Goal: Complete application form: Complete application form

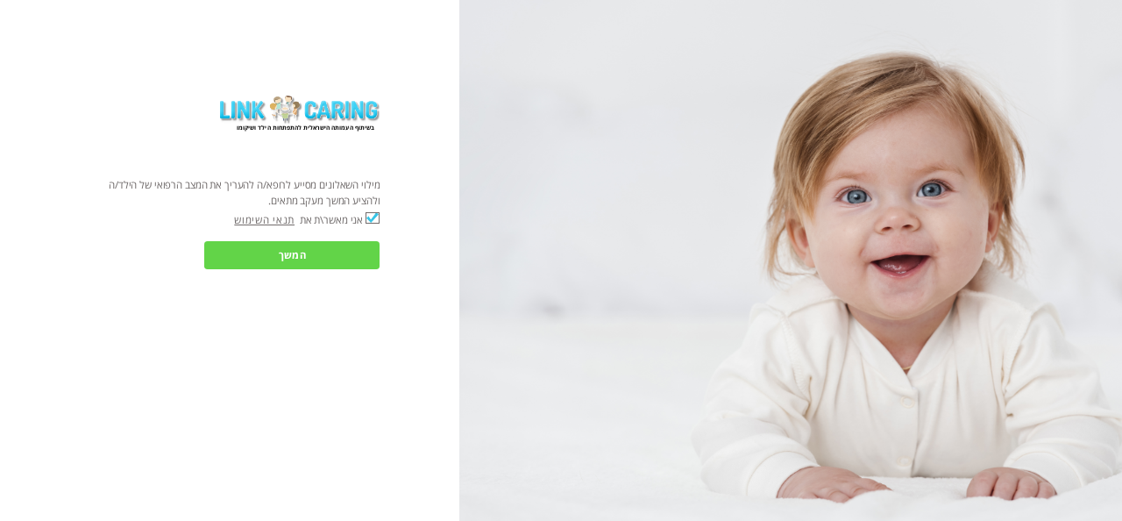
checkbox input "true"
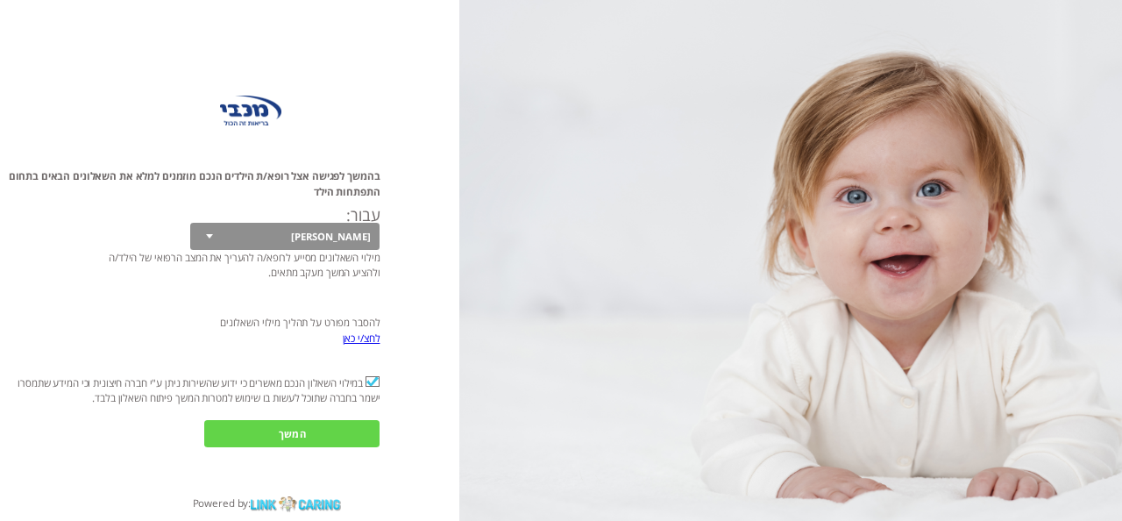
click at [329, 438] on input "המשך" at bounding box center [291, 433] width 175 height 27
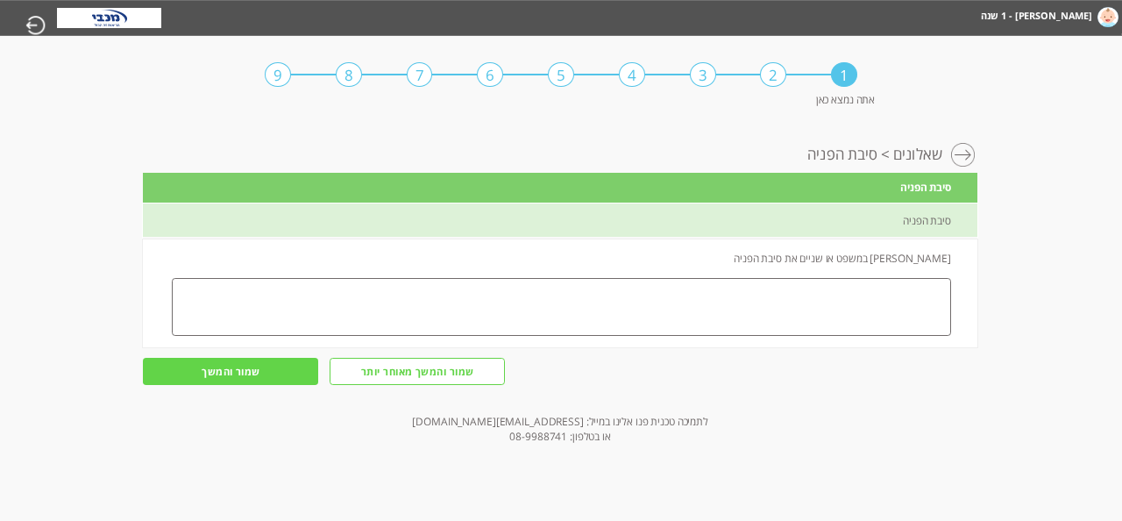
click at [824, 293] on textarea at bounding box center [561, 307] width 779 height 58
click at [849, 293] on textarea "[PERSON_NAME] לא אומר מילה, אין לו הברה שחוזרת על עצמה." at bounding box center [561, 307] width 779 height 58
click at [804, 293] on textarea "[PERSON_NAME] לא אומר מילה, וגם אין לו הברה שחוזרת על עצמה." at bounding box center [561, 307] width 779 height 58
drag, startPoint x: 787, startPoint y: 291, endPoint x: 695, endPoint y: 314, distance: 94.8
click at [695, 314] on textarea "[PERSON_NAME] לא אומר מילה וגם לא הברות שחוזרת על עצמה." at bounding box center [561, 307] width 779 height 58
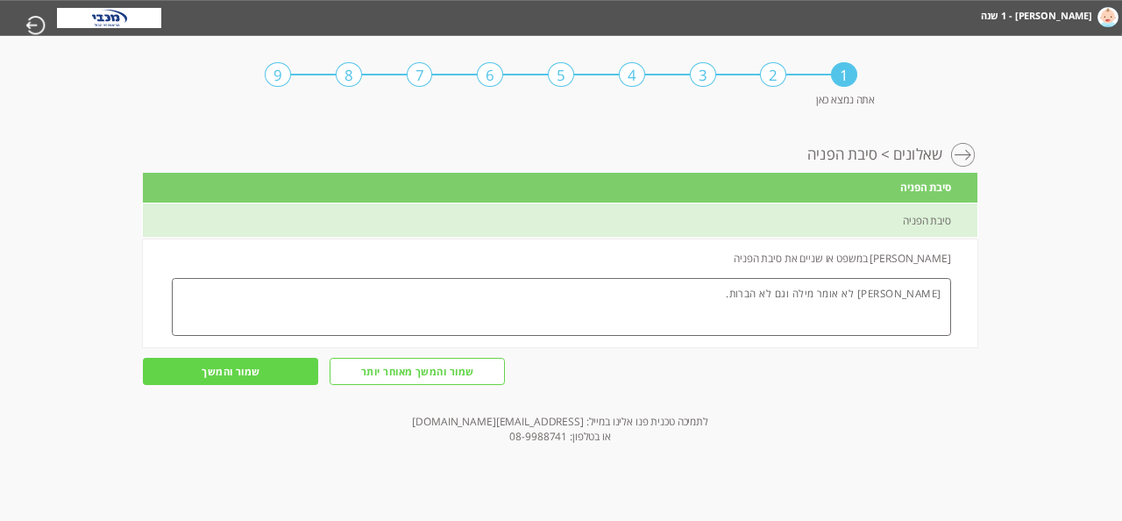
type textarea "[PERSON_NAME] לא אומר מילה וגם לא הברות."
click at [258, 369] on input "שמור והמשך" at bounding box center [230, 371] width 175 height 27
click at [282, 373] on input "שמור והמשך" at bounding box center [230, 371] width 175 height 27
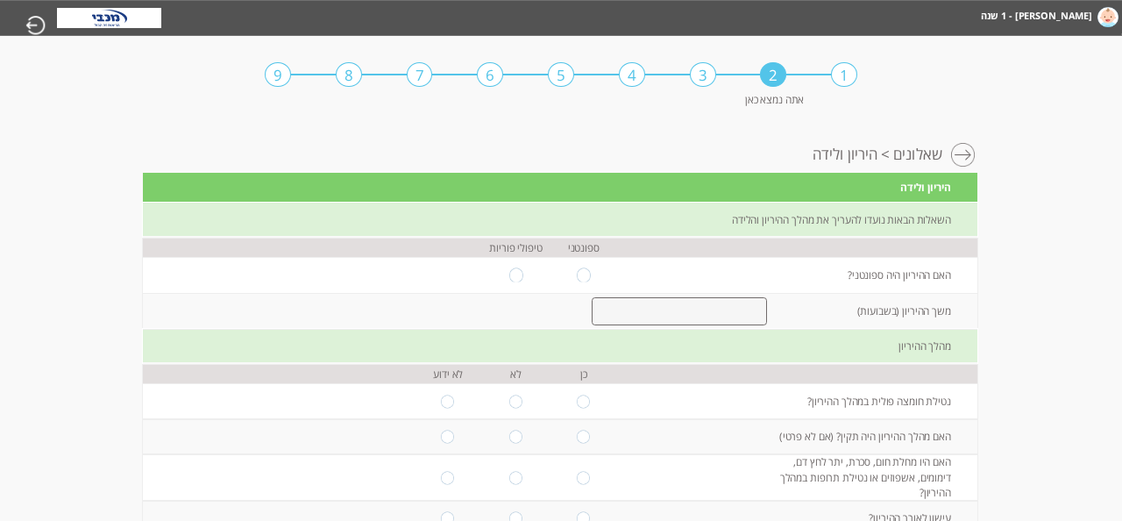
click at [581, 273] on input "radio" at bounding box center [584, 274] width 14 height 13
radio input "true"
click at [657, 325] on input "number" at bounding box center [680, 311] width 176 height 28
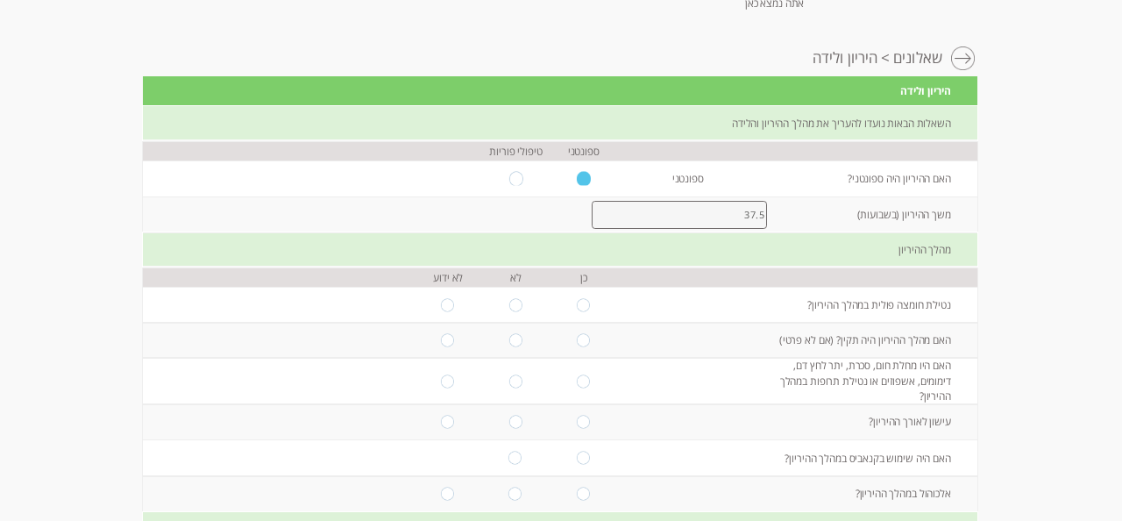
scroll to position [107, 0]
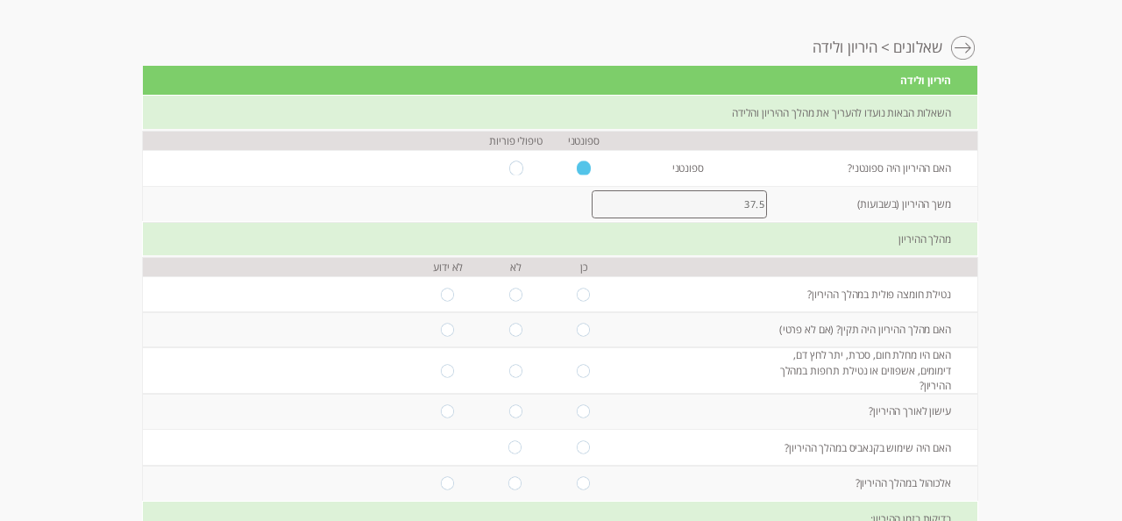
type input "37.5"
click at [582, 301] on input "radio" at bounding box center [584, 294] width 14 height 13
radio input "true"
click at [582, 336] on input "radio" at bounding box center [584, 329] width 14 height 13
radio input "true"
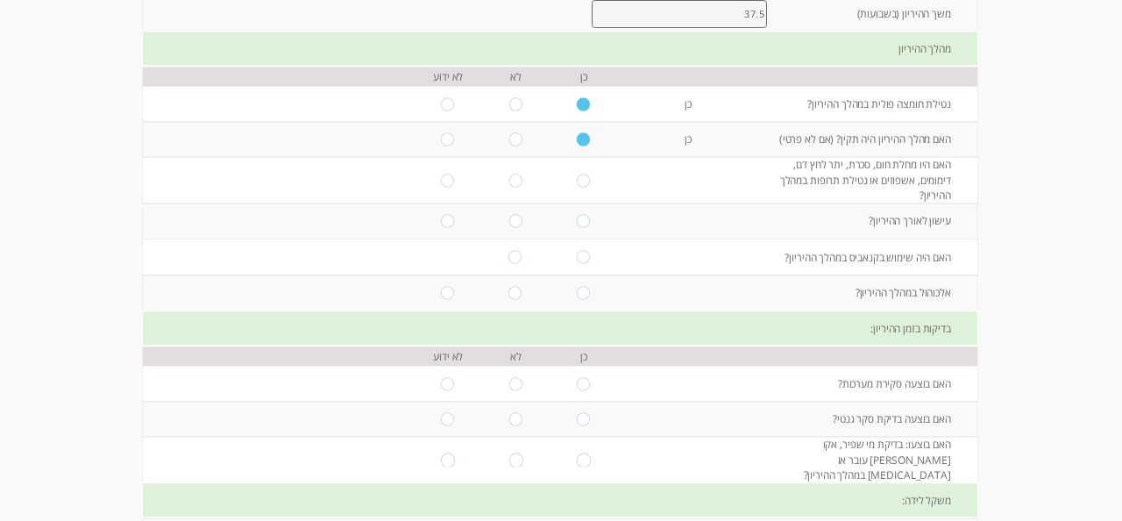
scroll to position [295, 0]
click at [585, 188] on input "radio" at bounding box center [584, 181] width 14 height 13
radio input "true"
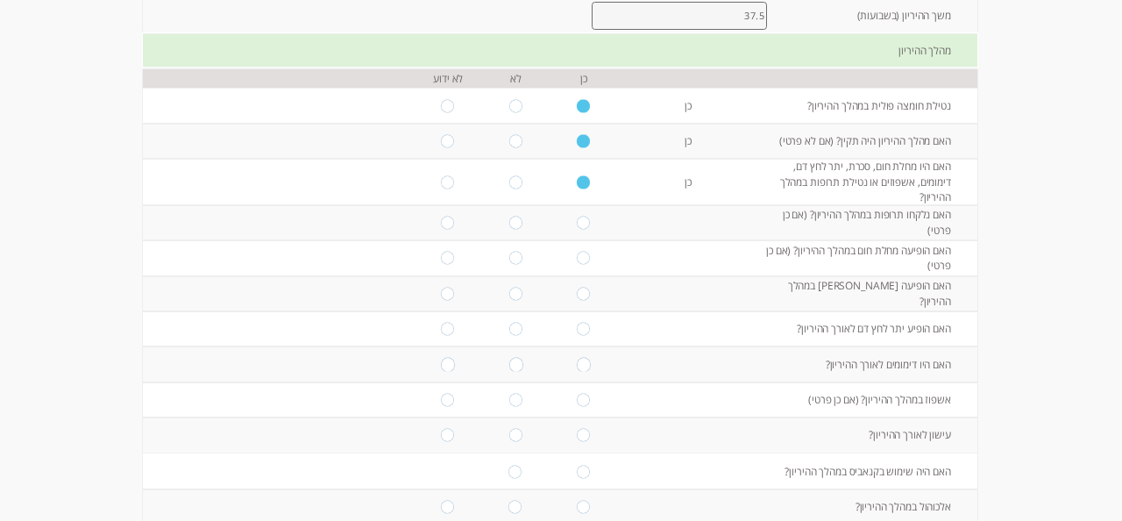
click at [581, 230] on input "radio" at bounding box center [584, 223] width 14 height 13
radio input "true"
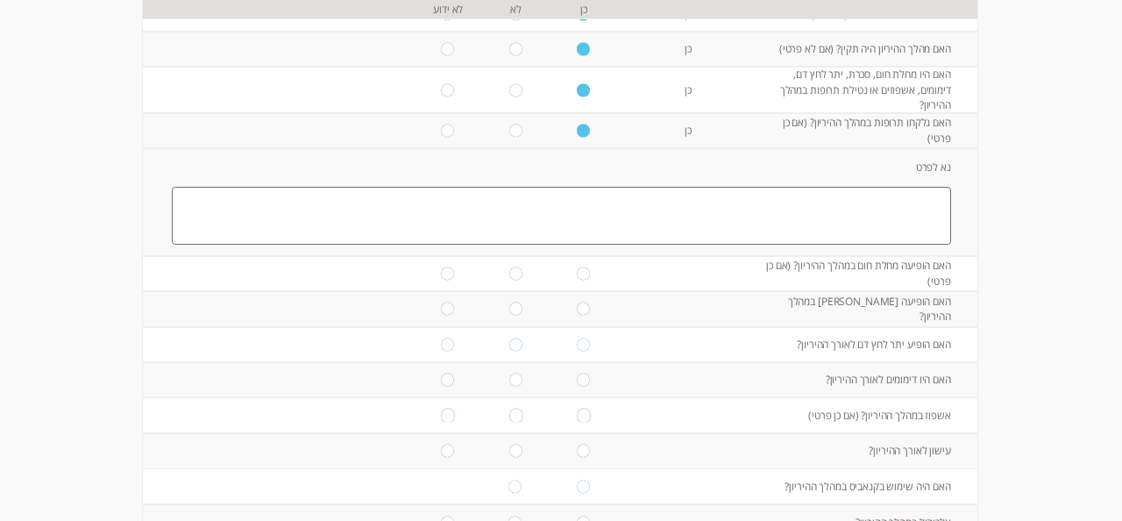
scroll to position [401, 0]
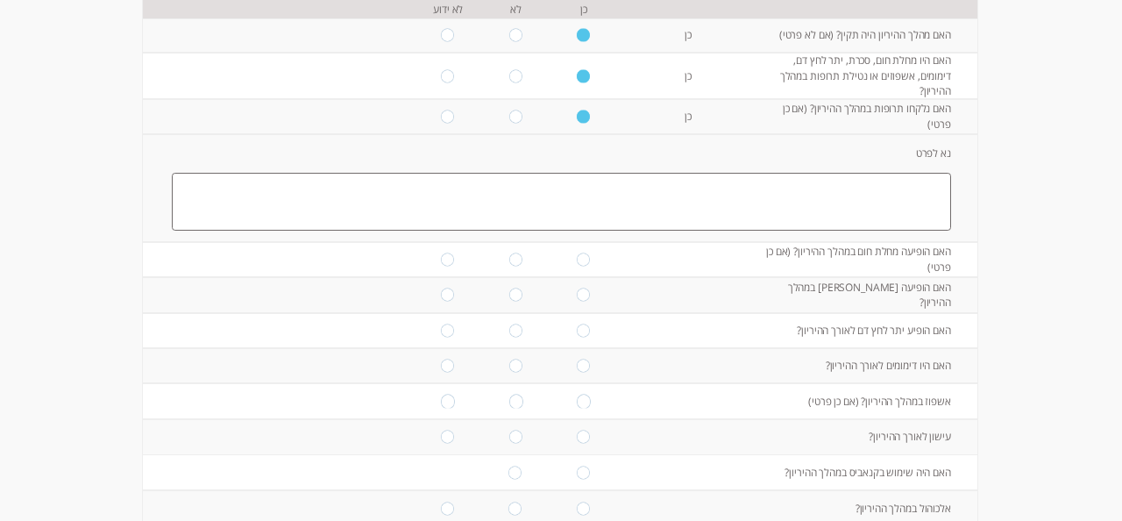
click at [594, 231] on textarea at bounding box center [561, 202] width 779 height 58
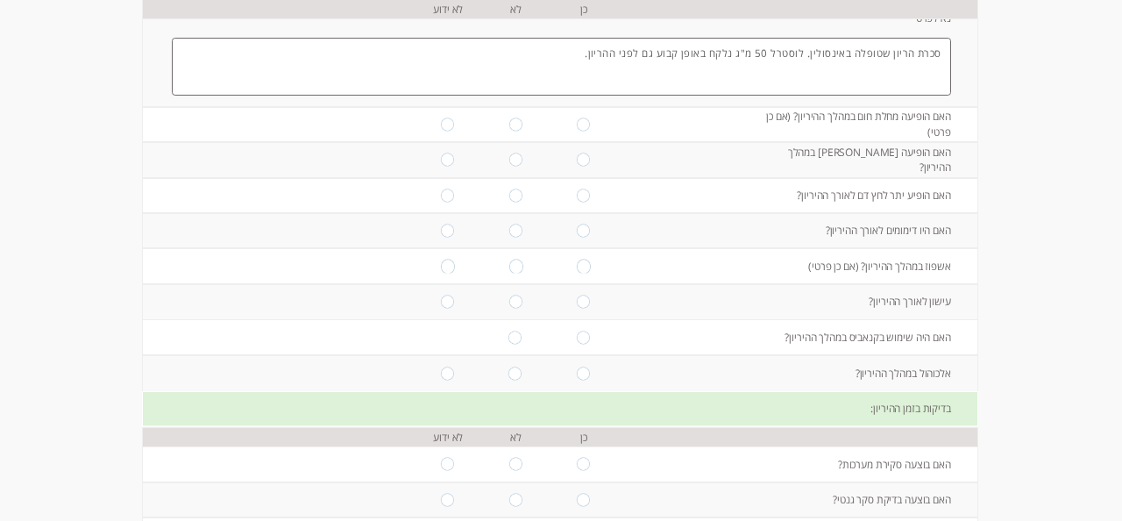
scroll to position [537, 0]
type textarea "סכרת הריון שטופלה באינסולין. לוסטרל 50 מ"ג נלקח באופן קבוע גם לפני ההריון."
click at [451, 130] on input "radio" at bounding box center [448, 123] width 14 height 13
radio input "true"
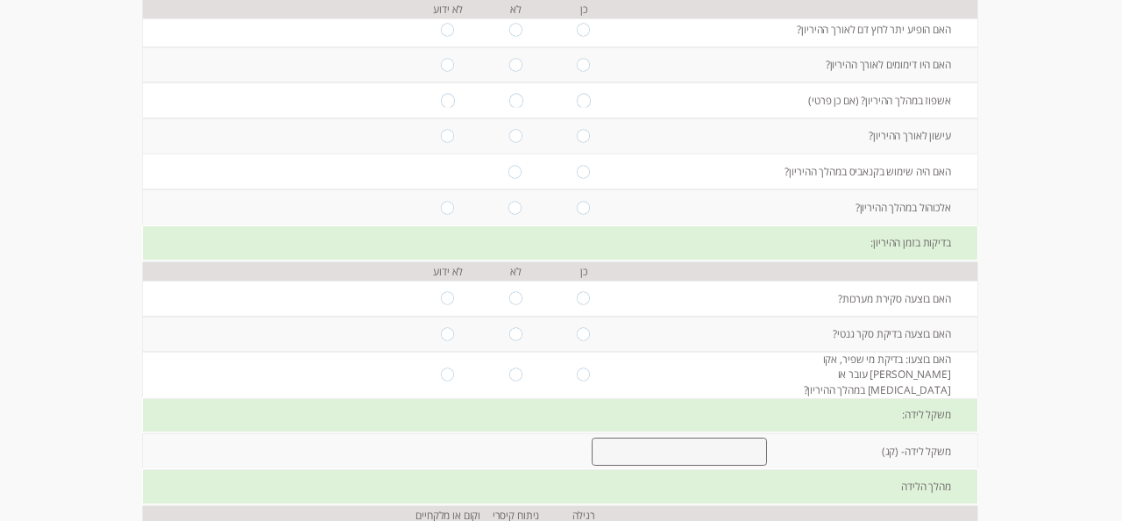
scroll to position [703, 0]
radio input "true"
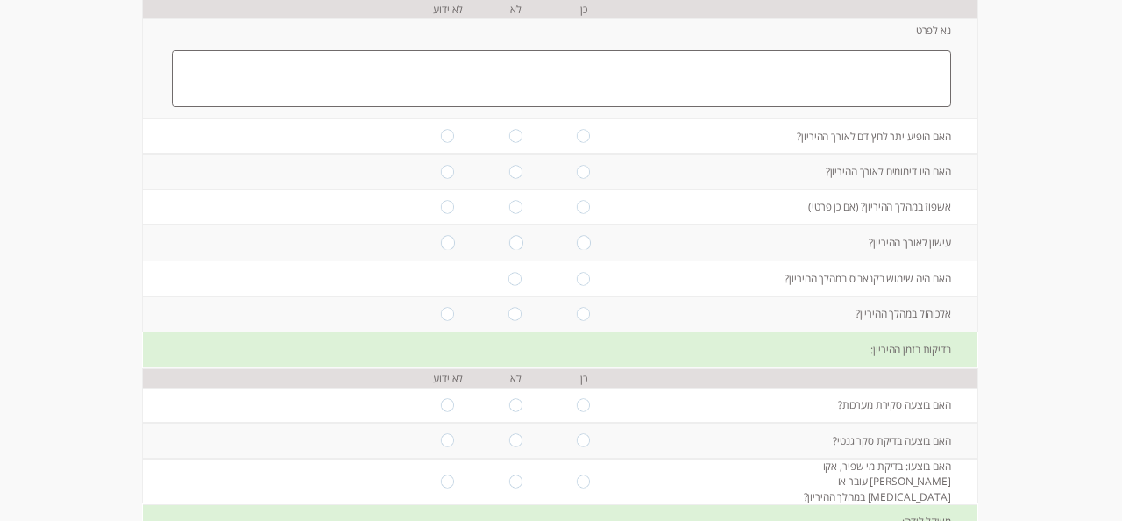
click at [586, 108] on textarea at bounding box center [561, 79] width 779 height 58
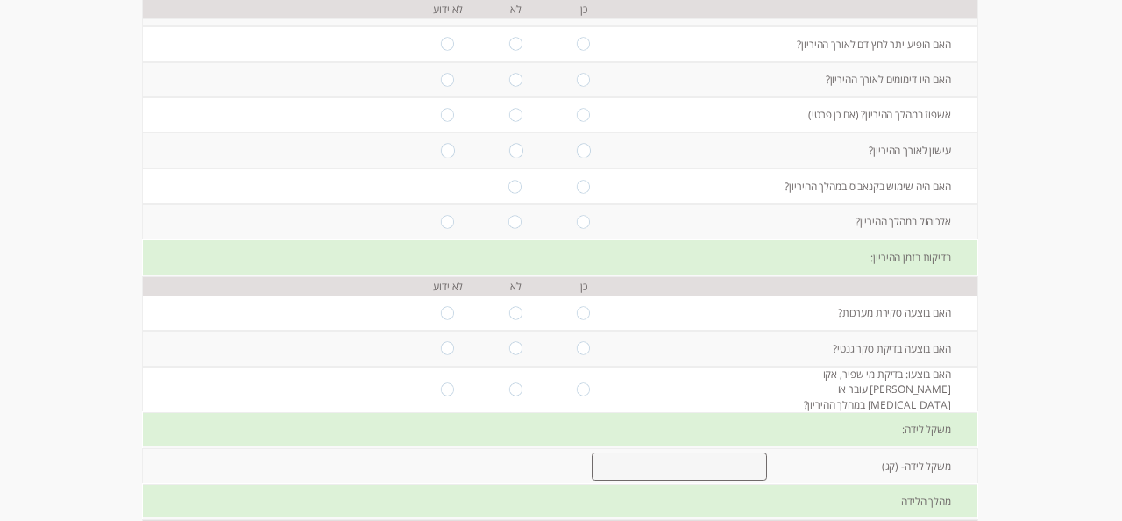
scroll to position [796, 0]
type textarea "סכרת הריון מטופלת באינסולין נמוך."
click at [518, 50] on input "radio" at bounding box center [515, 43] width 14 height 13
radio input "true"
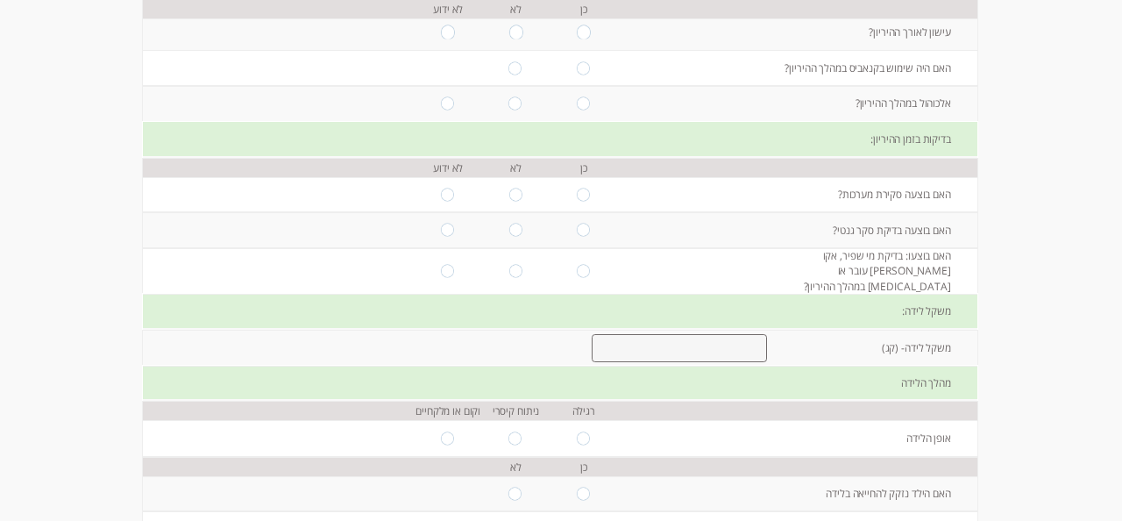
scroll to position [914, 0]
radio input "true"
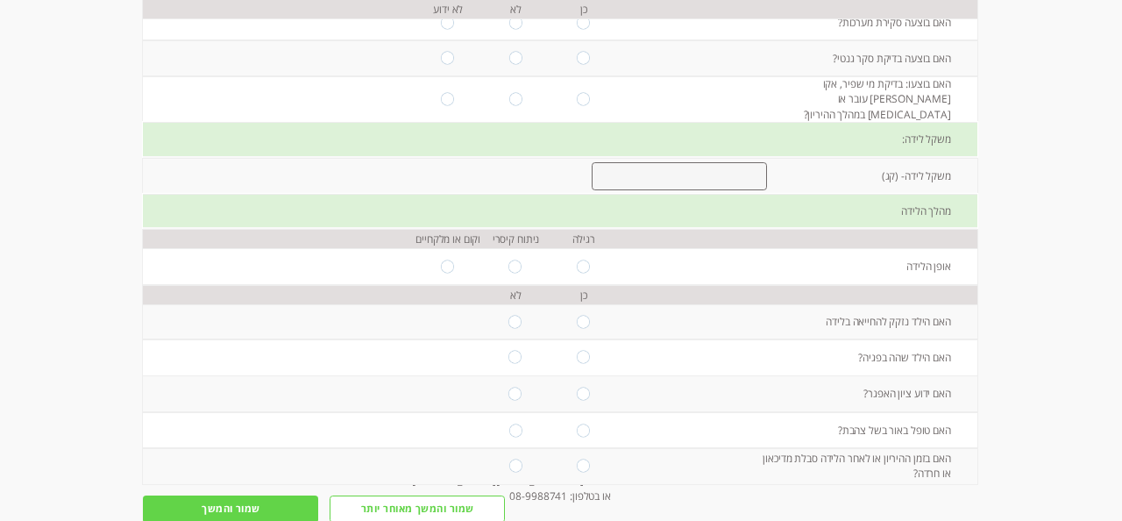
scroll to position [1098, 0]
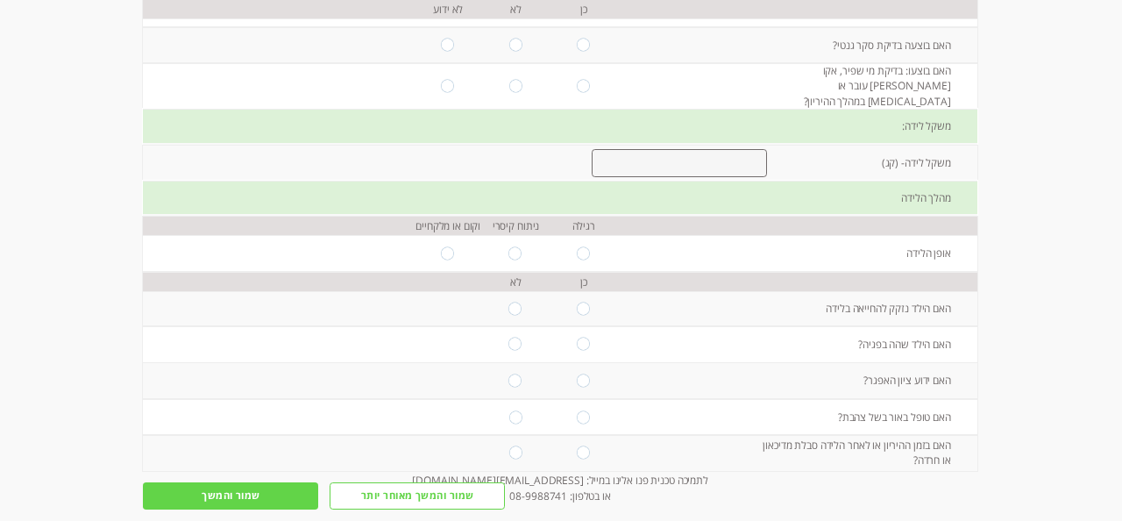
radio input "true"
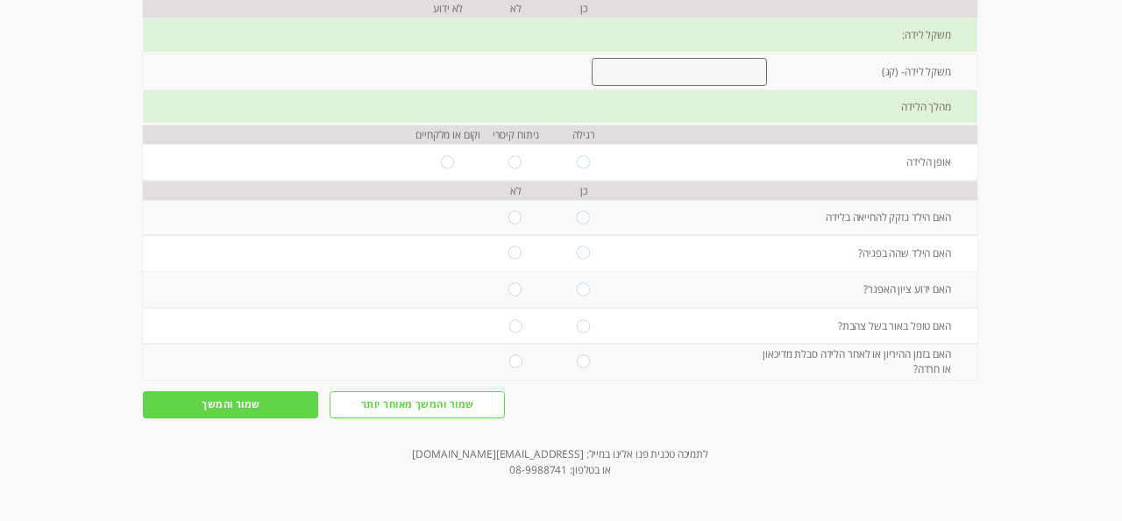
scroll to position [1257, 0]
radio input "true"
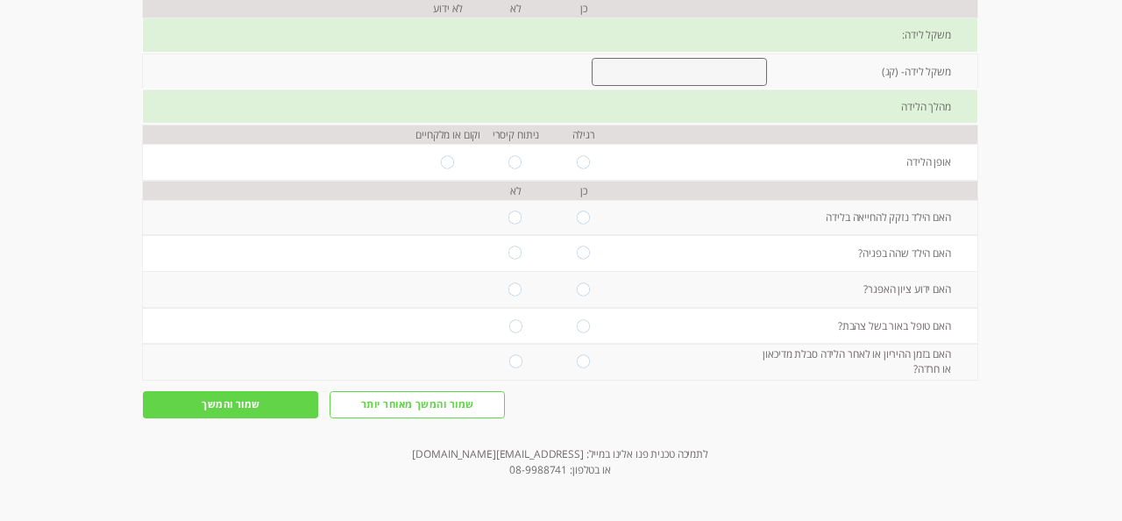
radio input "true"
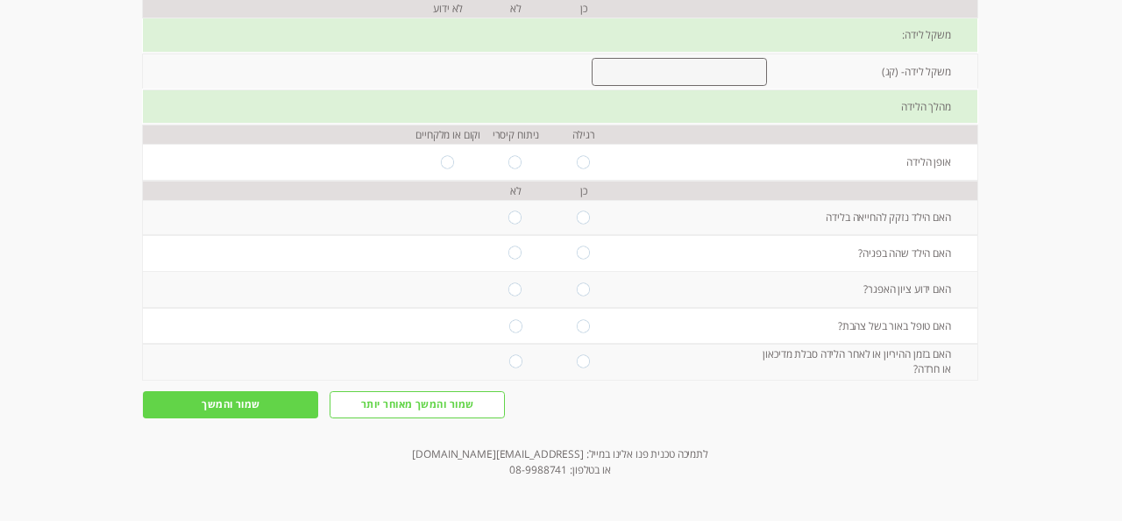
radio input "true"
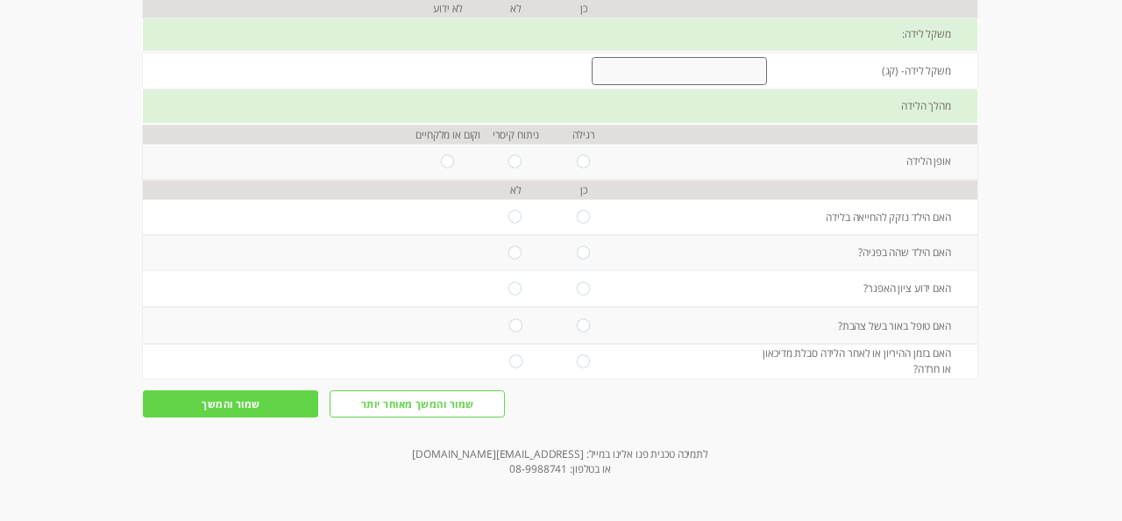
radio input "true"
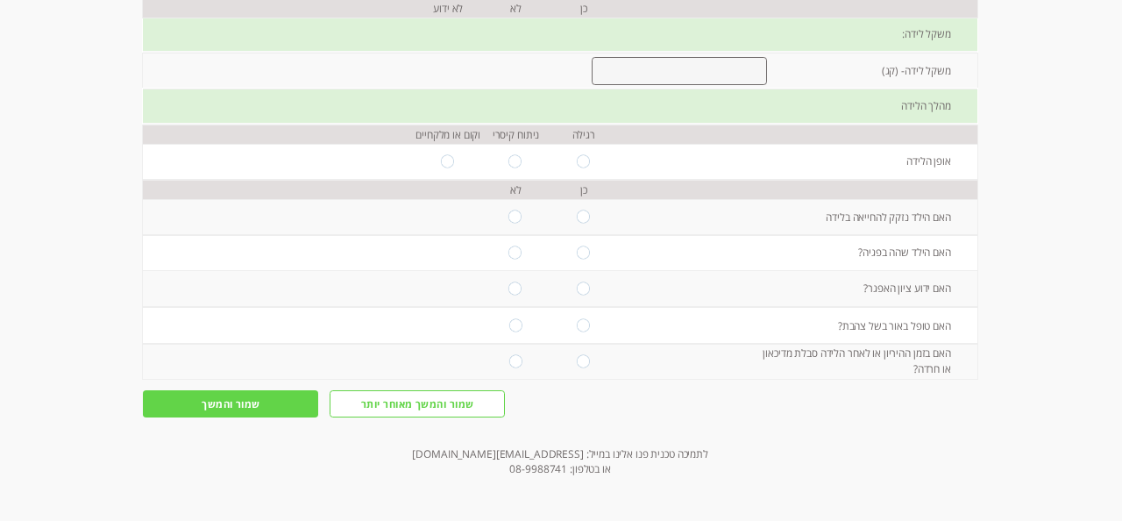
type textarea "בוצעו כל הבדיקות והכל יצא תקין."
radio input "true"
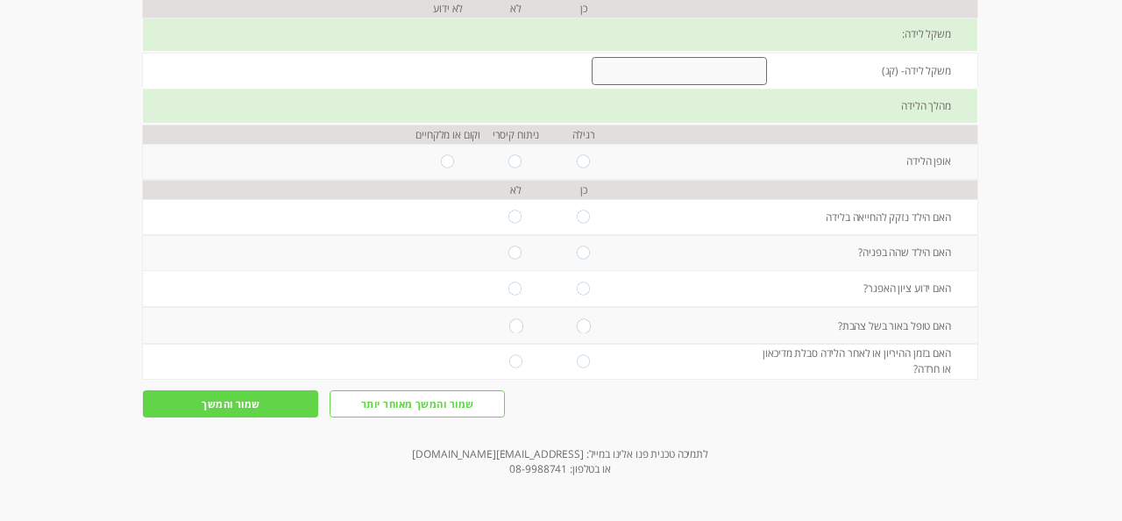
scroll to position [1727, 0]
radio input "true"
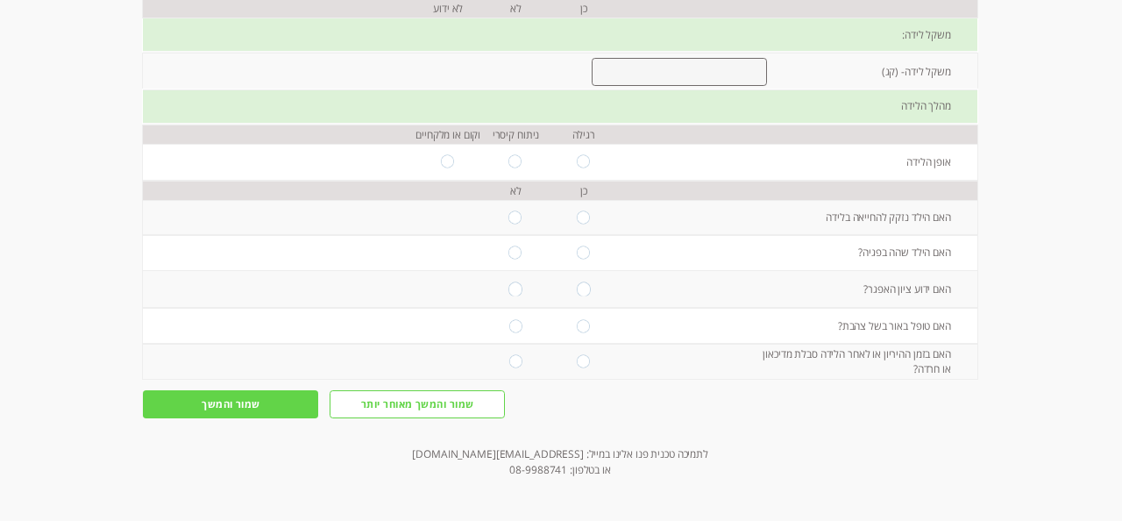
scroll to position [1900, 0]
radio input "true"
click at [515, 6] on input "radio" at bounding box center [515, -1] width 14 height 13
radio input "true"
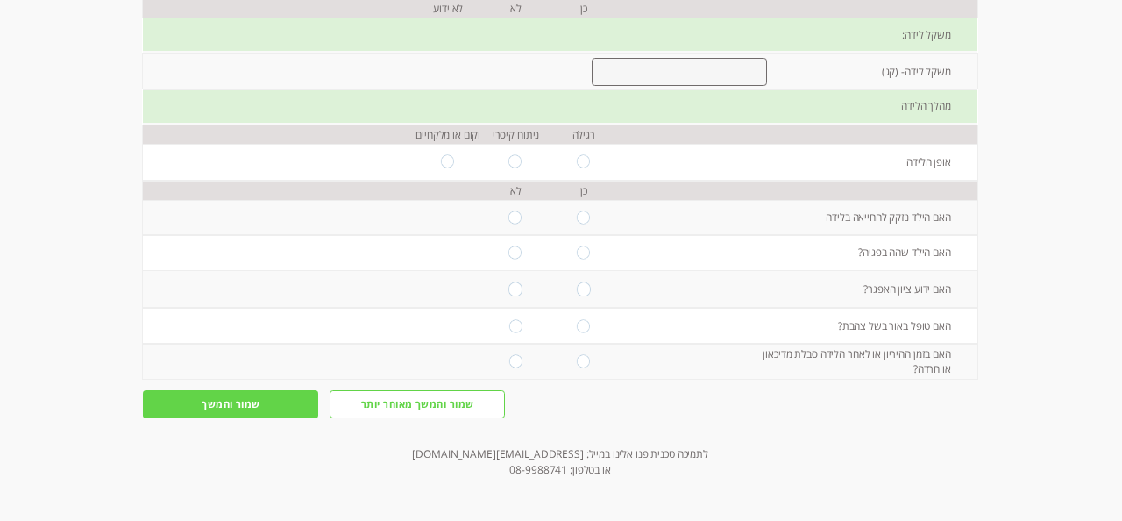
scroll to position [2090, 0]
click at [665, 86] on input "number" at bounding box center [680, 72] width 176 height 28
type input "3.575"
click at [588, 168] on input "radio" at bounding box center [584, 161] width 14 height 13
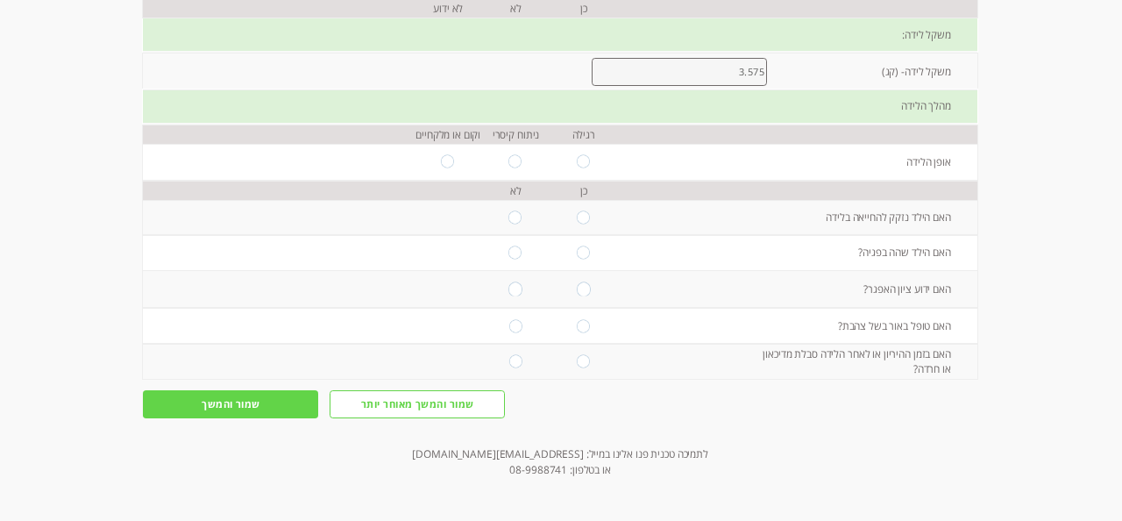
radio input "true"
click at [516, 224] on input "radio" at bounding box center [515, 216] width 14 height 13
radio input "true"
click at [517, 270] on td at bounding box center [516, 252] width 68 height 35
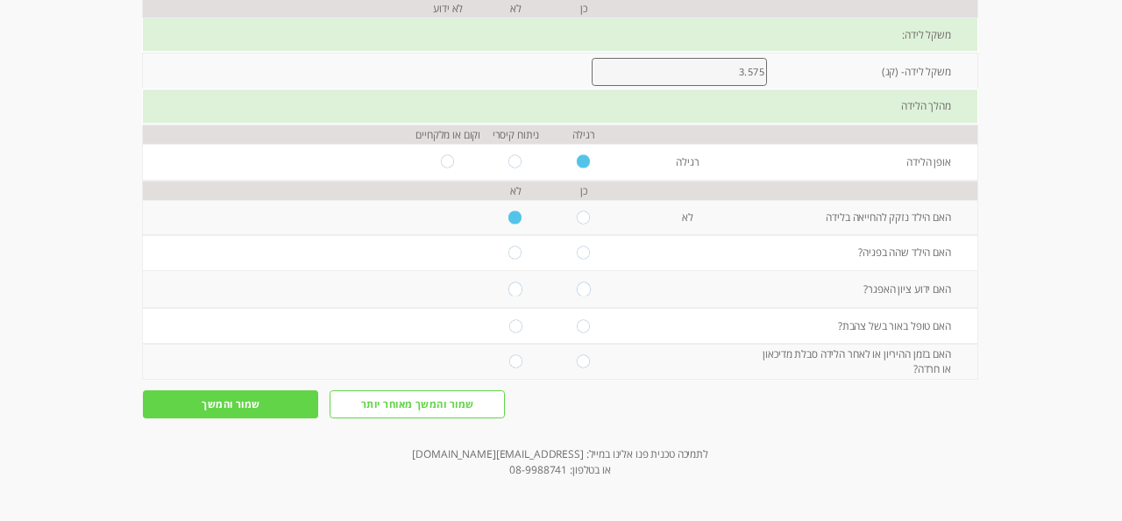
click at [517, 259] on input "radio" at bounding box center [515, 252] width 14 height 13
radio input "true"
click at [520, 295] on input "radio" at bounding box center [515, 288] width 14 height 13
radio input "true"
click at [514, 332] on input "radio" at bounding box center [515, 325] width 14 height 13
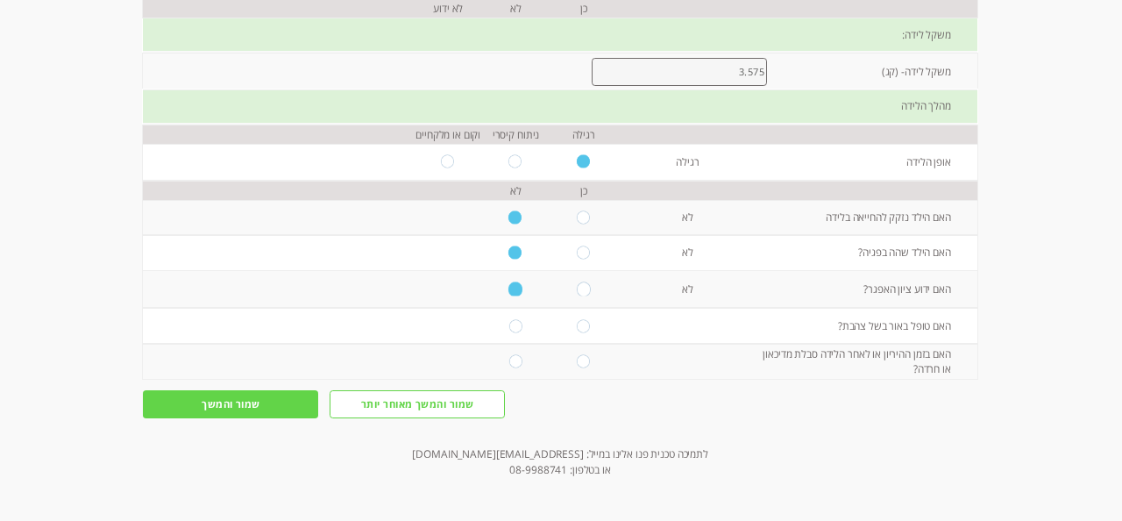
radio input "true"
click at [583, 368] on input "radio" at bounding box center [584, 361] width 14 height 13
radio input "true"
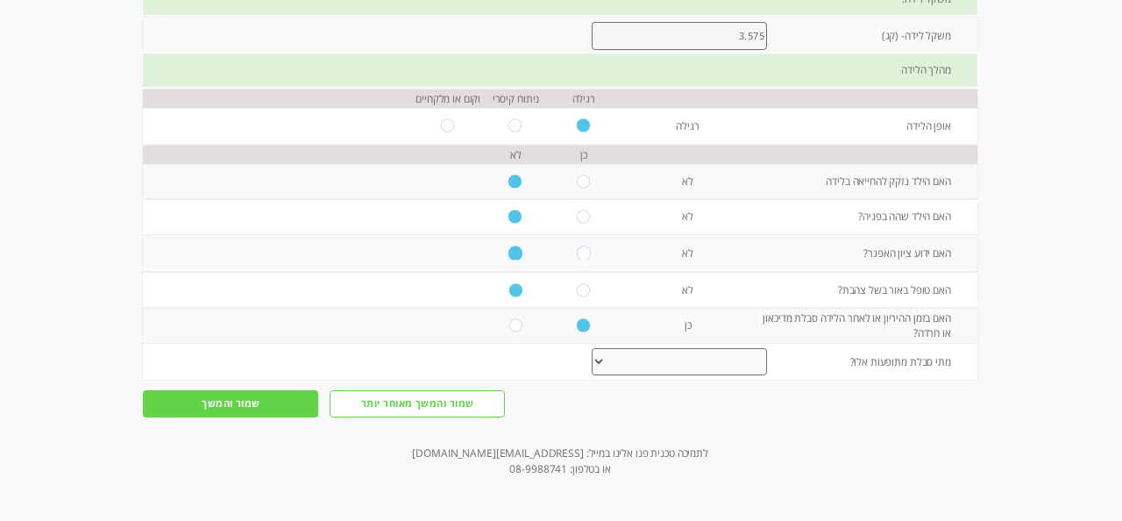
select select "2"
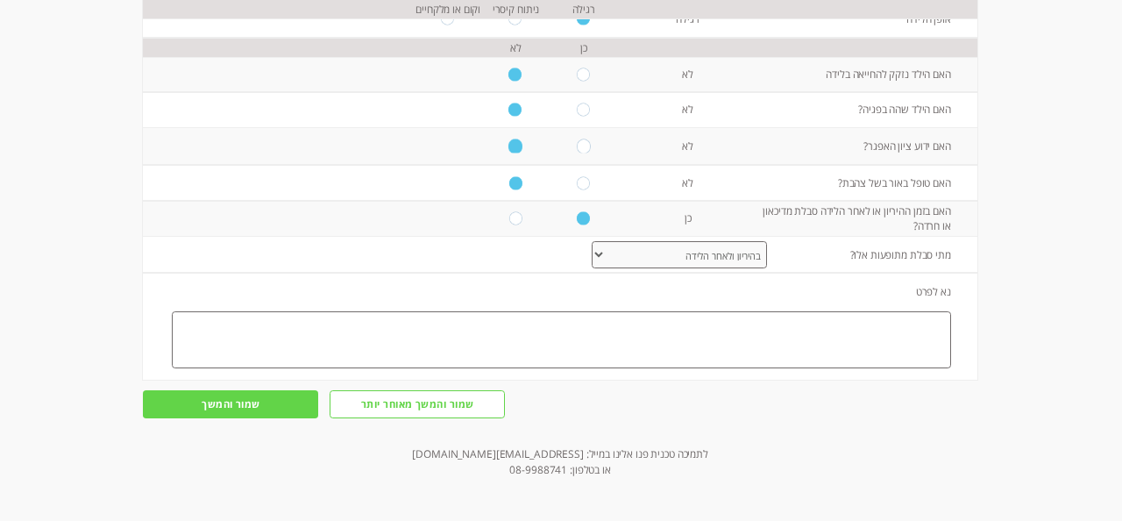
scroll to position [2627, 0]
click at [678, 369] on textarea at bounding box center [561, 340] width 779 height 58
type textarea "חרדה בעקבות המלחמה במדינה."
click at [232, 417] on input "שמור והמשך" at bounding box center [230, 403] width 175 height 27
click at [267, 417] on input "שמור והמשך" at bounding box center [230, 403] width 175 height 27
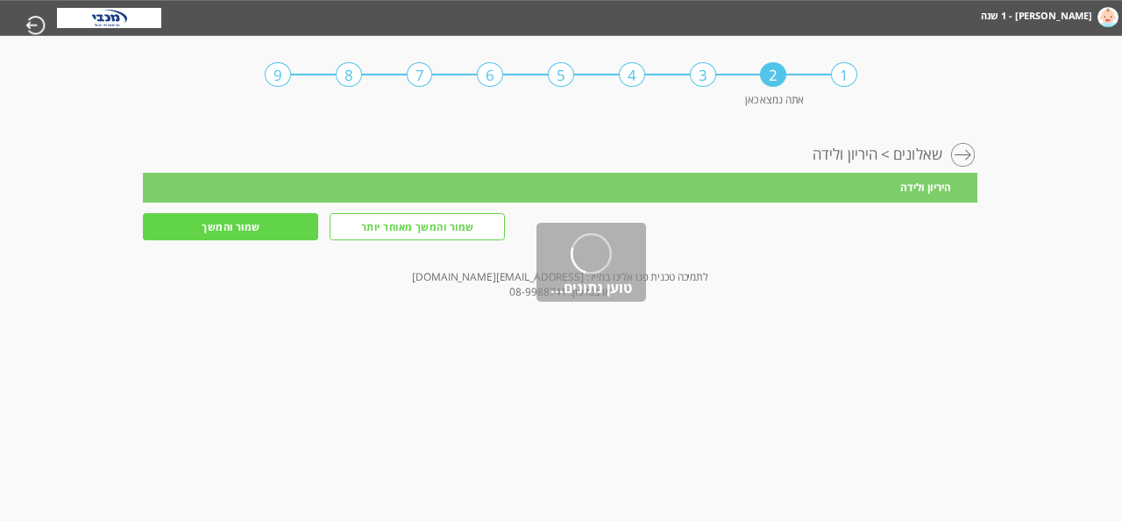
scroll to position [0, 0]
click at [232, 133] on html "מחשבון מבוסס הסולם ההתפתחותי הישראלי [PERSON_NAME] - 1 שנה מעקב דיגיטלי אישי שא…" at bounding box center [561, 66] width 1122 height 133
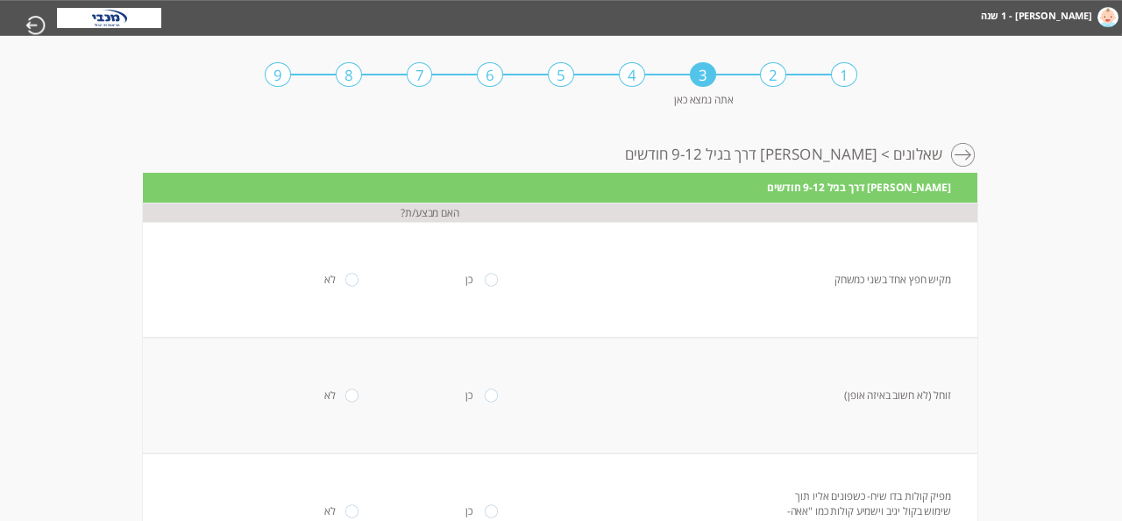
click at [484, 279] on input "radio" at bounding box center [491, 279] width 14 height 13
radio input "true"
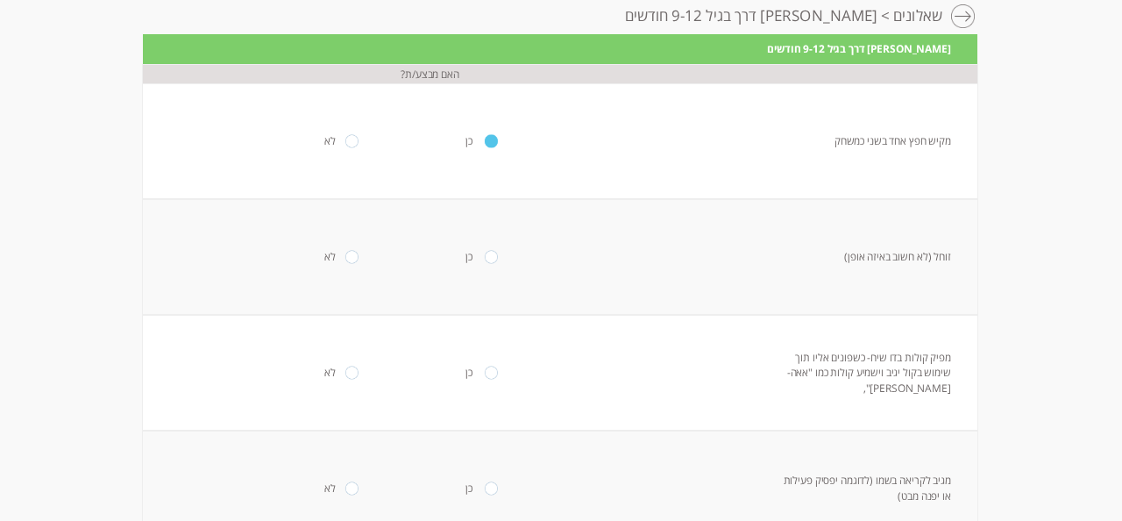
scroll to position [155, 0]
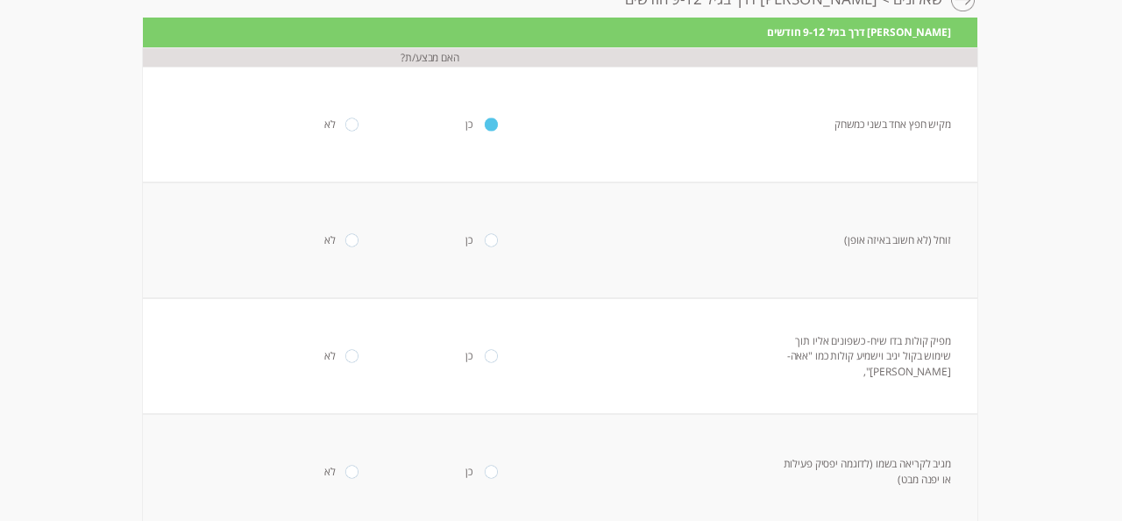
click at [484, 298] on td "כן" at bounding box center [491, 240] width 139 height 116
click at [484, 246] on input "radio" at bounding box center [491, 239] width 14 height 13
radio input "true"
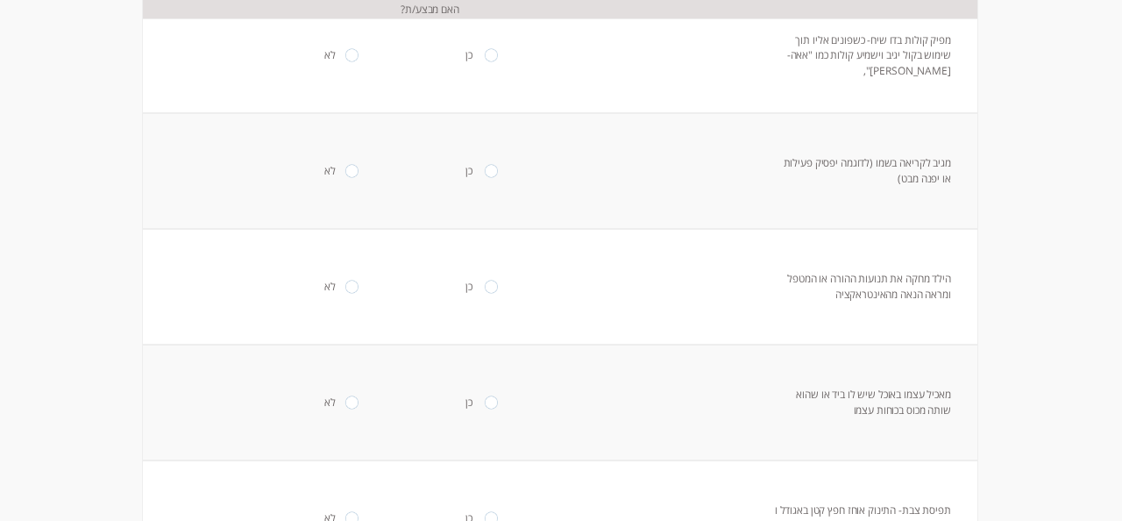
scroll to position [445, 0]
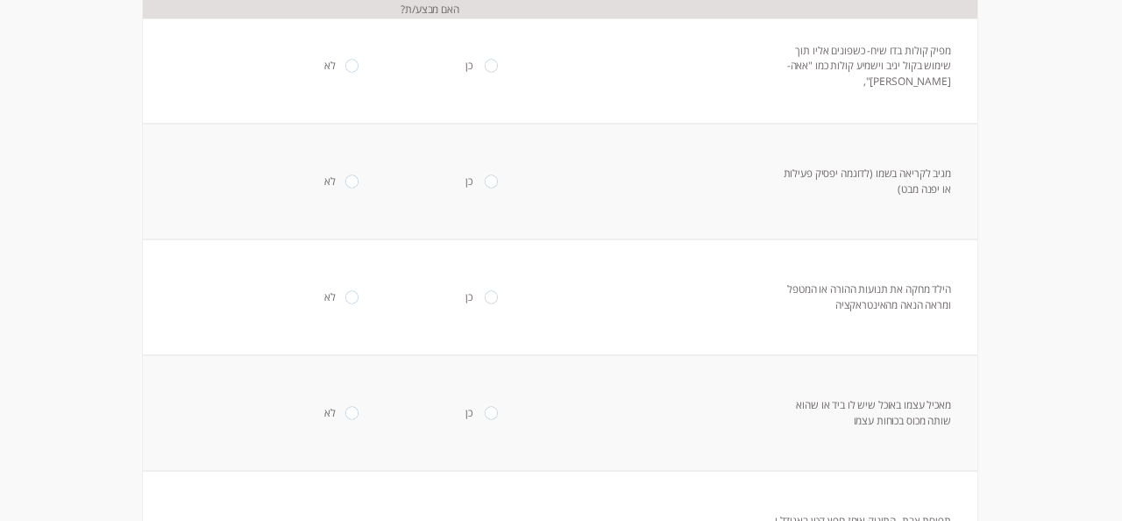
click at [349, 72] on input "radio" at bounding box center [352, 65] width 14 height 13
radio input "true"
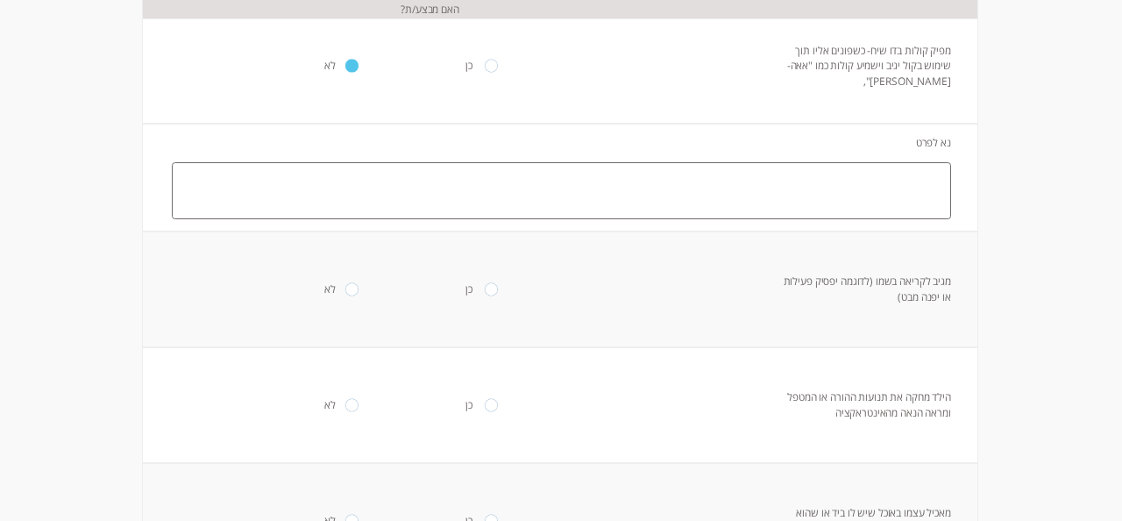
click at [594, 220] on textarea at bounding box center [561, 191] width 779 height 58
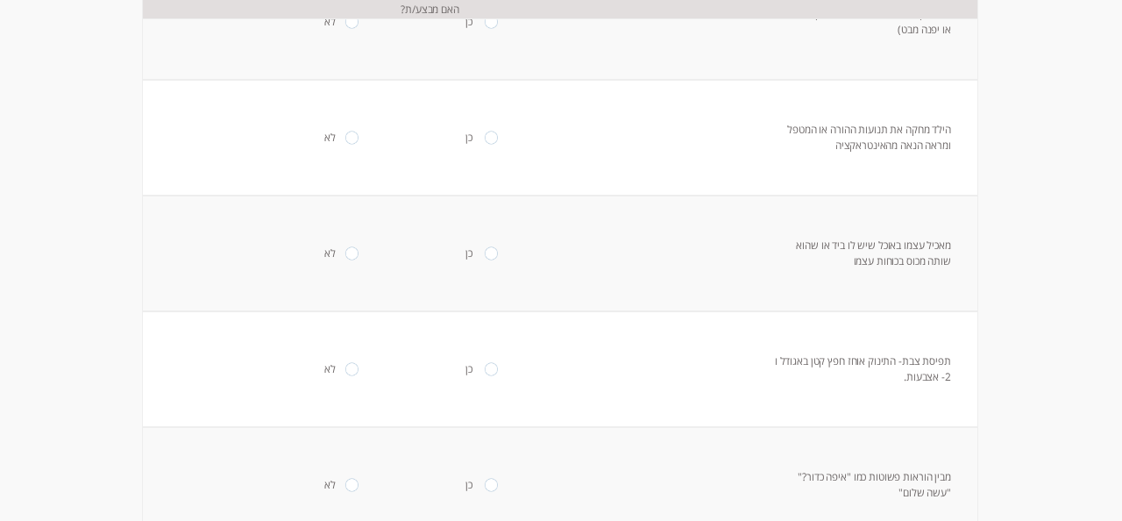
scroll to position [717, 0]
type textarea "לא מפיק קולות בדו שיח"
click at [486, 24] on input "radio" at bounding box center [491, 17] width 14 height 13
radio input "true"
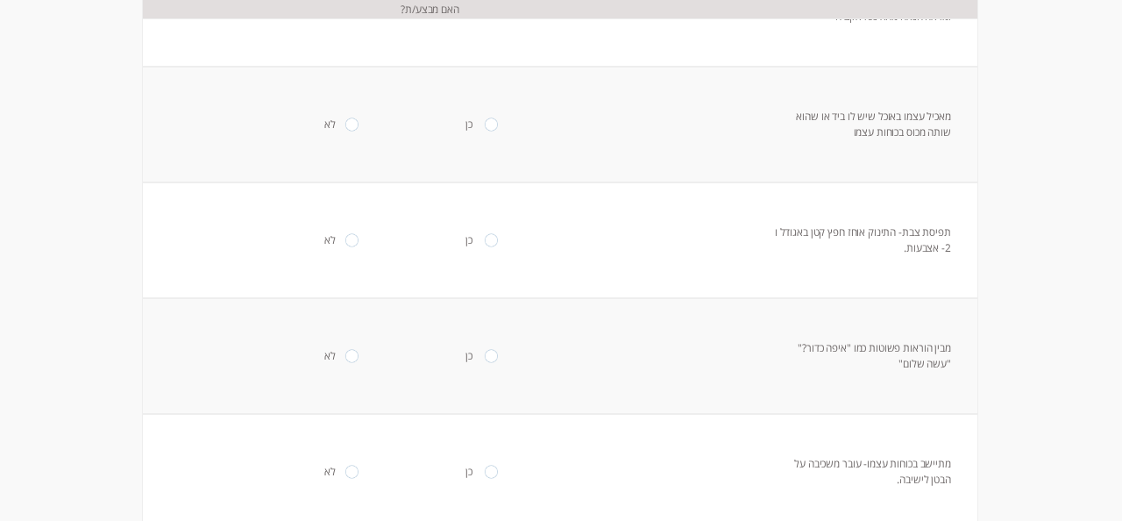
scroll to position [871, 0]
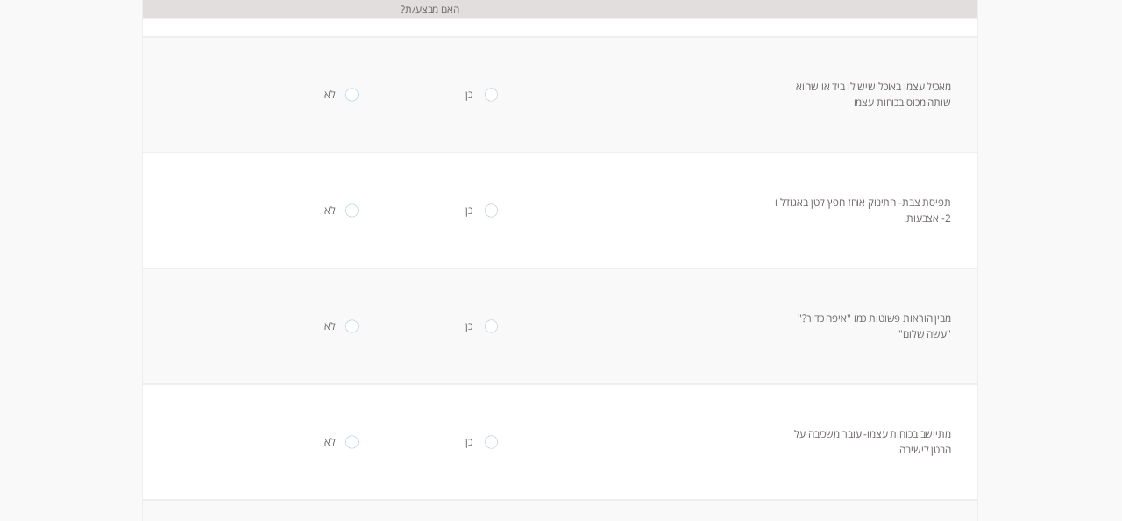
radio input "true"
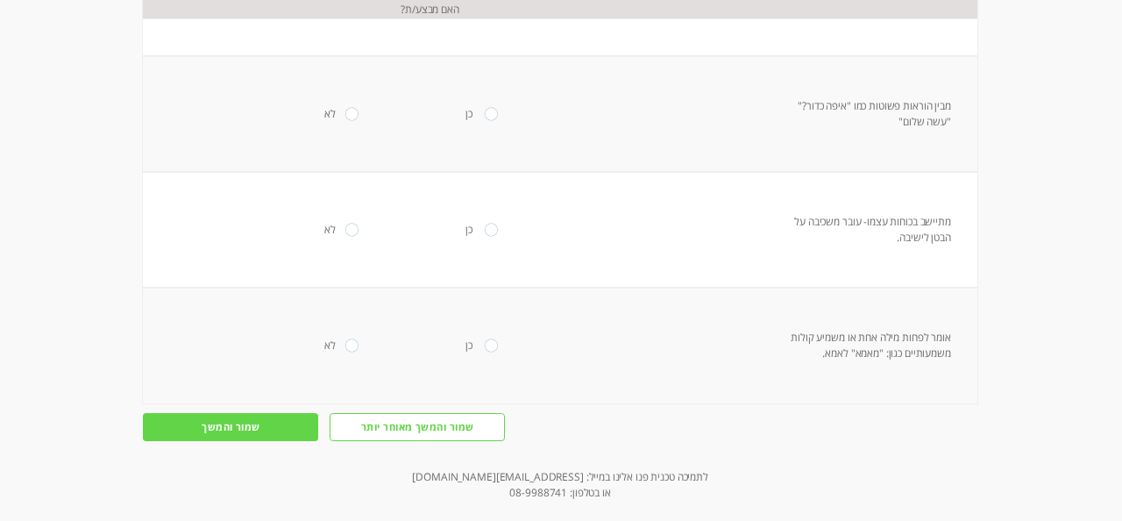
scroll to position [1084, 0]
radio input "true"
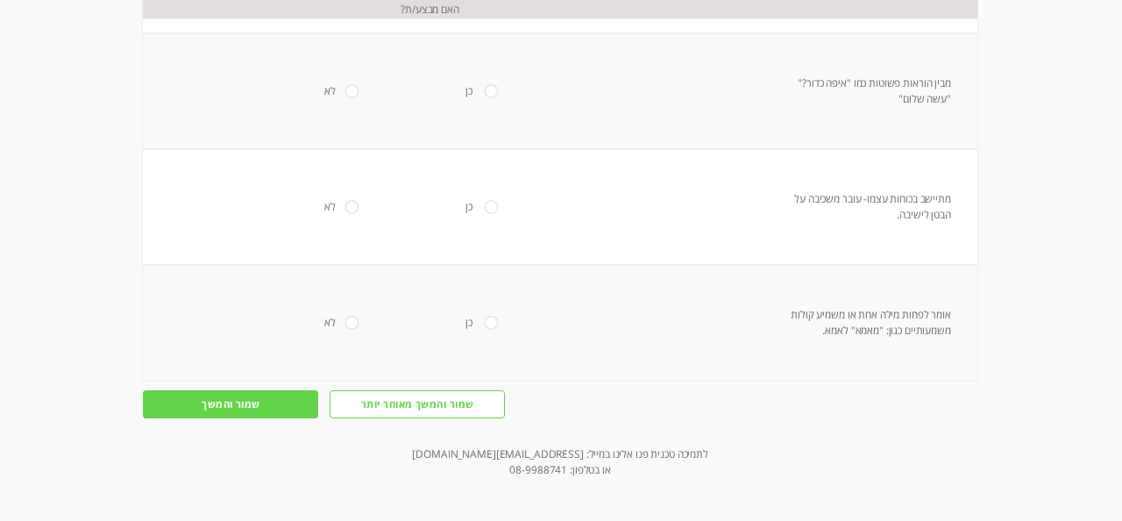
scroll to position [1254, 0]
radio input "true"
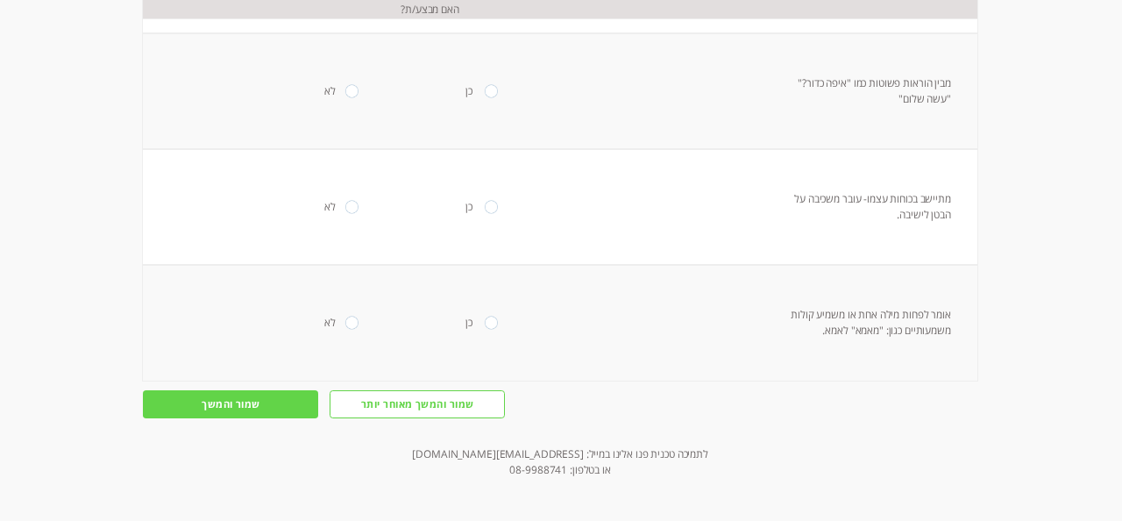
click at [485, 97] on input "radio" at bounding box center [491, 90] width 14 height 13
radio input "true"
click at [484, 213] on input "radio" at bounding box center [491, 206] width 14 height 13
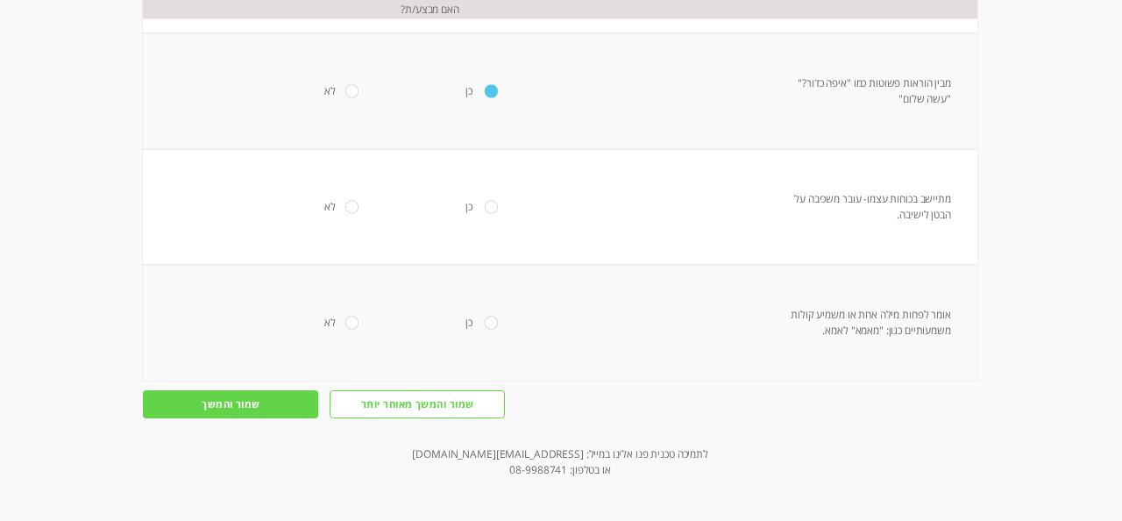
radio input "true"
click at [345, 316] on input "radio" at bounding box center [352, 322] width 14 height 13
radio input "true"
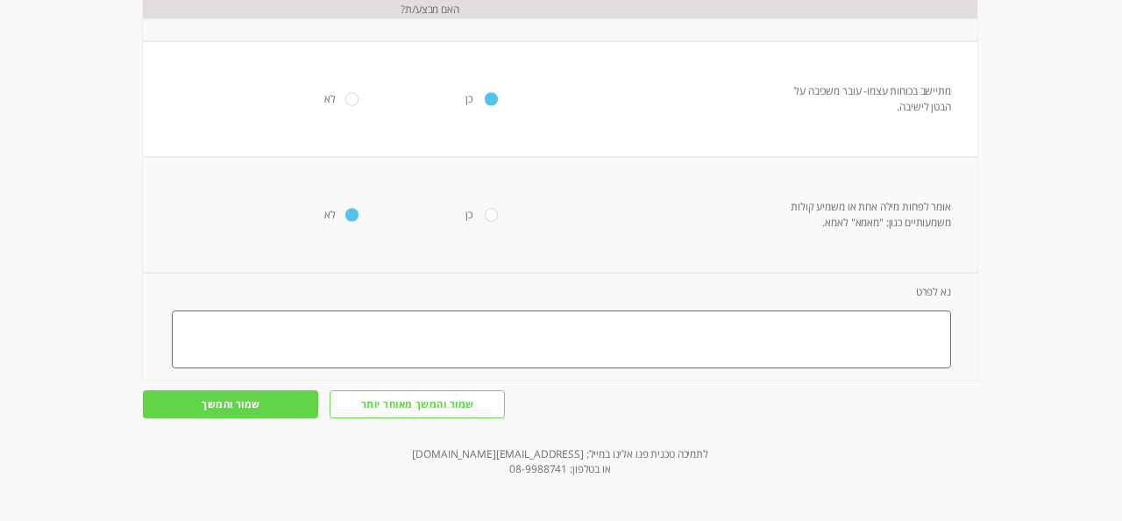
click at [417, 368] on textarea at bounding box center [561, 339] width 779 height 58
type textarea "לא אומר מילה ולא משמיע קולות משמעותיים"
click at [231, 417] on input "שמור והמשך" at bounding box center [230, 403] width 175 height 27
click at [240, 417] on input "שמור והמשך" at bounding box center [230, 403] width 175 height 27
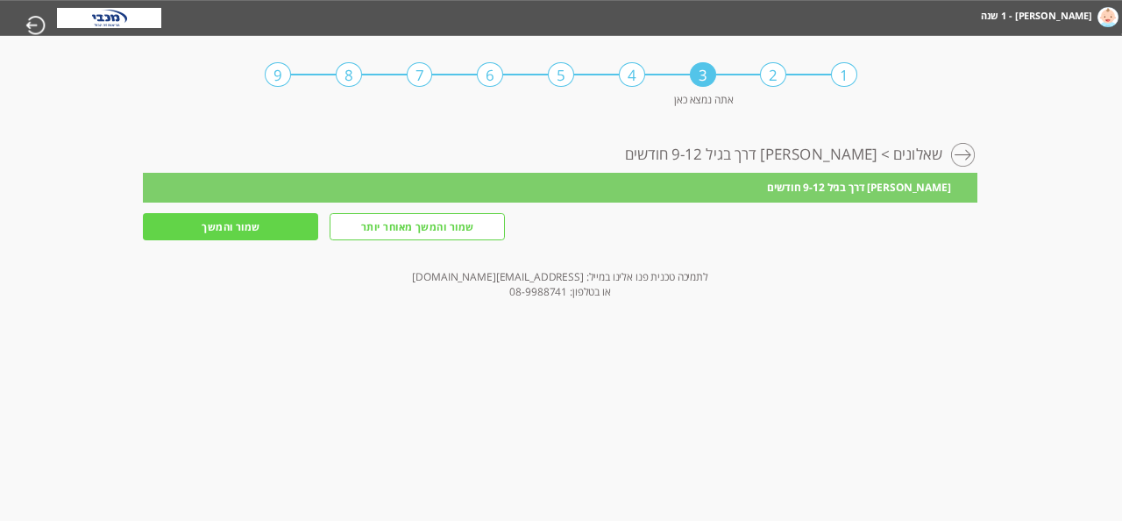
scroll to position [0, 0]
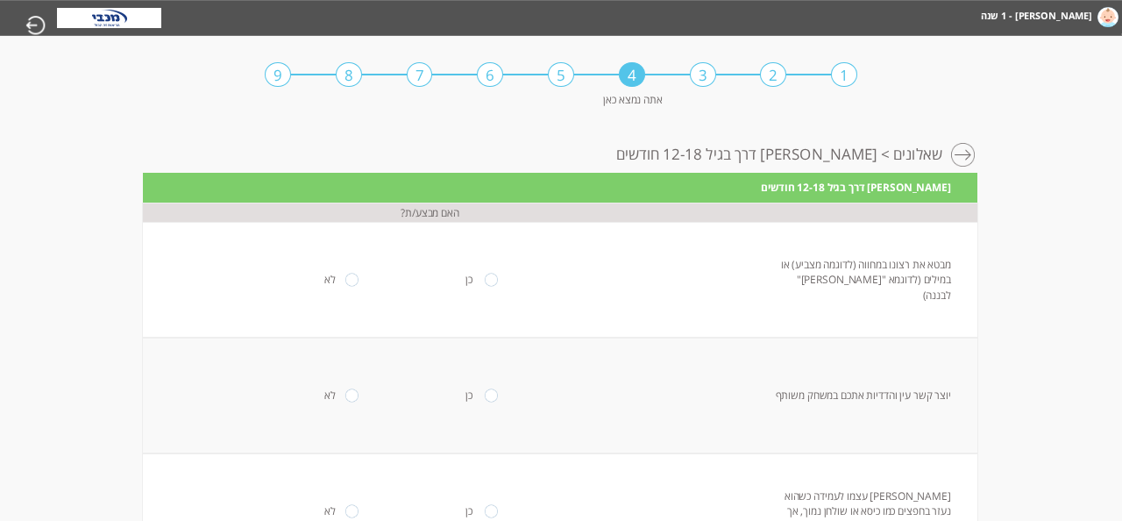
click at [484, 281] on input "radio" at bounding box center [491, 279] width 14 height 13
radio input "true"
click at [345, 281] on input "radio" at bounding box center [352, 279] width 14 height 13
radio input "true"
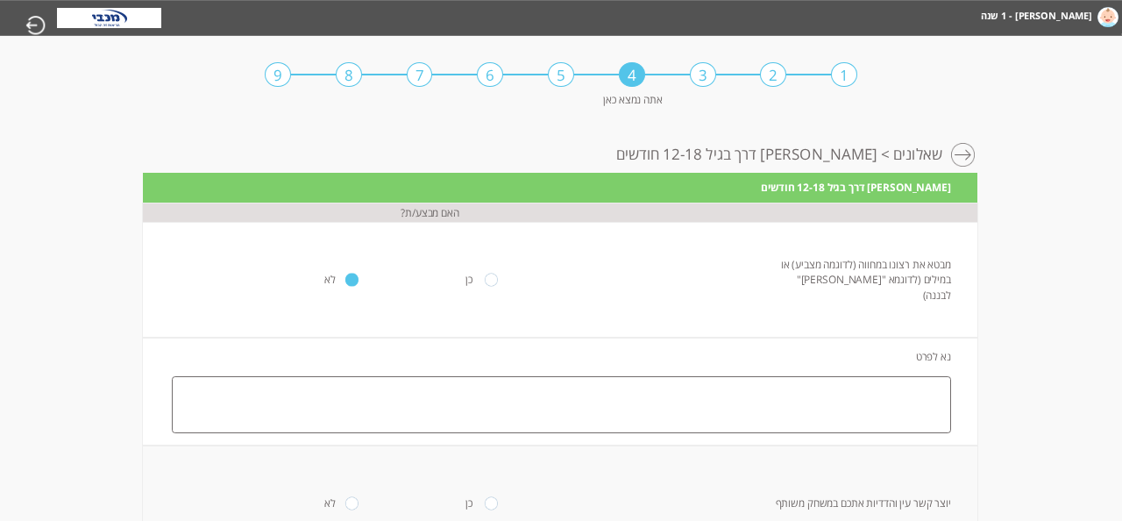
click at [416, 380] on textarea at bounding box center [561, 405] width 779 height 58
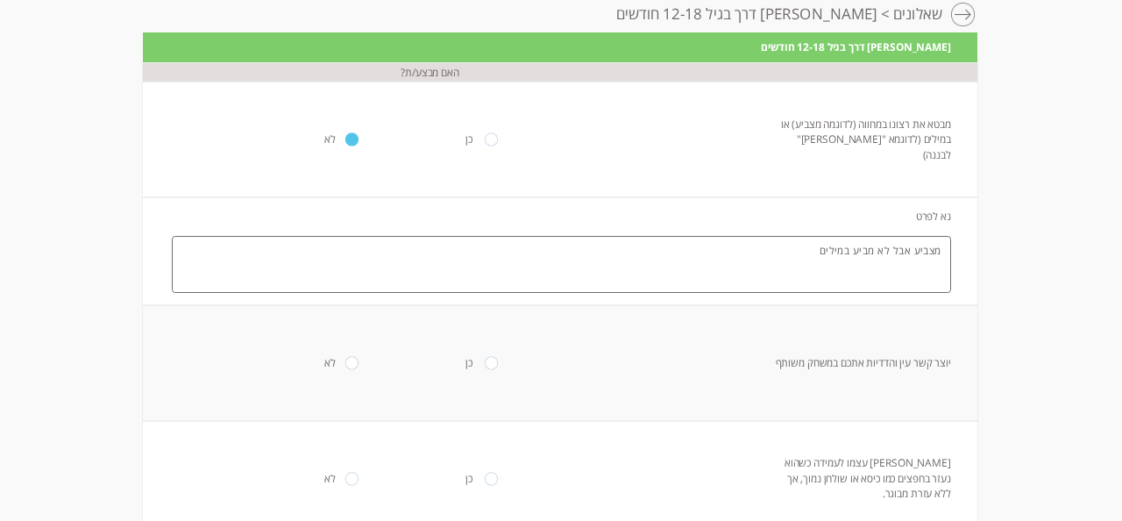
scroll to position [143, 0]
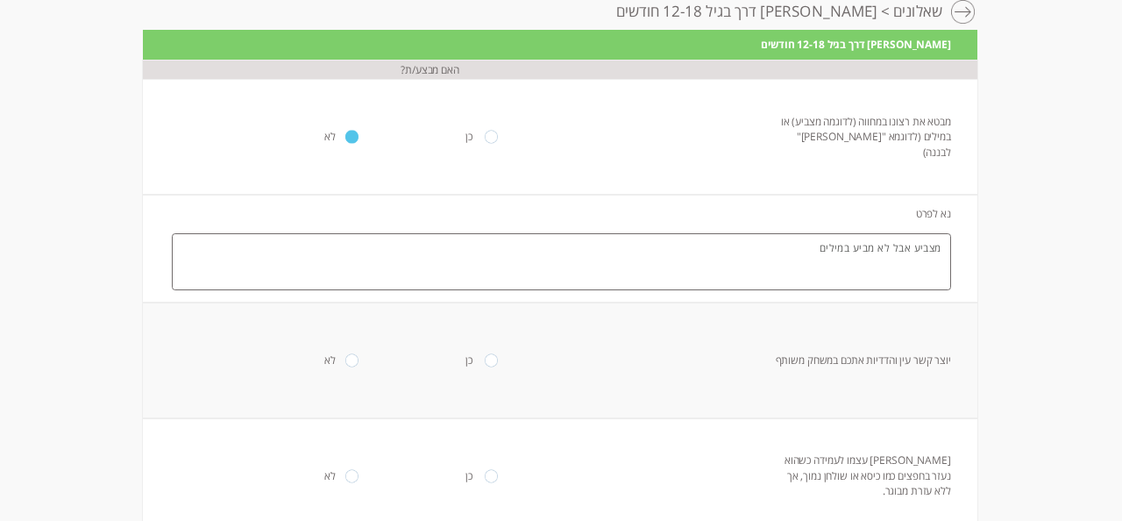
type textarea "מצביע אבל לא מביע במילים"
click at [484, 359] on input "radio" at bounding box center [491, 359] width 14 height 13
radio input "true"
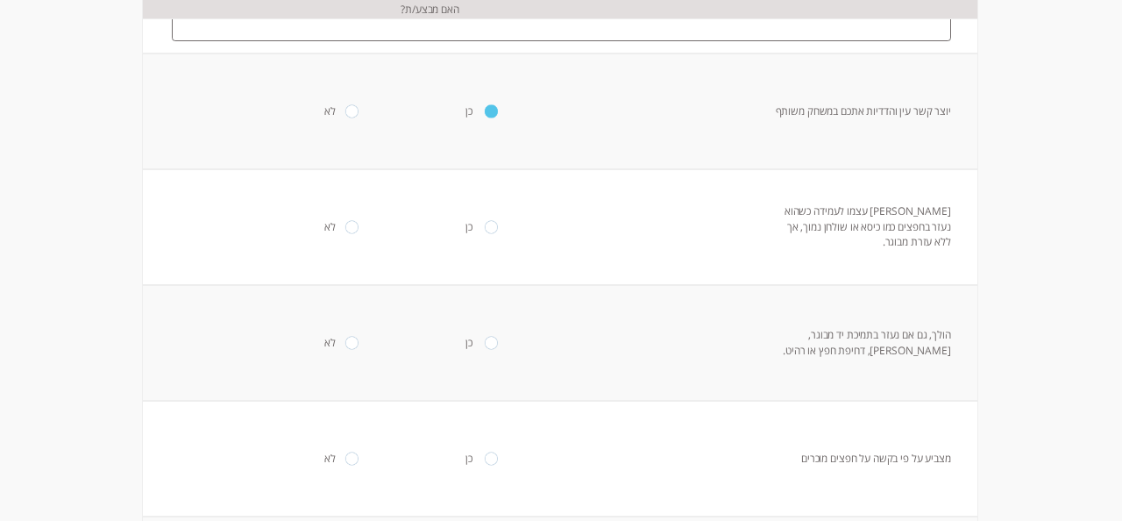
scroll to position [393, 0]
click at [484, 232] on input "radio" at bounding box center [491, 225] width 14 height 13
radio input "true"
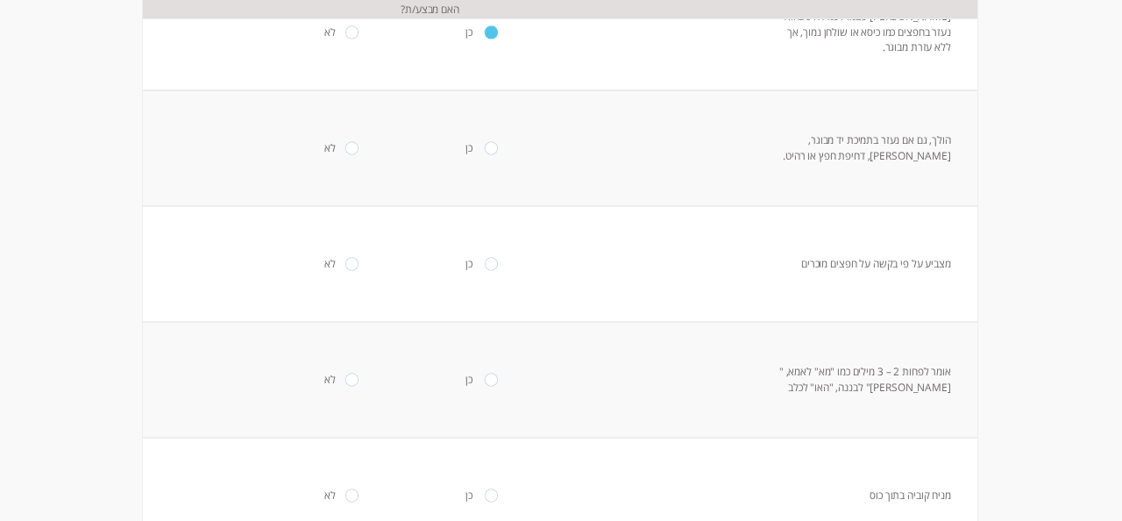
scroll to position [593, 0]
click at [487, 148] on input "radio" at bounding box center [491, 141] width 14 height 13
radio input "true"
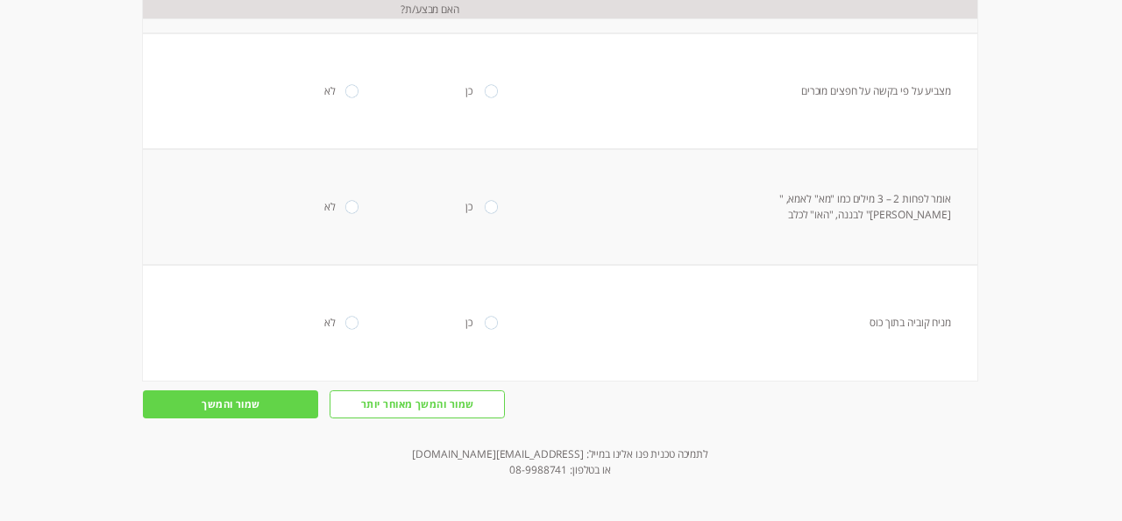
scroll to position [849, 0]
click at [484, 97] on input "radio" at bounding box center [491, 90] width 14 height 13
radio input "true"
click at [352, 213] on input "radio" at bounding box center [352, 206] width 14 height 13
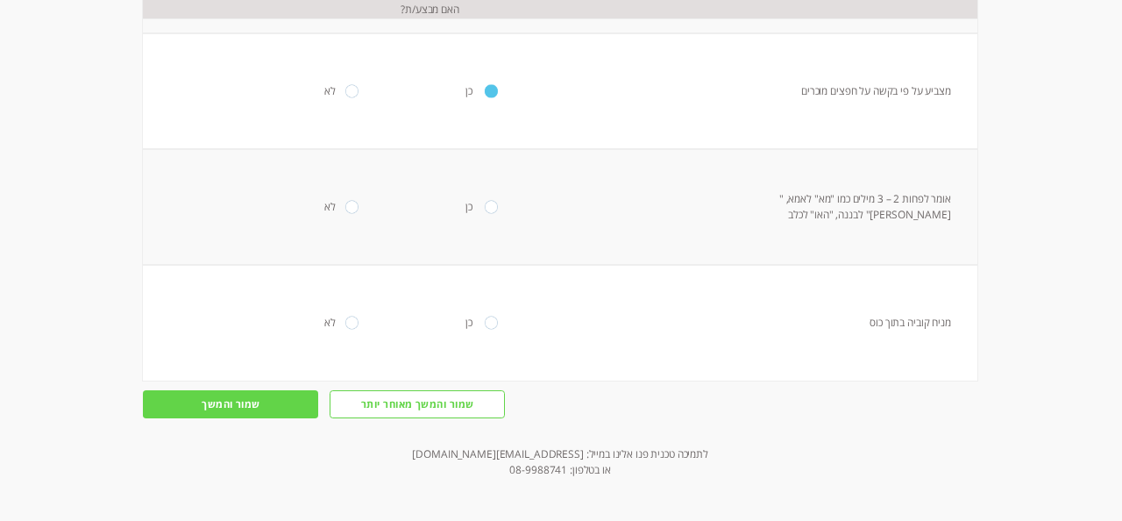
radio input "true"
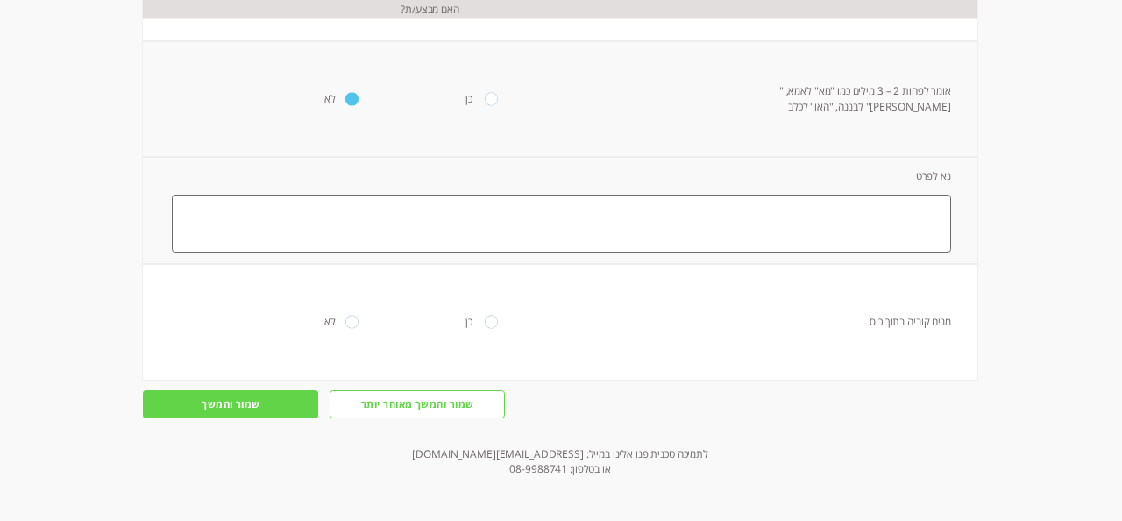
click at [473, 252] on textarea at bounding box center [561, 224] width 779 height 58
type textarea "לא אומר אף מילה"
click at [484, 329] on input "radio" at bounding box center [491, 322] width 14 height 13
radio input "true"
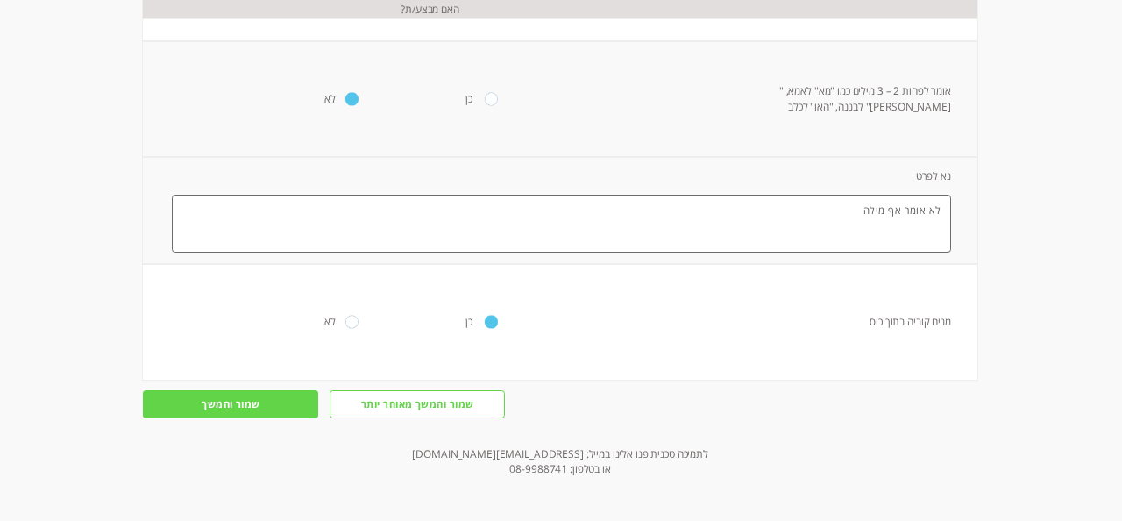
scroll to position [1405, 0]
click at [233, 401] on input "שמור והמשך" at bounding box center [230, 403] width 175 height 27
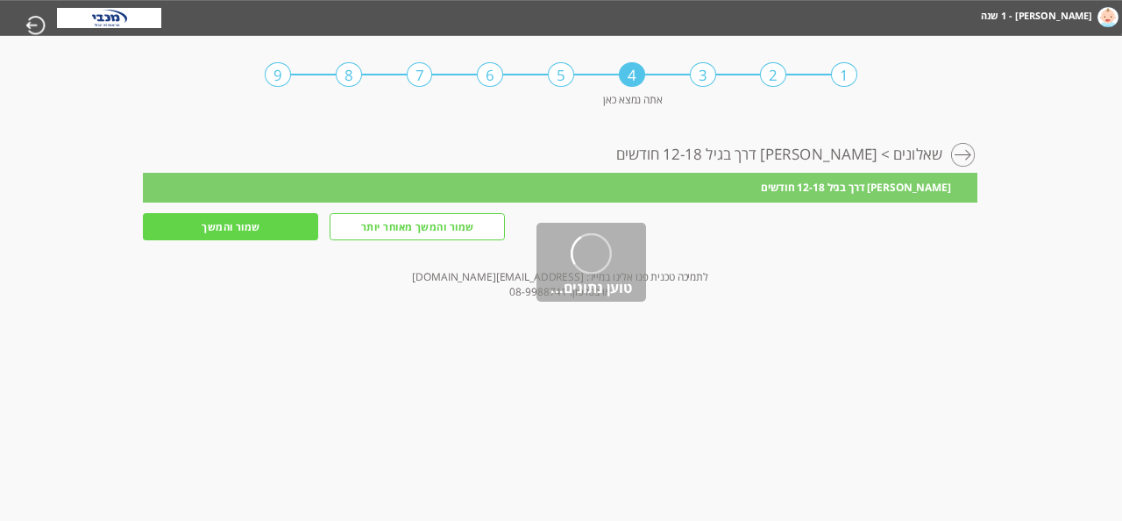
scroll to position [0, 0]
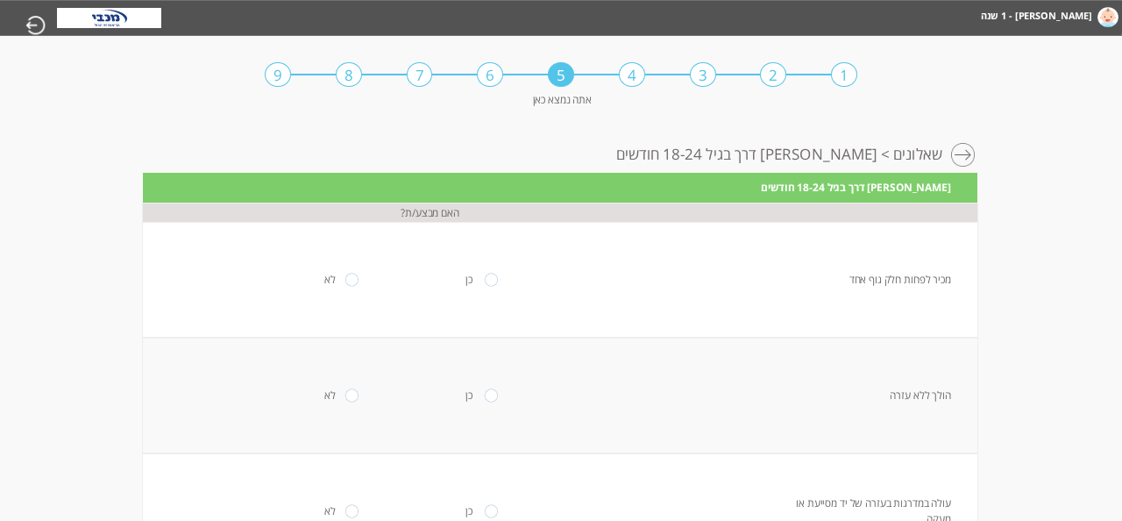
click at [345, 286] on input "radio" at bounding box center [352, 279] width 14 height 13
radio input "true"
click at [345, 405] on textarea at bounding box center [561, 405] width 779 height 58
type textarea "ל"
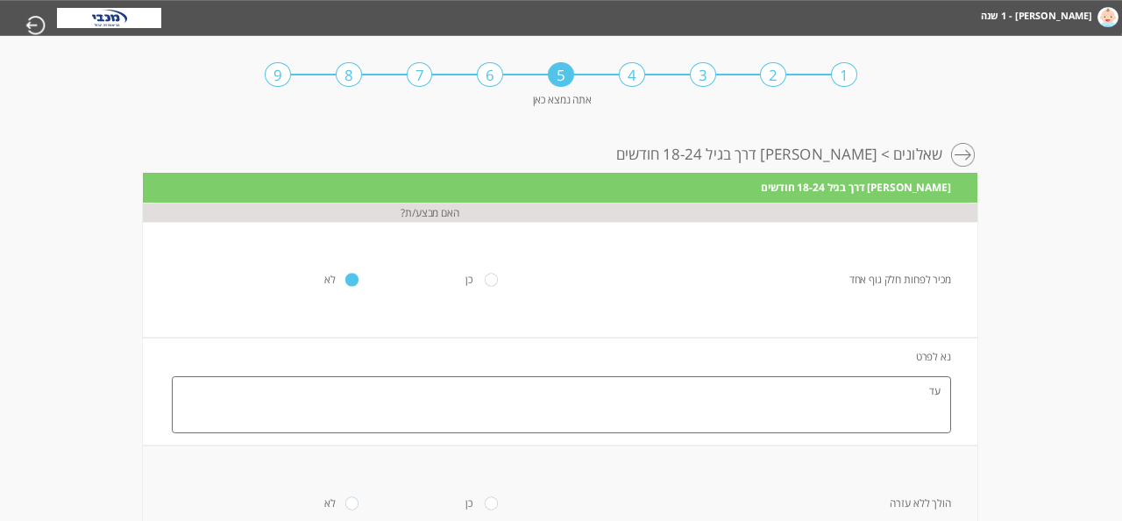
type textarea "ע"
type textarea "ל"
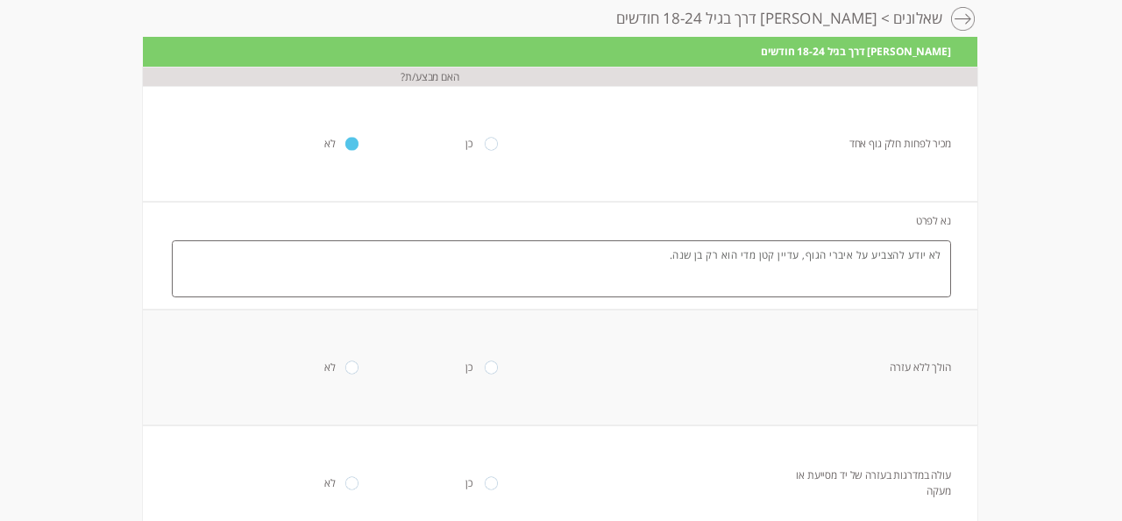
scroll to position [141, 0]
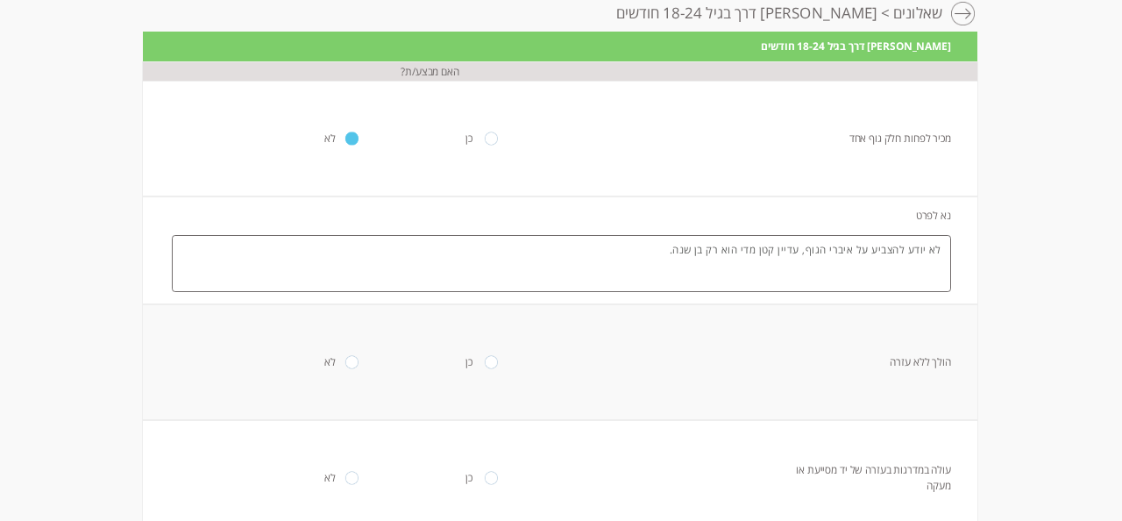
type textarea "לא יודע להצביע על איברי הגוף, עדיין קטן מדי הוא רק בן שנה."
click at [349, 360] on input "radio" at bounding box center [352, 361] width 14 height 13
radio input "true"
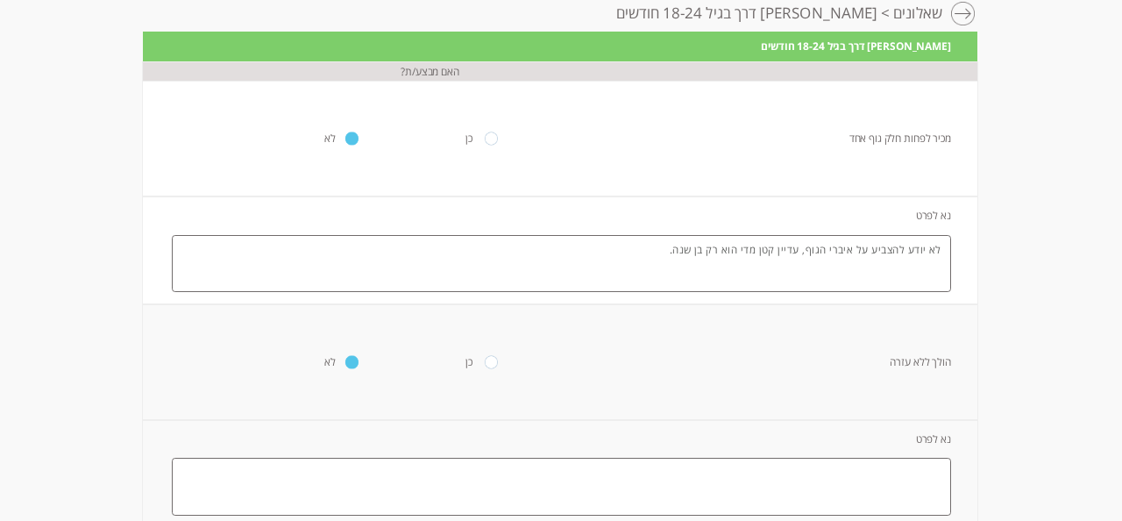
click at [373, 488] on textarea at bounding box center [561, 487] width 779 height 58
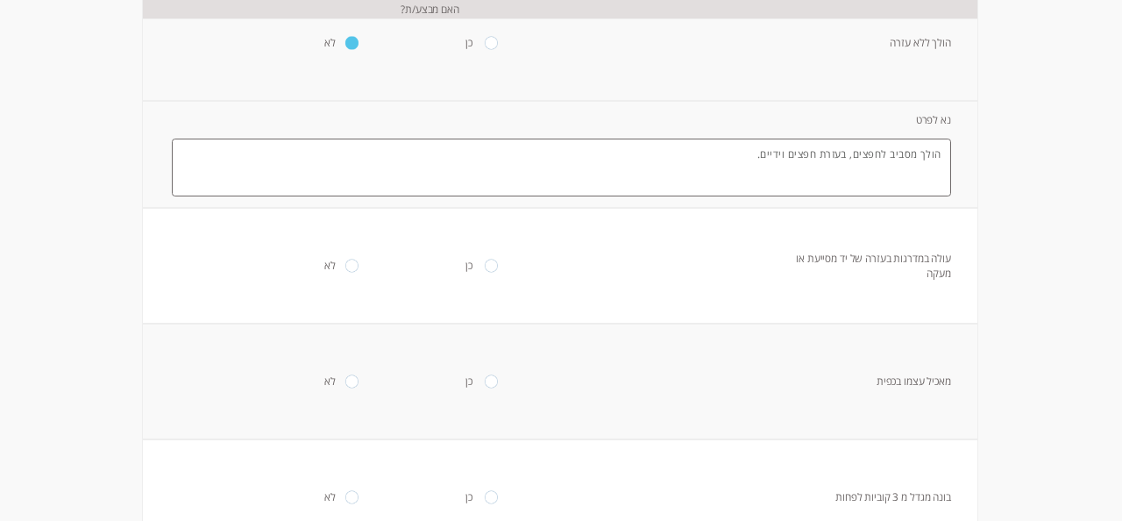
scroll to position [471, 0]
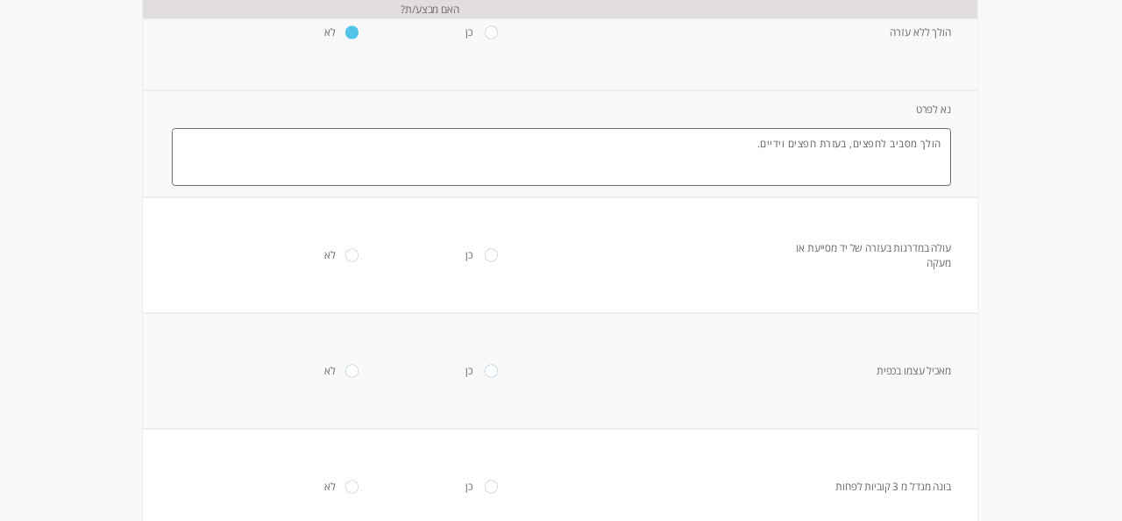
type textarea "הולך מסביב לחפצים, בעזרת חפצים וידיים."
click at [345, 250] on input "radio" at bounding box center [352, 255] width 14 height 13
radio input "true"
click at [353, 372] on textarea at bounding box center [561, 381] width 779 height 58
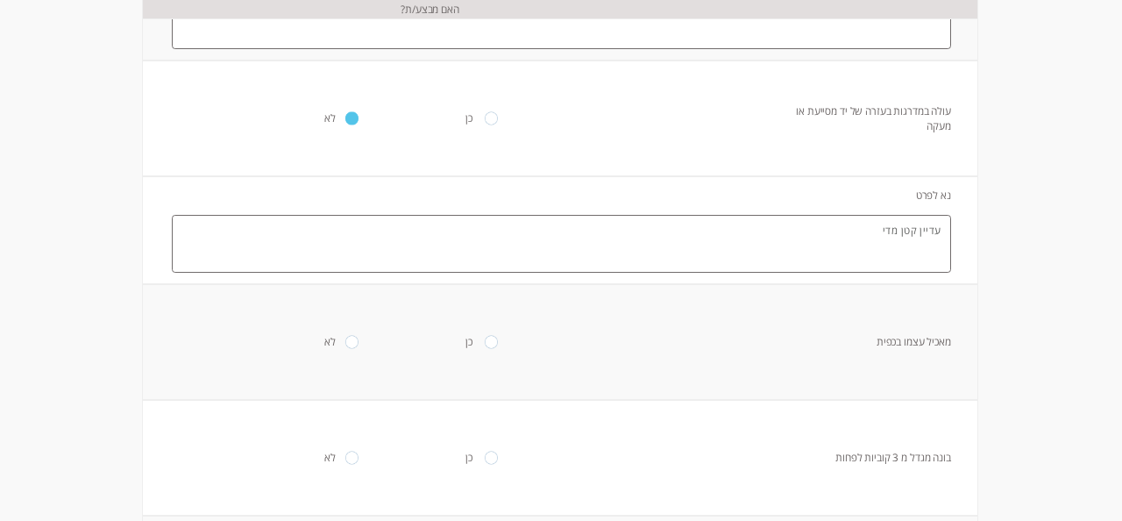
scroll to position [609, 0]
type textarea "עדיין קטן מדי"
click at [484, 340] on input "radio" at bounding box center [491, 339] width 14 height 13
radio input "true"
click at [345, 340] on input "radio" at bounding box center [352, 339] width 14 height 13
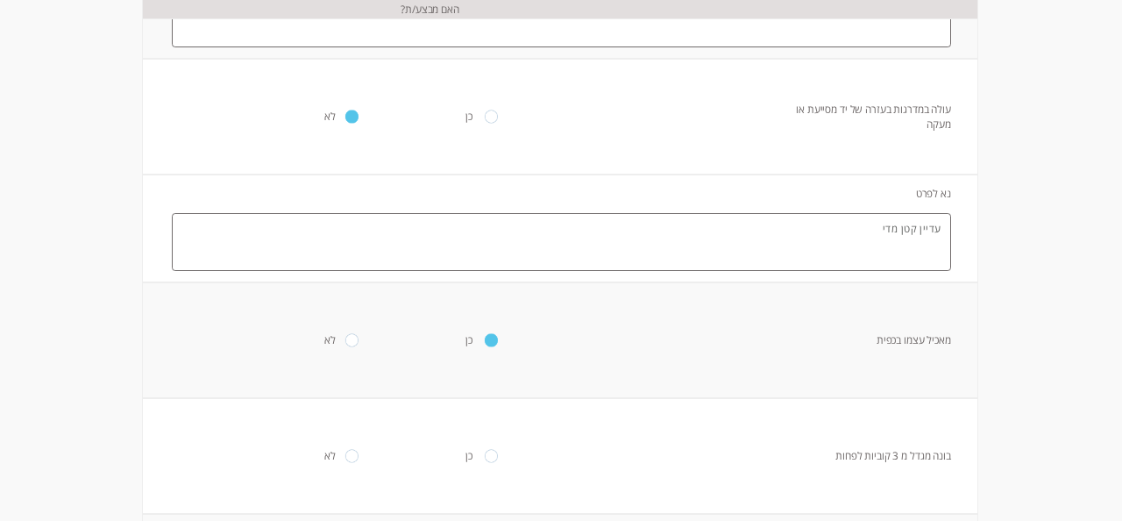
radio input "true"
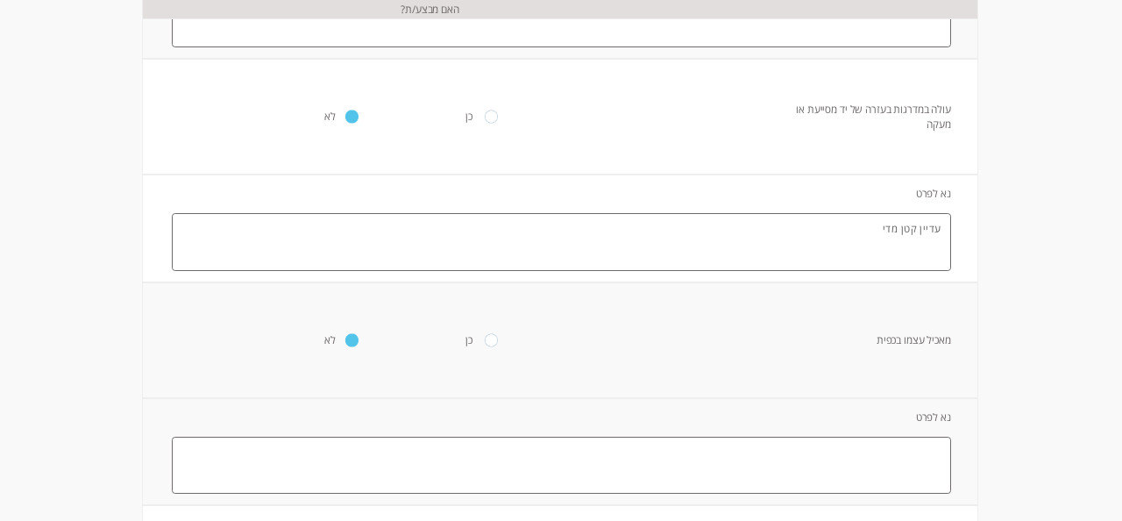
click at [393, 470] on textarea at bounding box center [561, 466] width 779 height 58
type textarea "ר"
click at [675, 464] on textarea "רק עם עזרה והכוונה" at bounding box center [561, 466] width 779 height 58
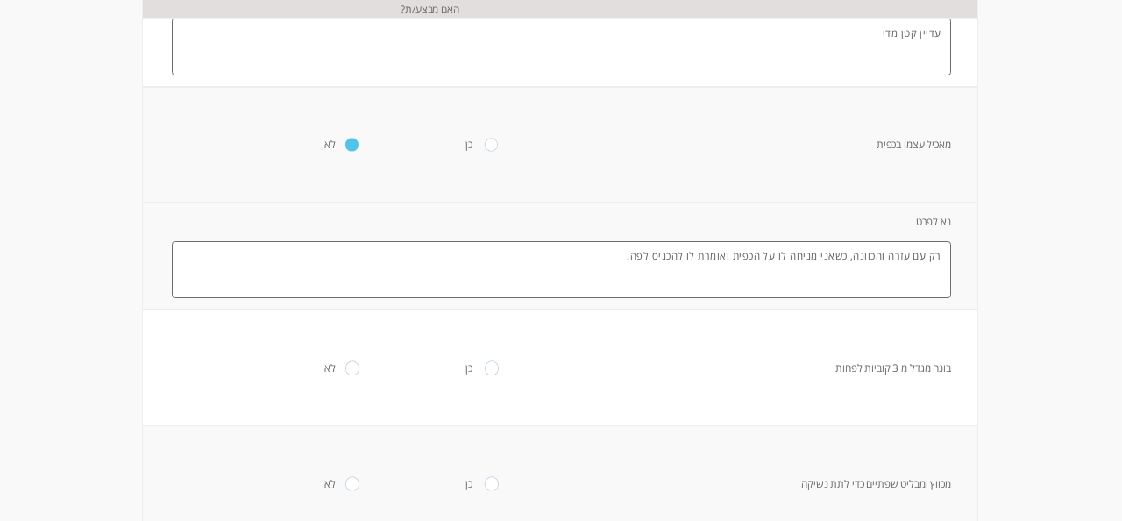
scroll to position [823, 0]
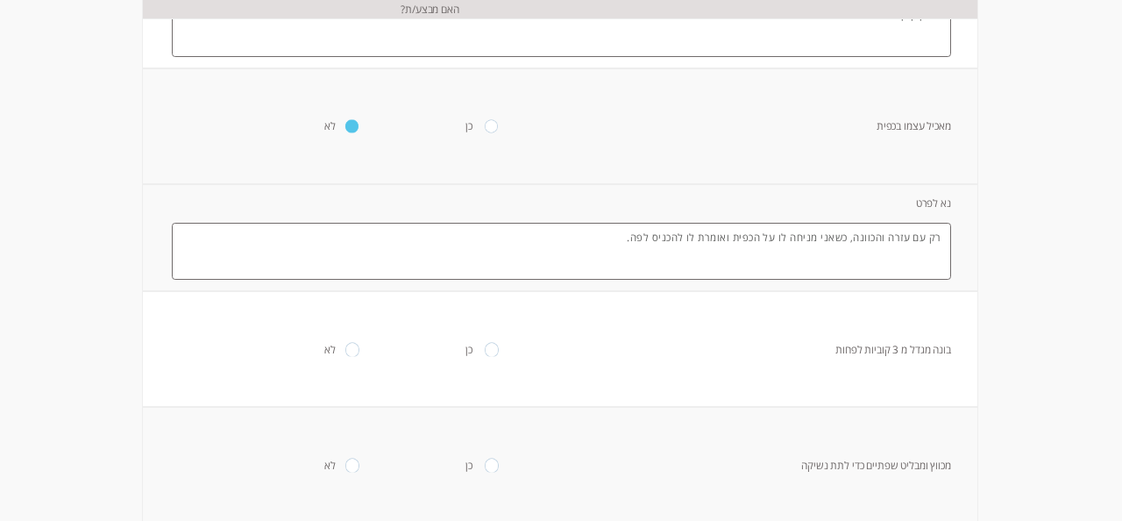
type textarea "רק עם עזרה והכוונה, כשאני מניחה לו על הכפית ואומרת לו להכניס לפה."
click at [347, 349] on input "radio" at bounding box center [352, 349] width 14 height 13
radio input "true"
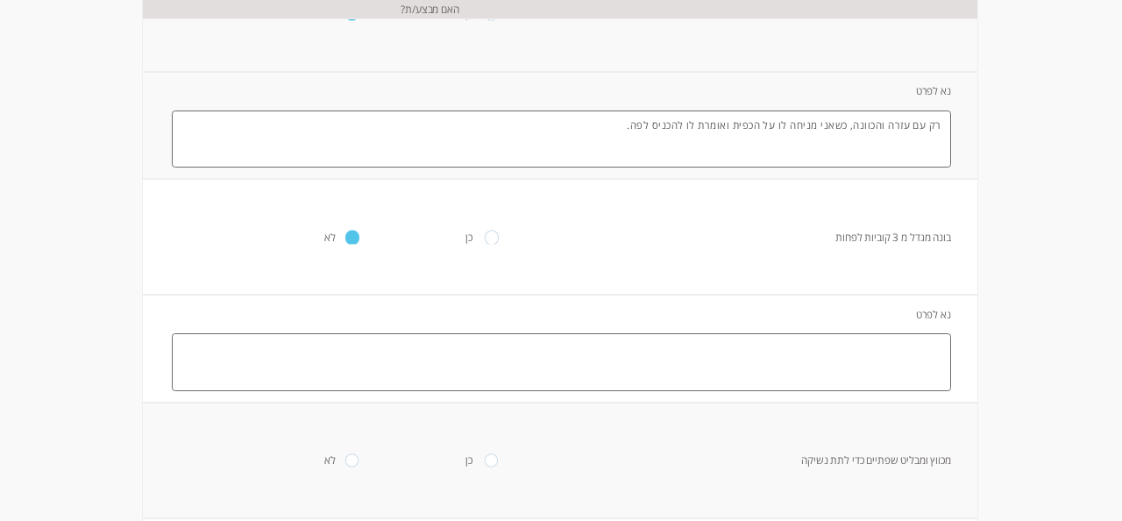
scroll to position [938, 0]
click at [347, 349] on textarea at bounding box center [561, 359] width 779 height 58
type textarea "ר"
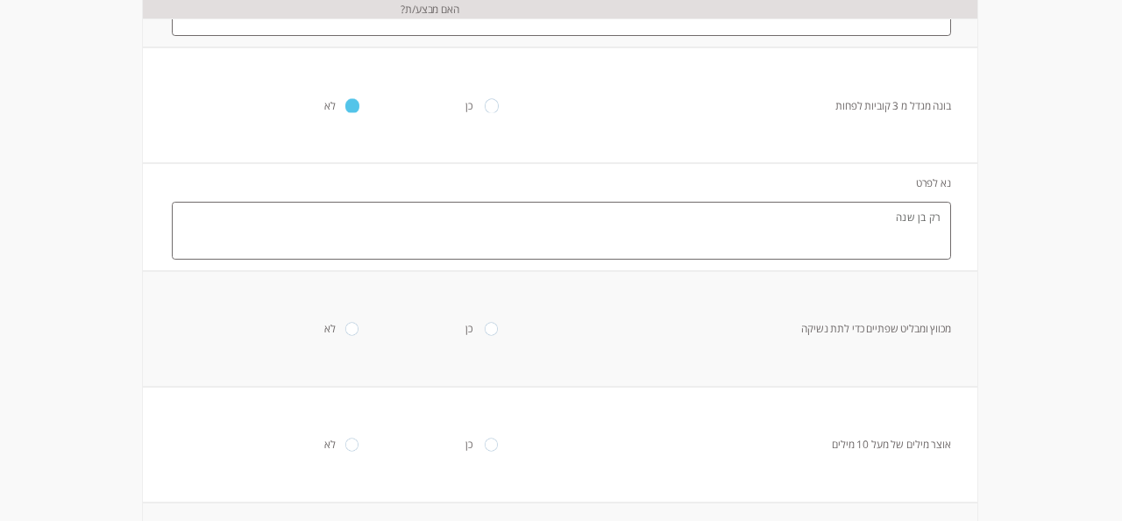
scroll to position [1068, 0]
type textarea "רק בן שנה"
click at [345, 335] on input "radio" at bounding box center [352, 328] width 14 height 13
radio input "true"
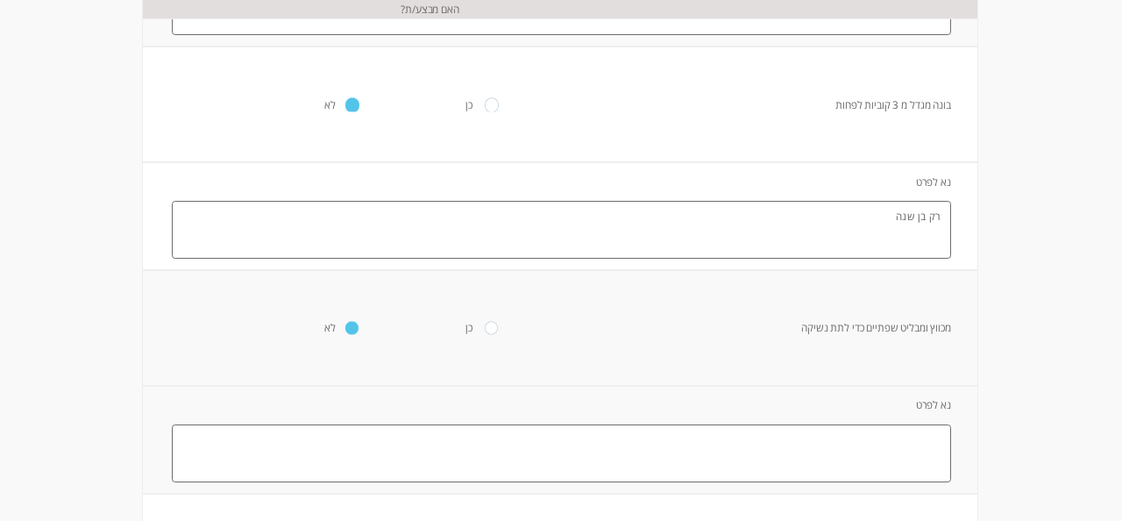
click at [355, 445] on textarea at bounding box center [561, 453] width 779 height 58
type textarea "ע"
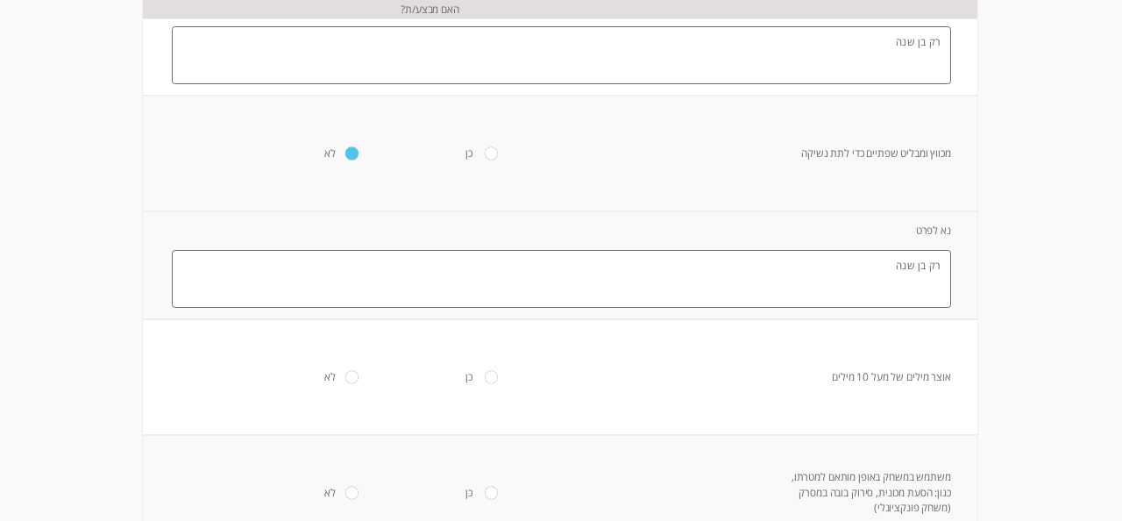
scroll to position [1244, 0]
type textarea "רק בן שנה"
click at [347, 373] on input "radio" at bounding box center [352, 374] width 14 height 13
radio input "true"
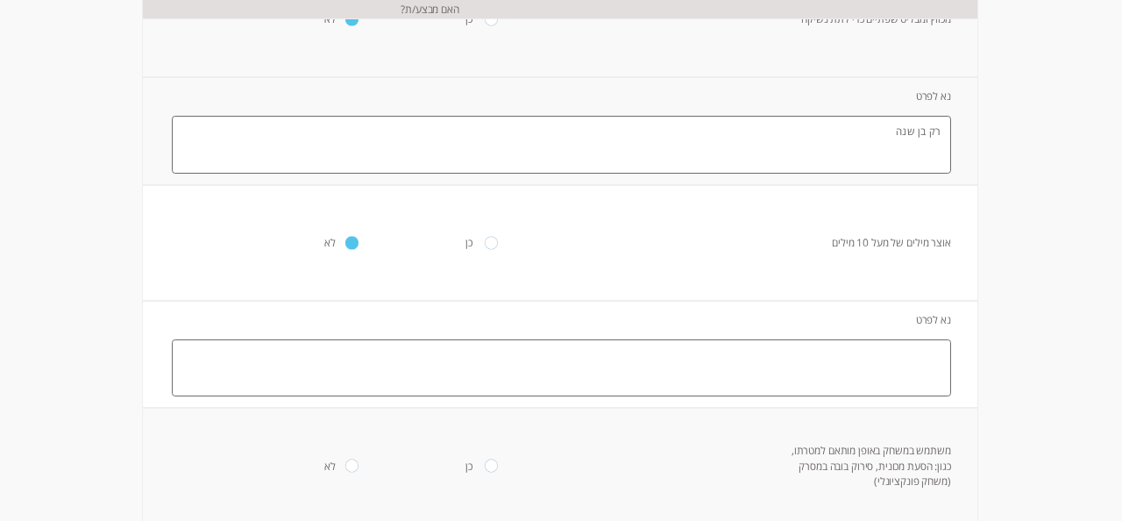
scroll to position [1374, 0]
click at [347, 373] on textarea at bounding box center [561, 371] width 779 height 58
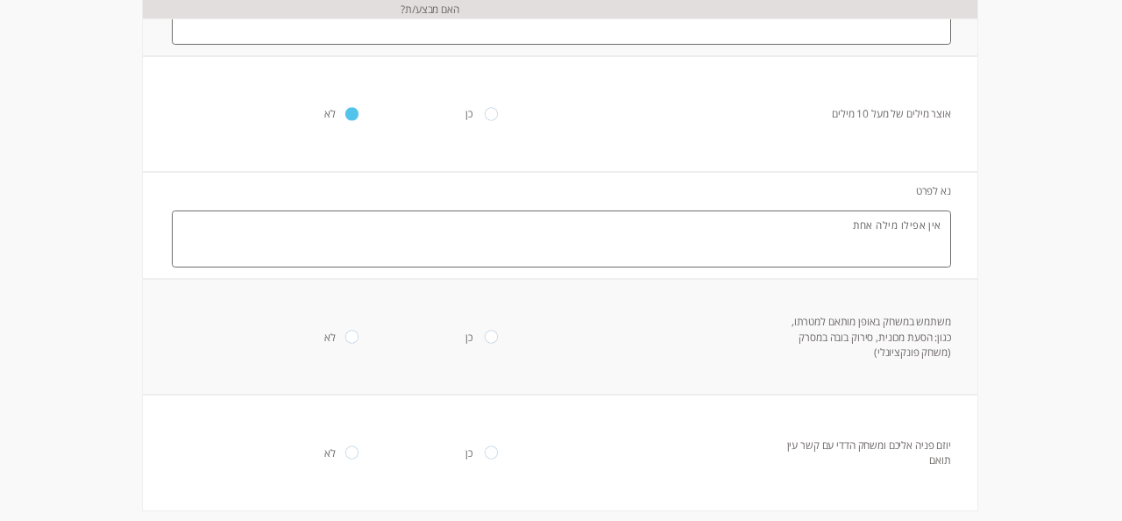
scroll to position [1518, 0]
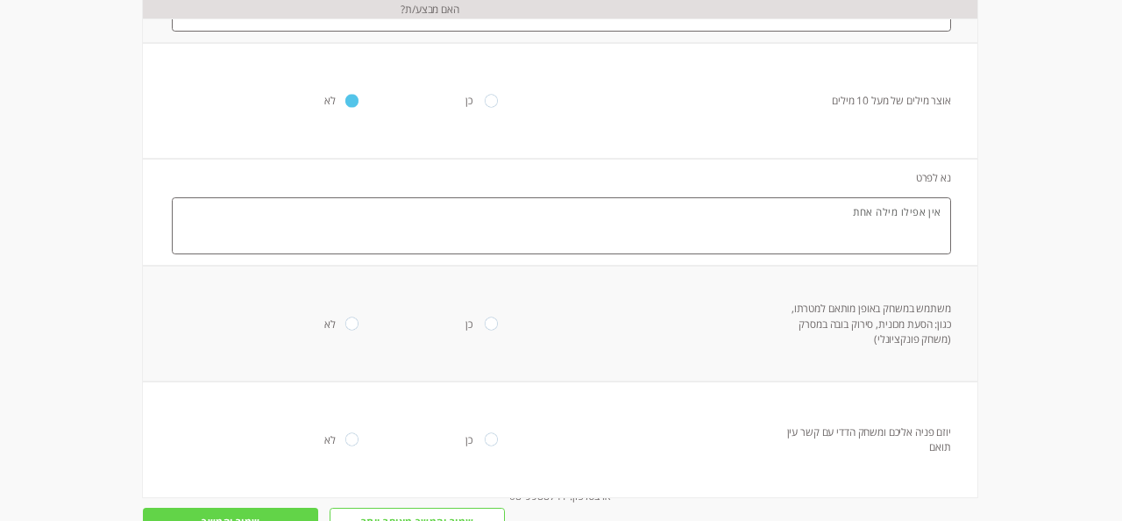
type textarea "אין אפילו מילה אחת"
click at [345, 330] on input "radio" at bounding box center [352, 323] width 14 height 13
radio input "true"
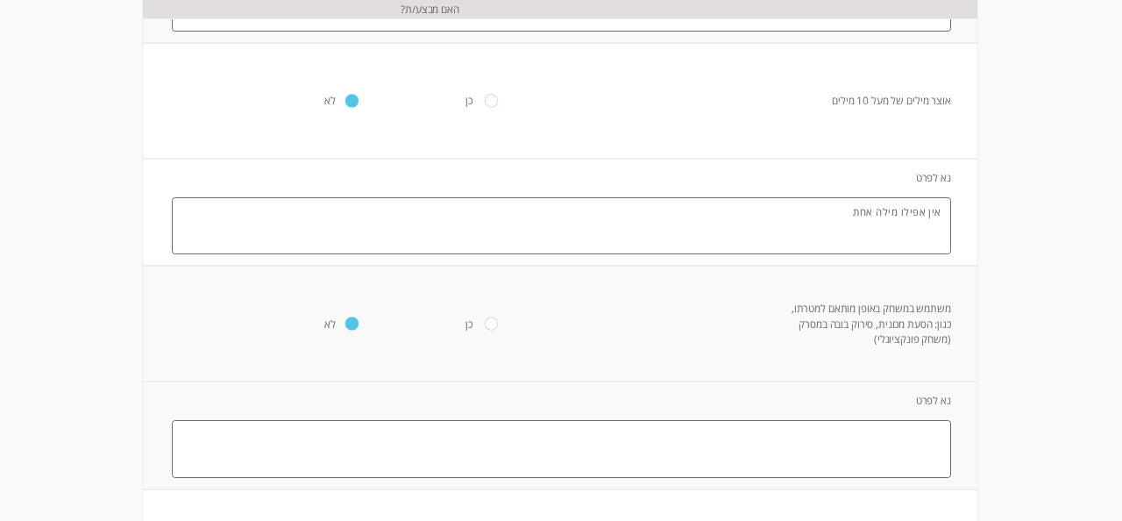
click at [345, 436] on textarea at bounding box center [561, 449] width 779 height 58
type textarea "ע"
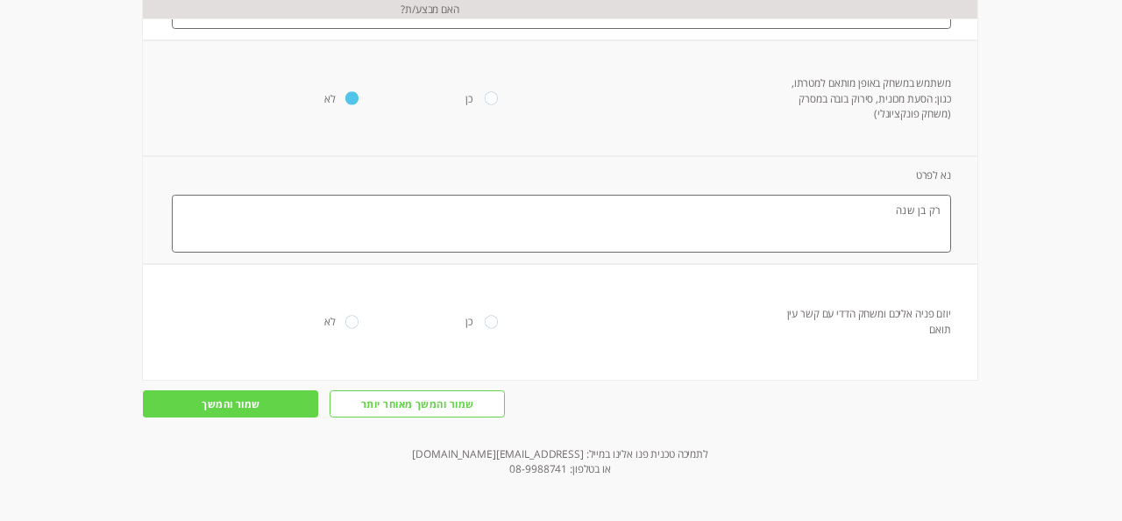
scroll to position [1745, 0]
type textarea "רק בן שנה"
click at [339, 320] on td "לא" at bounding box center [351, 322] width 139 height 116
click at [349, 320] on input "radio" at bounding box center [352, 321] width 14 height 13
radio input "true"
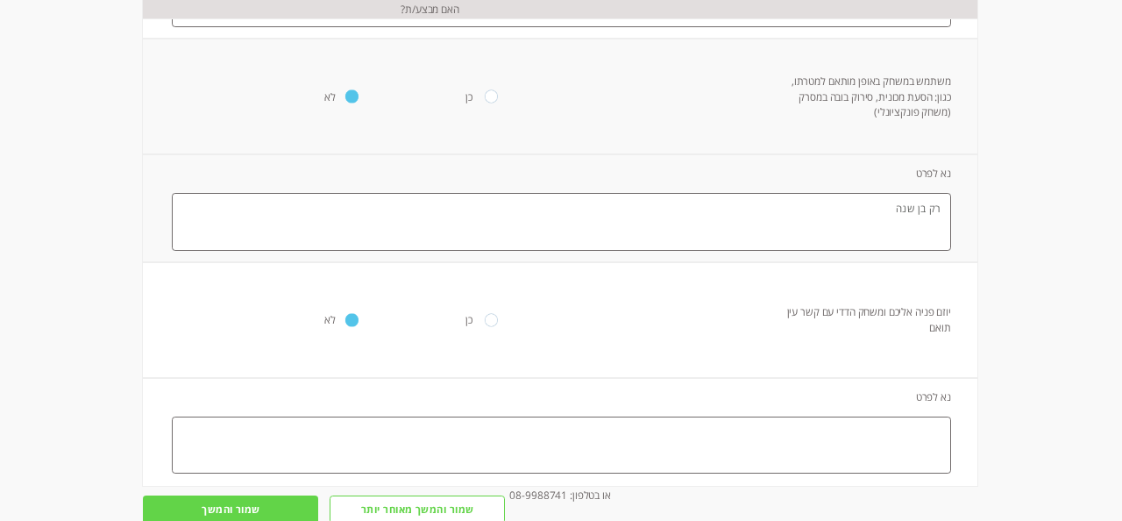
click at [369, 431] on textarea at bounding box center [561, 445] width 779 height 58
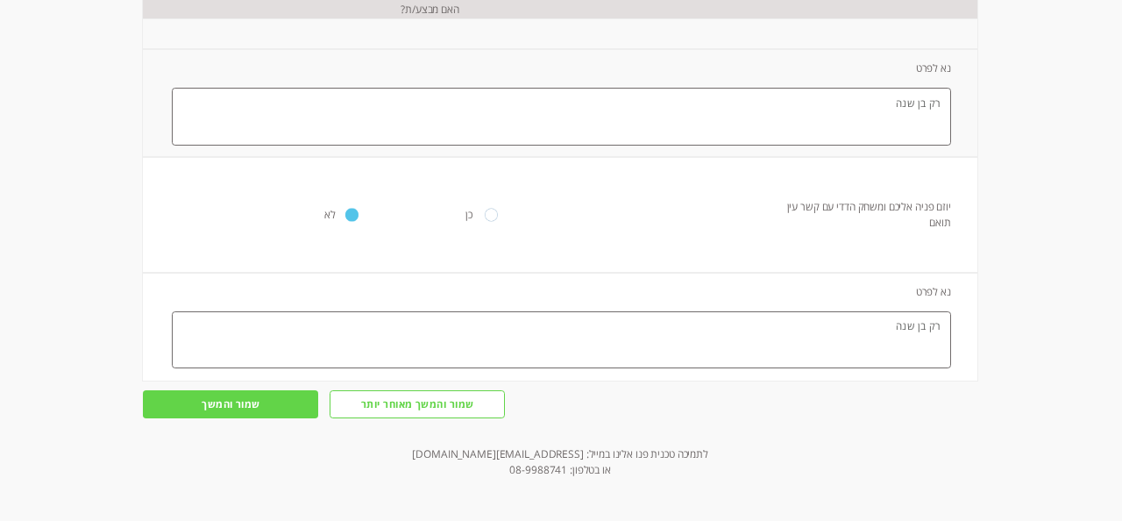
scroll to position [1852, 0]
type textarea "רק בן שנה"
click at [223, 407] on input "שמור והמשך" at bounding box center [230, 403] width 175 height 27
click at [231, 408] on input "שמור והמשך" at bounding box center [230, 403] width 175 height 27
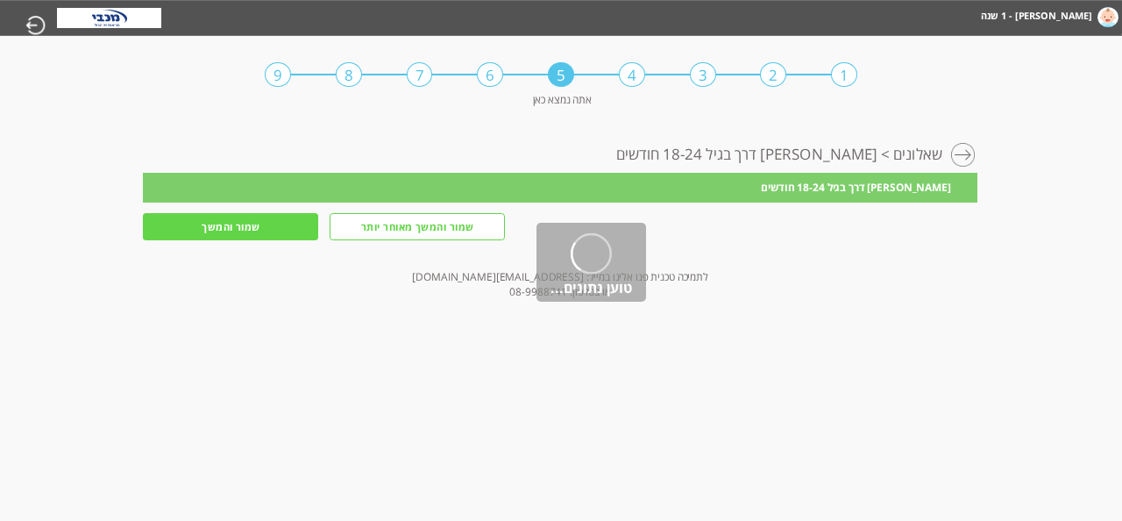
scroll to position [0, 0]
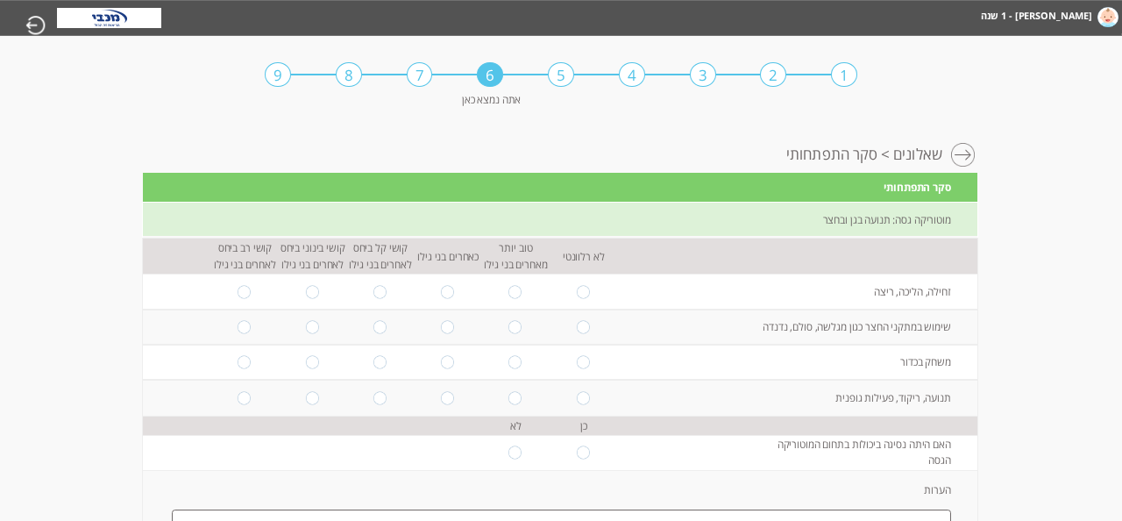
click at [449, 290] on input "radio" at bounding box center [448, 291] width 14 height 13
radio input "true"
click at [451, 320] on input "radio" at bounding box center [448, 326] width 14 height 13
radio input "true"
click at [451, 363] on input "radio" at bounding box center [448, 362] width 14 height 13
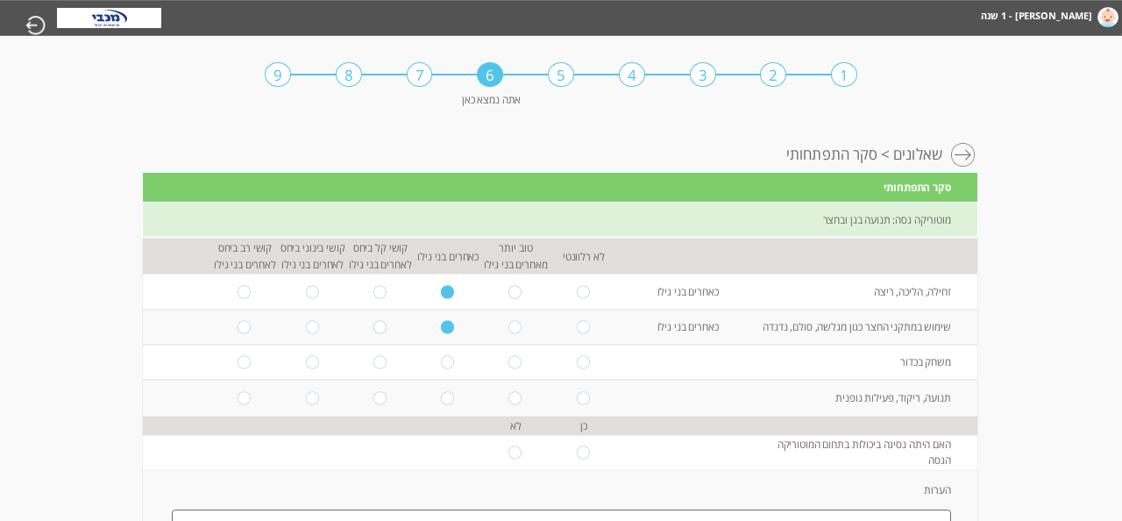
radio input "true"
click at [581, 397] on input "radio" at bounding box center [584, 397] width 14 height 13
radio input "true"
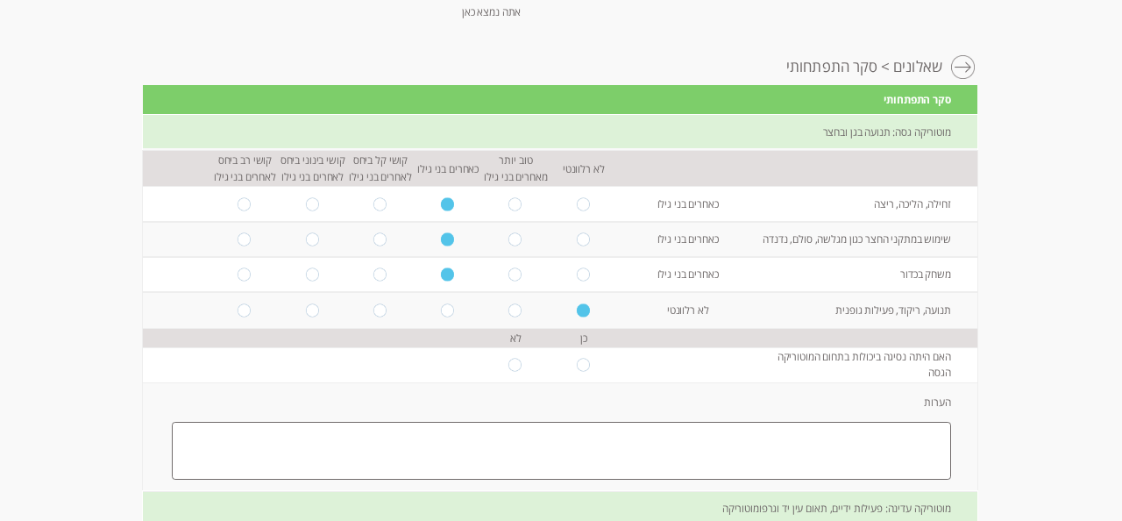
scroll to position [96, 0]
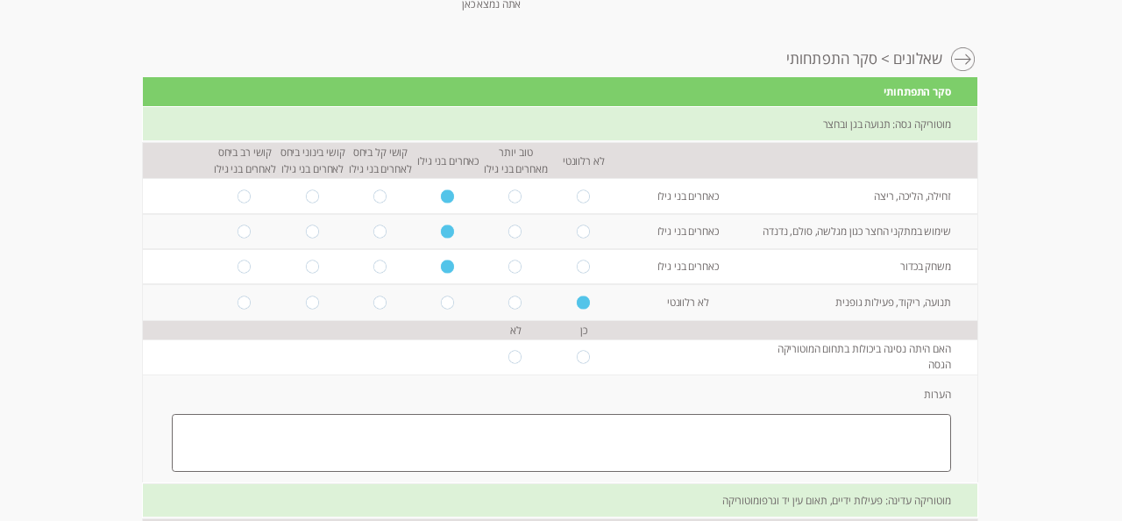
click at [517, 353] on input "radio" at bounding box center [515, 356] width 14 height 13
radio input "true"
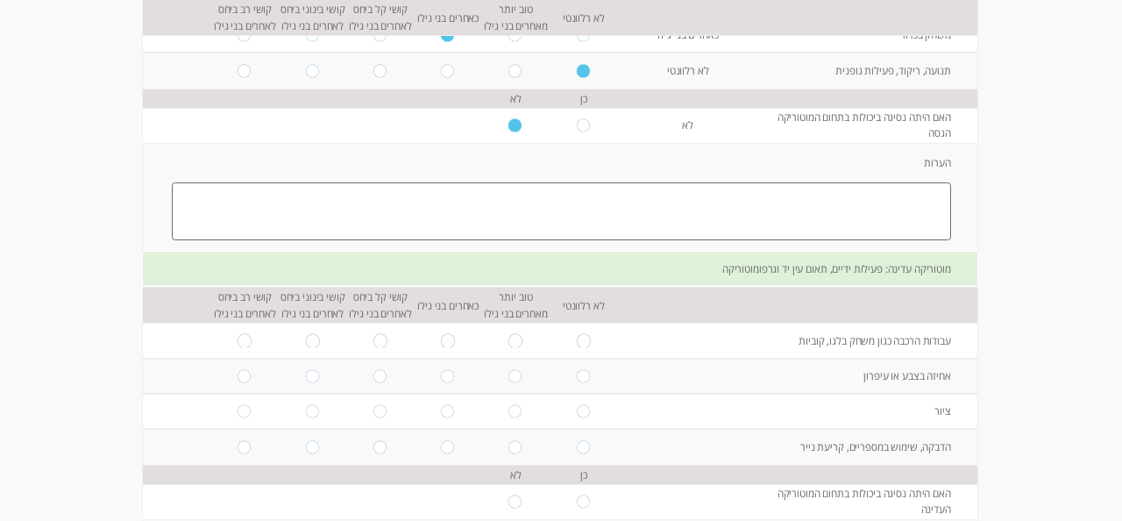
scroll to position [329, 0]
click at [581, 331] on td at bounding box center [584, 338] width 68 height 35
click at [582, 340] on input "radio" at bounding box center [584, 338] width 14 height 13
radio input "true"
click at [585, 375] on input "radio" at bounding box center [584, 373] width 14 height 13
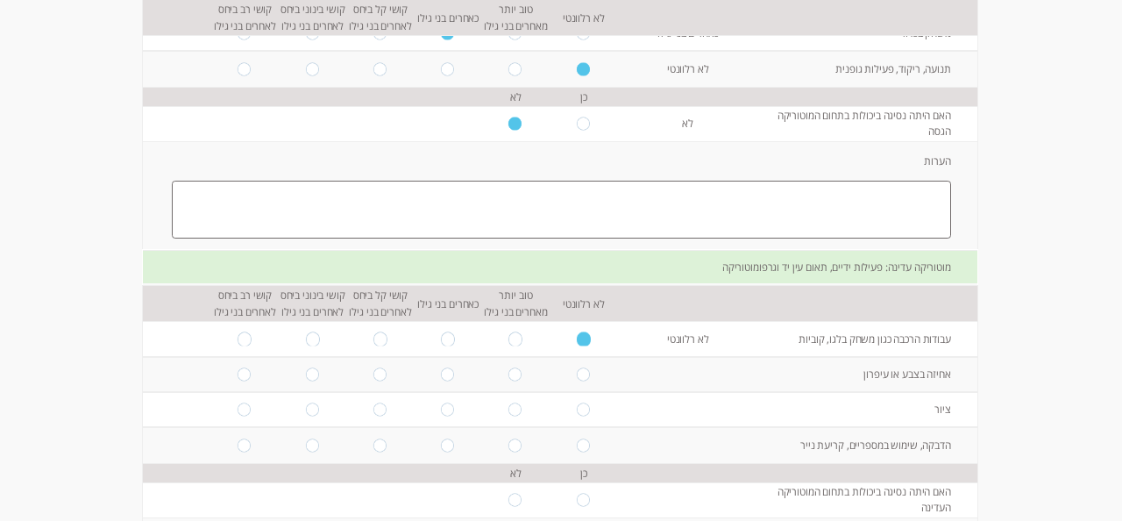
radio input "true"
click at [586, 412] on input "radio" at bounding box center [584, 409] width 14 height 13
radio input "true"
click at [583, 455] on td at bounding box center [584, 444] width 68 height 35
click at [583, 444] on input "radio" at bounding box center [584, 444] width 14 height 13
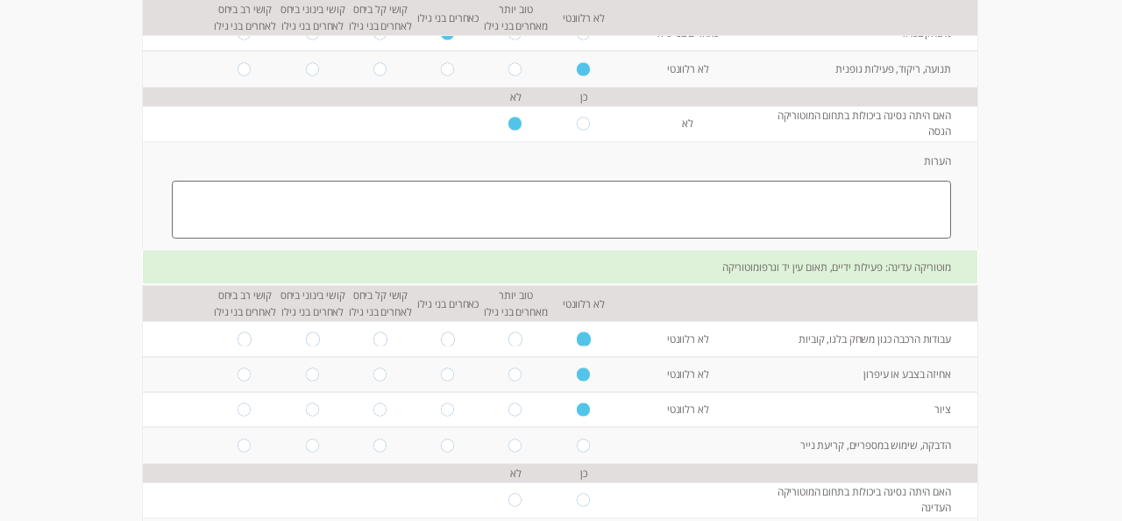
radio input "true"
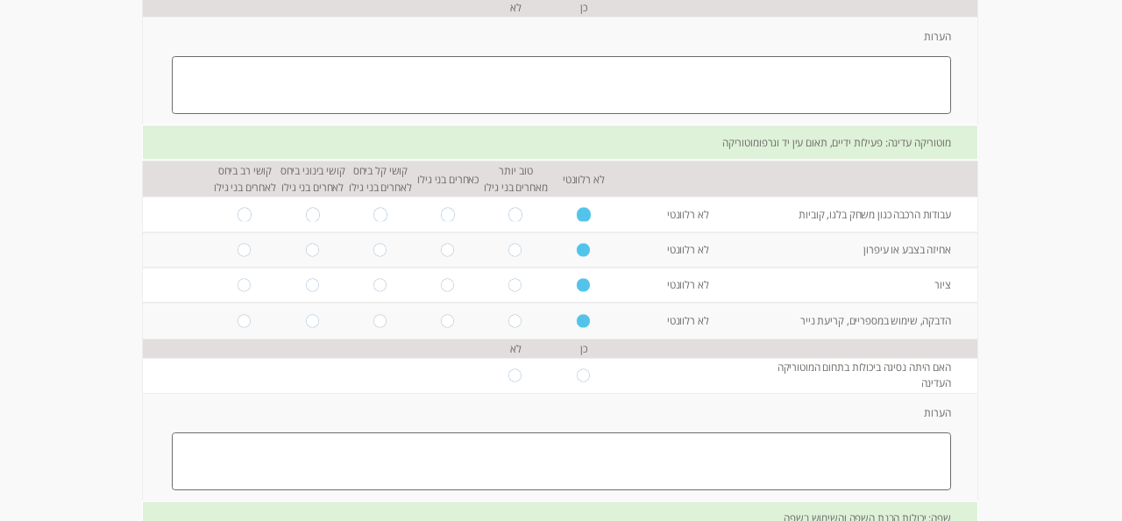
scroll to position [459, 0]
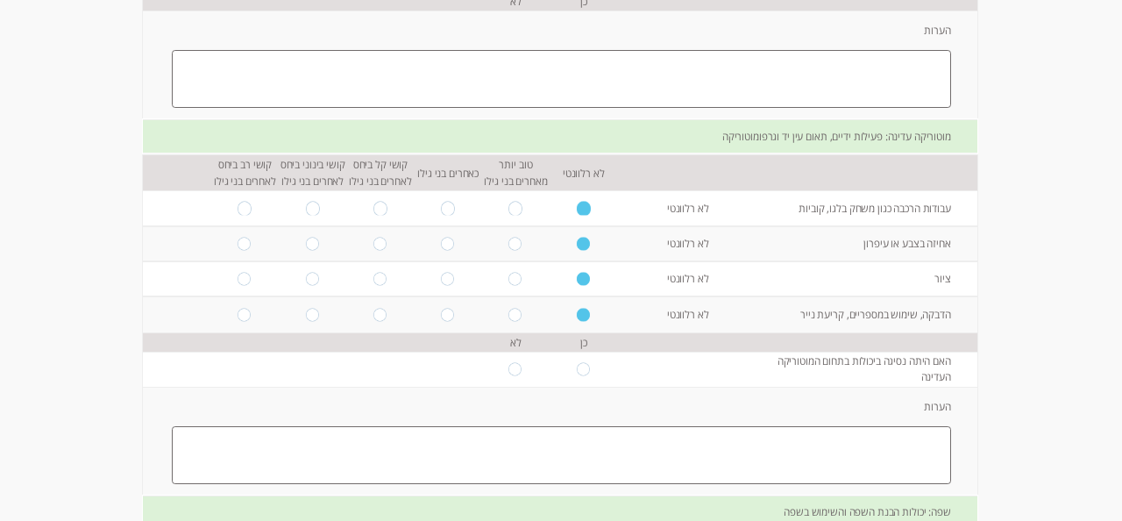
click at [586, 369] on input "radio" at bounding box center [584, 368] width 14 height 13
radio input "true"
click at [515, 370] on input "radio" at bounding box center [515, 368] width 14 height 13
radio input "true"
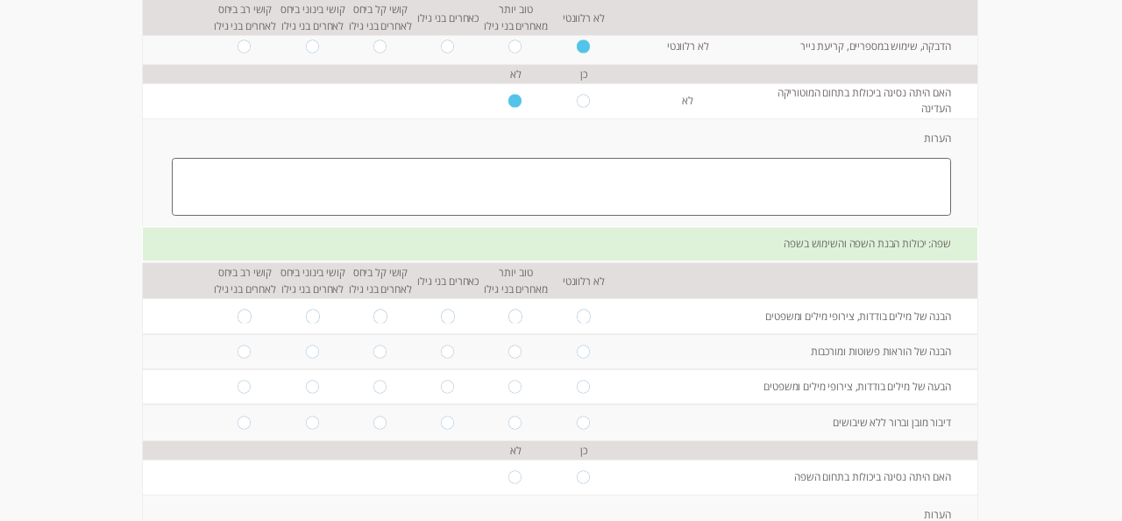
scroll to position [733, 0]
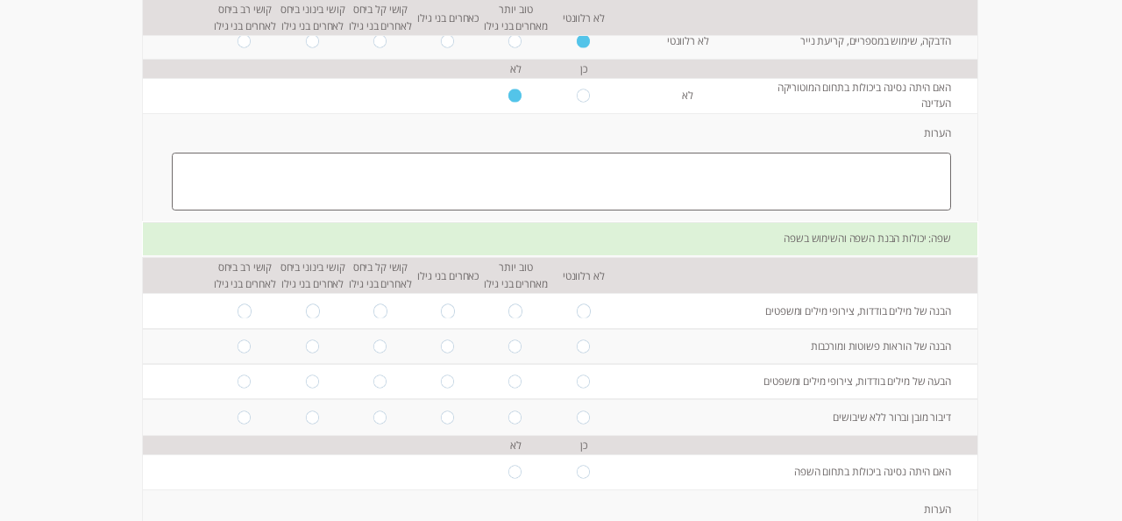
click at [444, 314] on input "radio" at bounding box center [448, 310] width 14 height 13
radio input "true"
click at [453, 348] on input "radio" at bounding box center [448, 345] width 14 height 13
radio input "true"
click at [247, 383] on input "radio" at bounding box center [245, 381] width 14 height 13
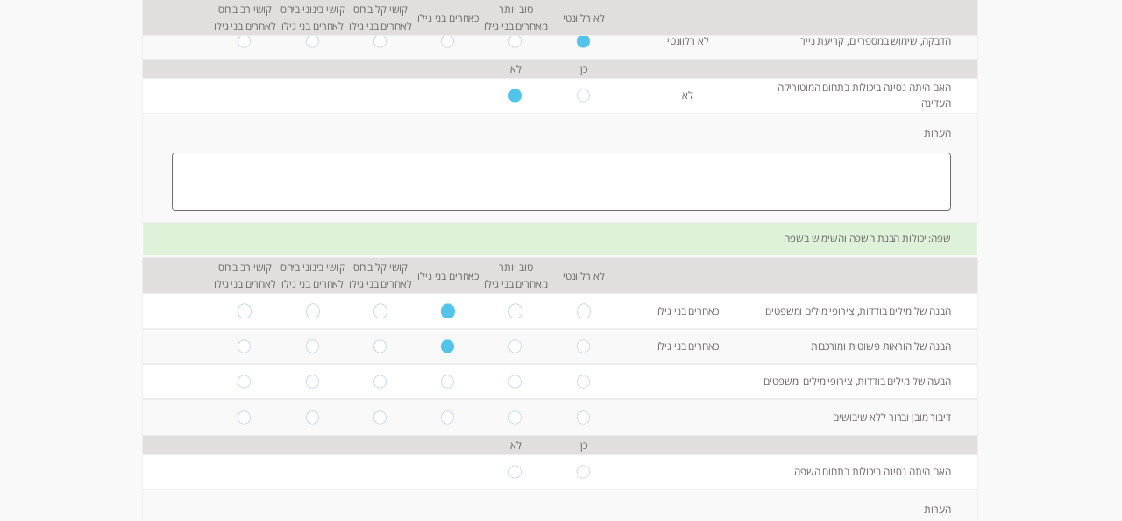
radio input "true"
click at [584, 420] on input "radio" at bounding box center [584, 416] width 14 height 13
radio input "true"
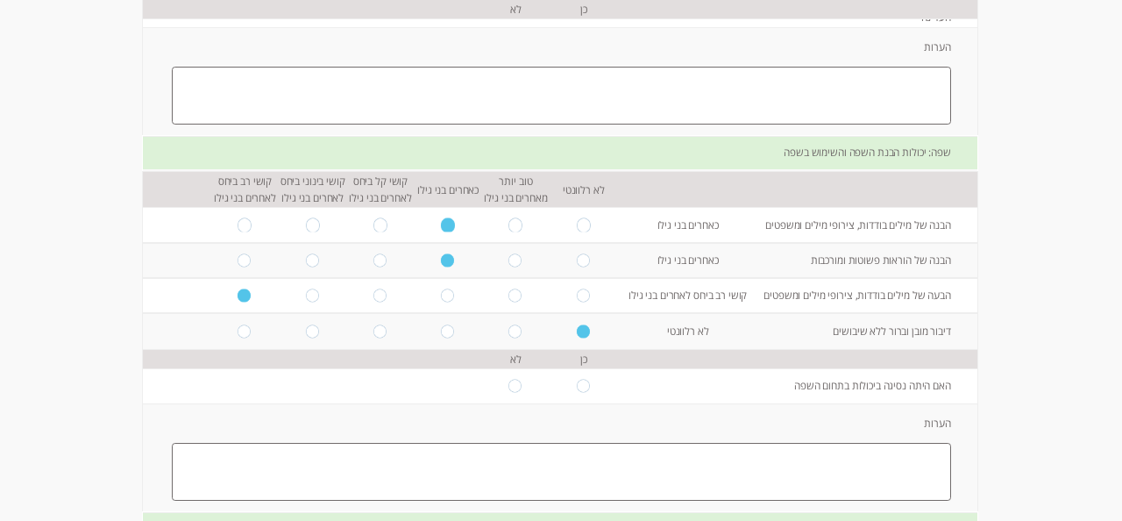
scroll to position [827, 0]
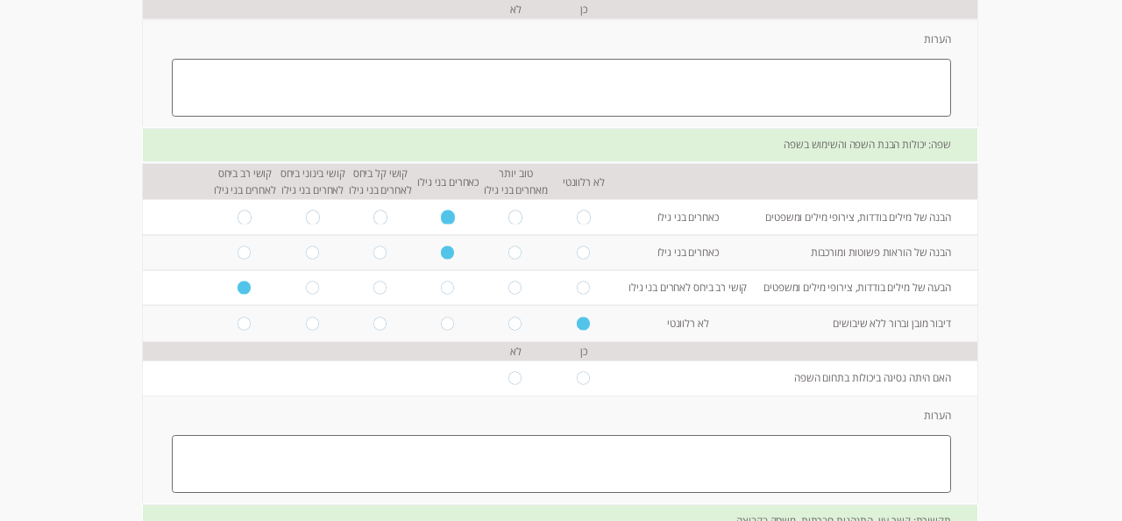
click at [587, 382] on input "radio" at bounding box center [584, 377] width 14 height 13
radio input "true"
click at [579, 472] on textarea at bounding box center [561, 464] width 779 height 58
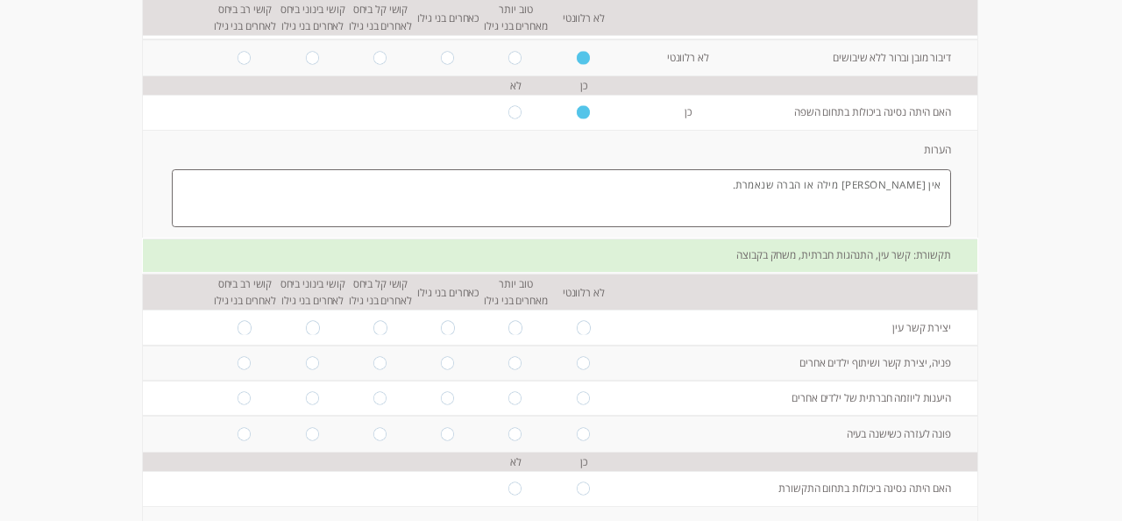
scroll to position [1095, 0]
type textarea "אין [PERSON_NAME] מילה או הברה שנאמרת."
click at [450, 331] on input "radio" at bounding box center [448, 324] width 14 height 13
radio input "true"
click at [579, 362] on input "radio" at bounding box center [584, 359] width 14 height 13
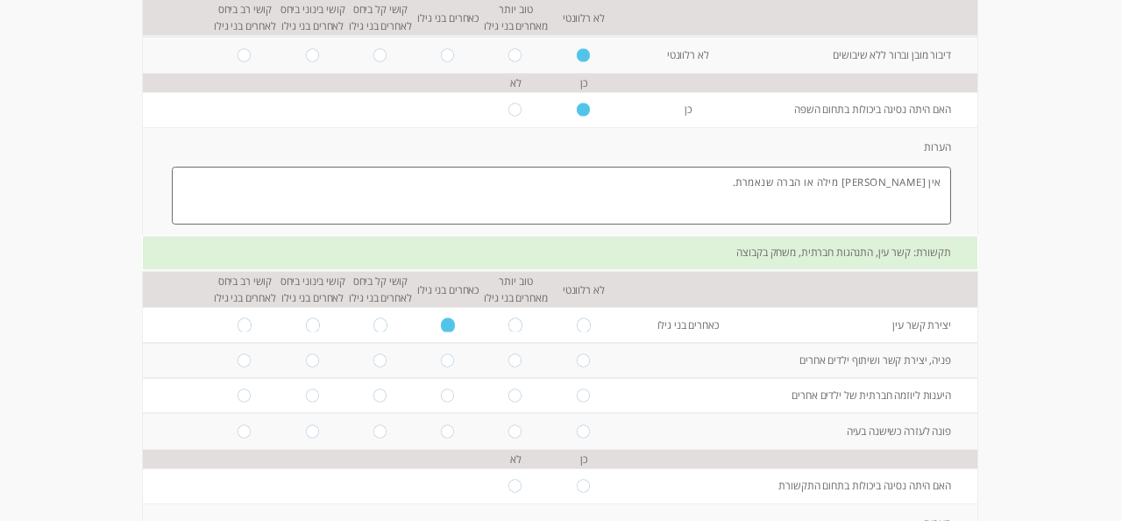
radio input "true"
click at [586, 402] on input "radio" at bounding box center [584, 395] width 14 height 13
radio input "true"
click at [451, 435] on input "radio" at bounding box center [448, 430] width 14 height 13
radio input "true"
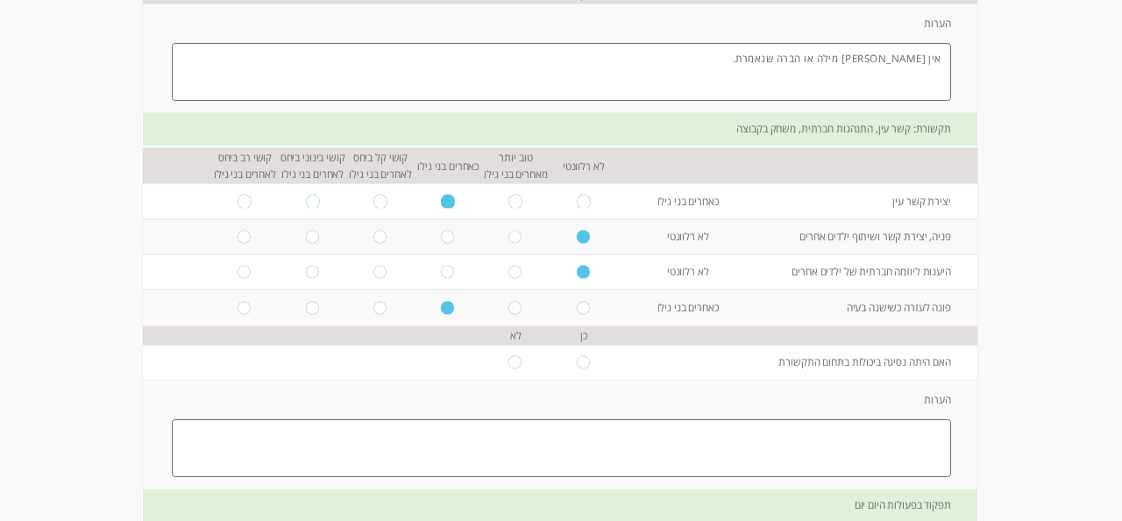
scroll to position [1225, 0]
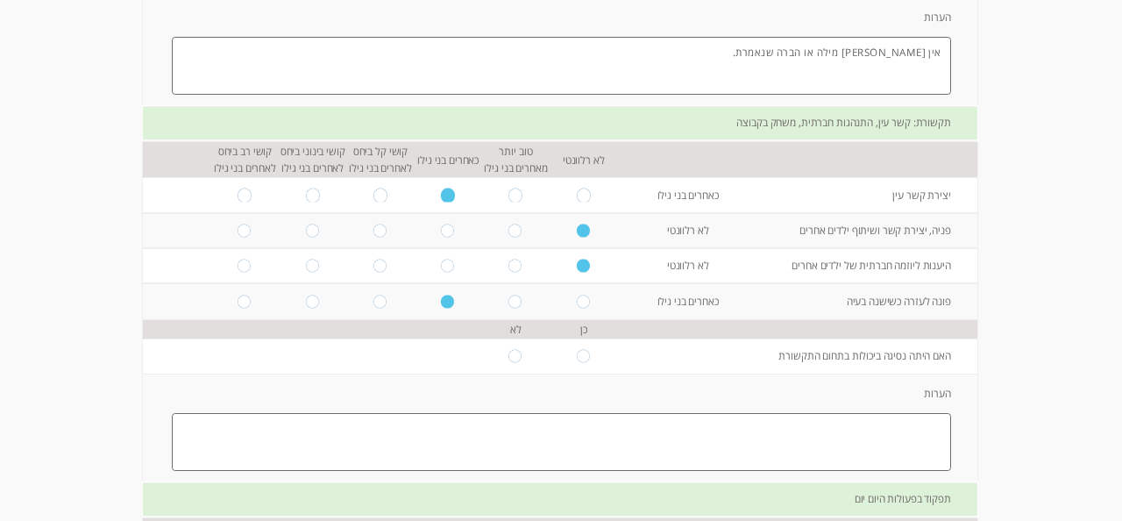
click at [513, 362] on input "radio" at bounding box center [515, 355] width 14 height 13
radio input "true"
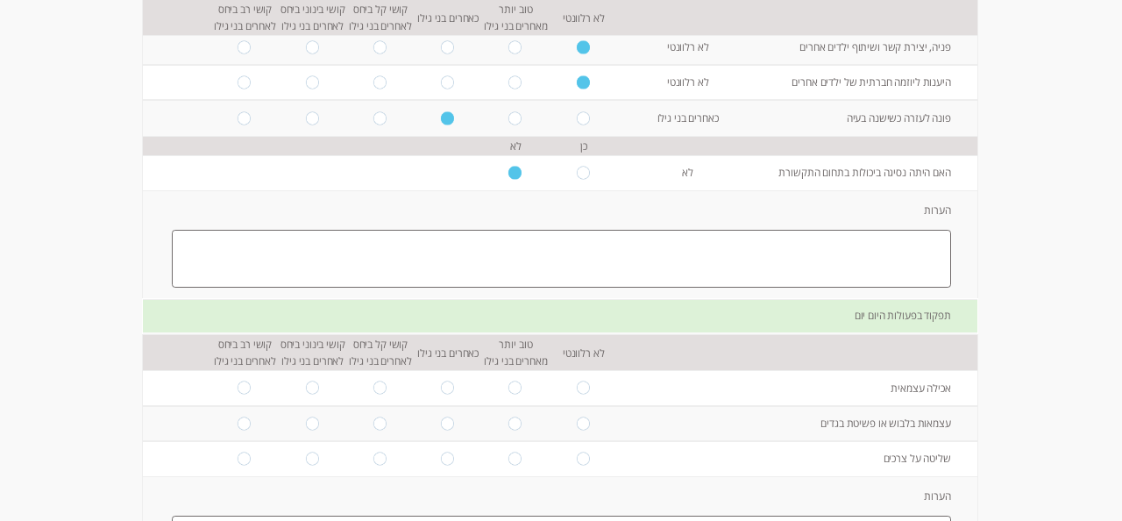
scroll to position [1409, 0]
click at [378, 394] on input "radio" at bounding box center [380, 386] width 14 height 13
radio input "true"
click at [582, 429] on input "radio" at bounding box center [584, 422] width 14 height 13
radio input "true"
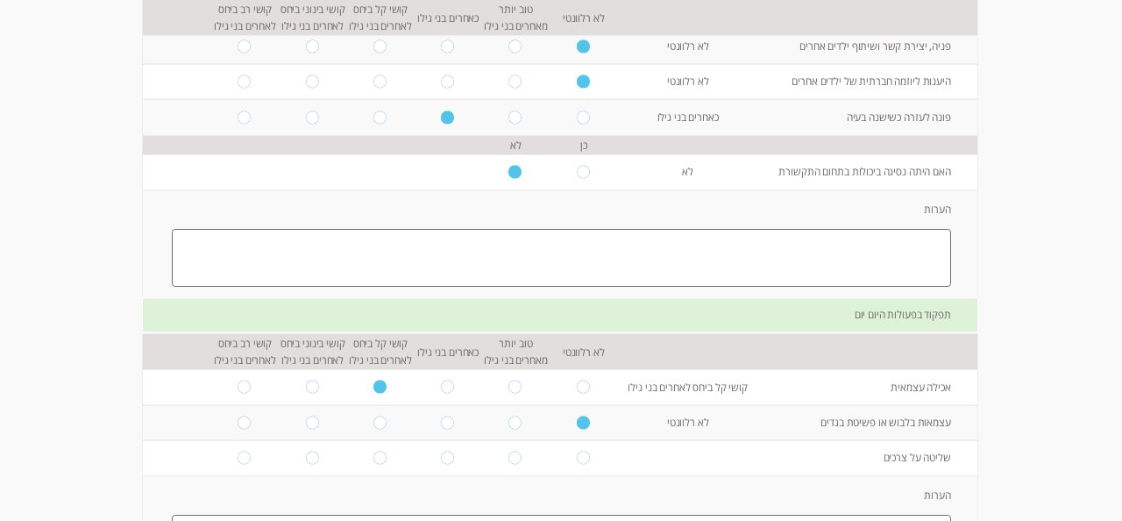
click at [582, 465] on input "radio" at bounding box center [584, 457] width 14 height 13
radio input "true"
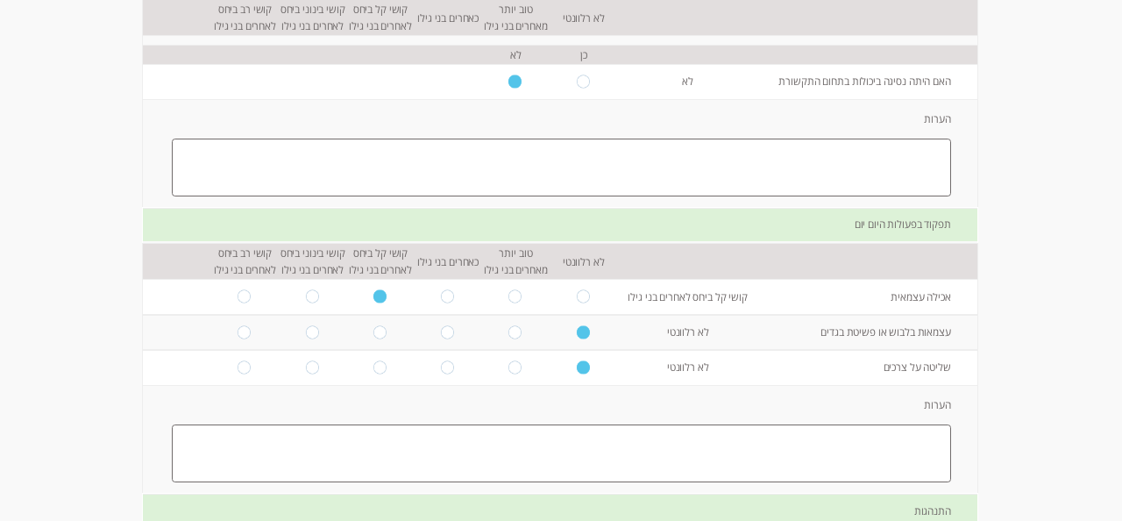
scroll to position [1517, 0]
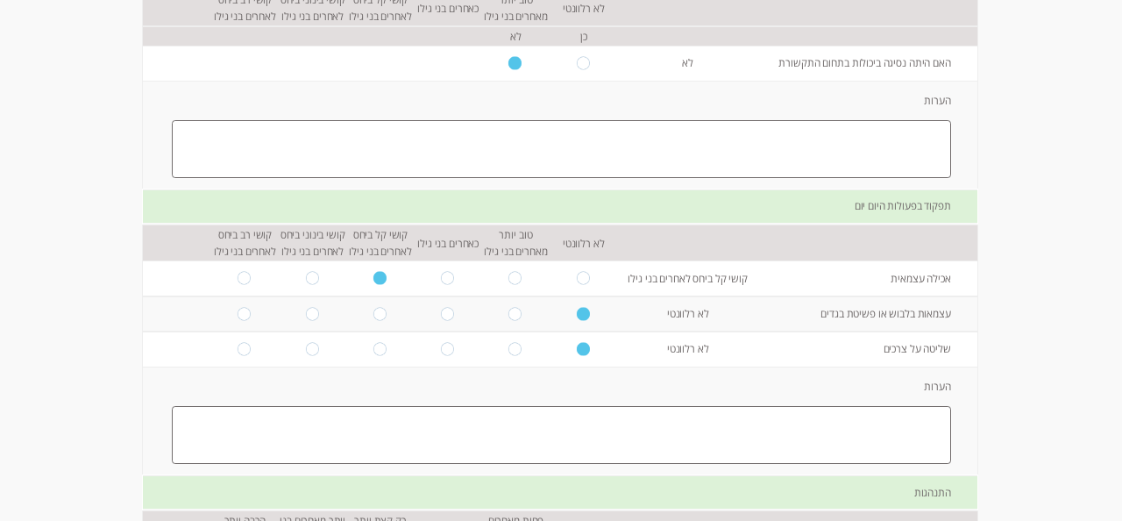
click at [584, 440] on textarea at bounding box center [561, 435] width 779 height 58
type textarea "ל"
click at [800, 431] on textarea "אוכל עצמאית עם הידיים אך לא עם כפית או מזלג" at bounding box center [561, 435] width 779 height 58
type textarea "אוכל עצמאית עם הידיים אך לא עצמאי עם כפית או מזלג"
click at [445, 282] on input "radio" at bounding box center [448, 278] width 14 height 13
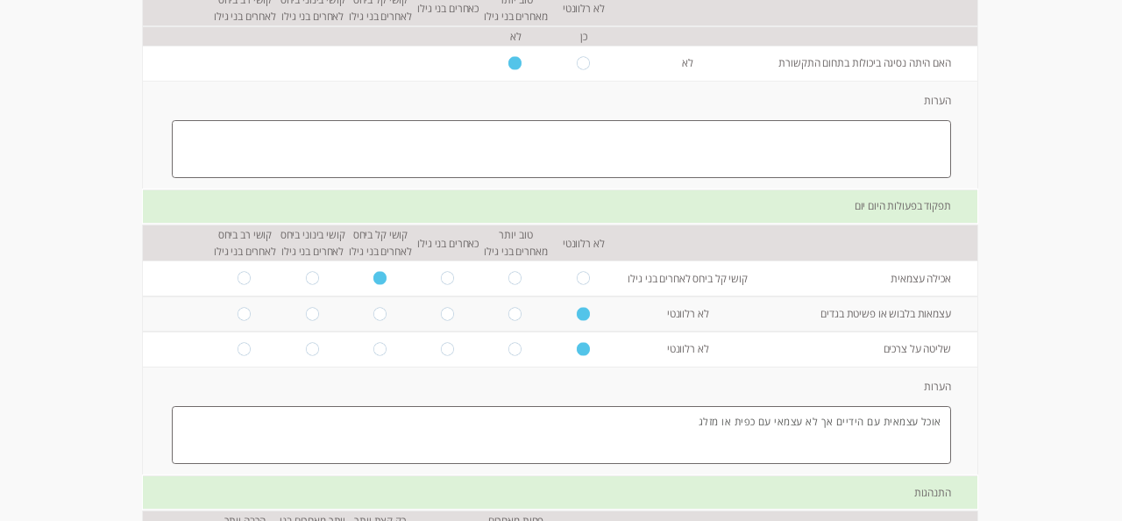
radio input "true"
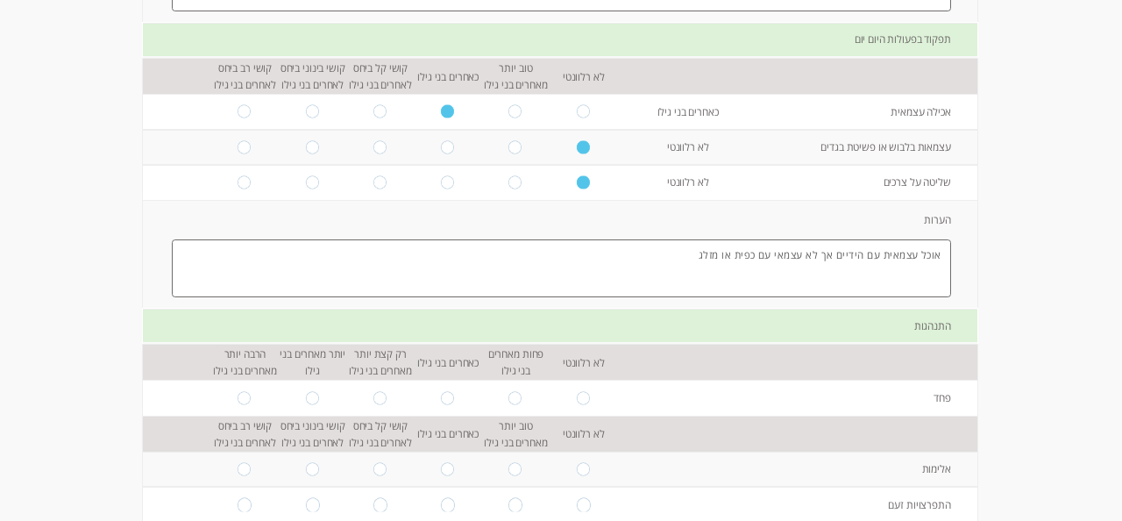
scroll to position [1712, 0]
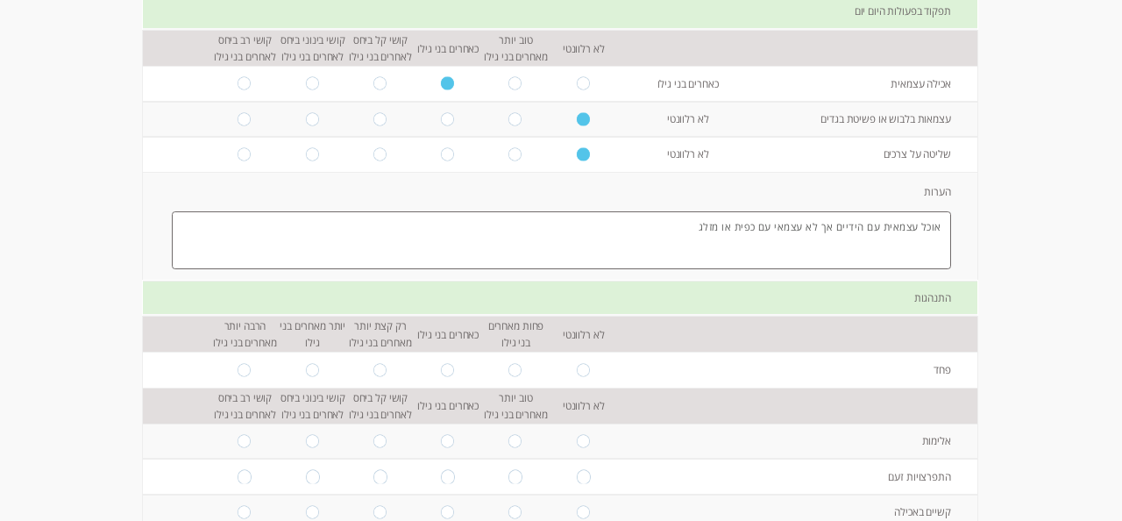
click at [449, 372] on input "radio" at bounding box center [448, 369] width 14 height 13
radio input "true"
click at [586, 448] on input "radio" at bounding box center [584, 441] width 14 height 13
radio input "true"
click at [583, 481] on input "radio" at bounding box center [584, 476] width 14 height 13
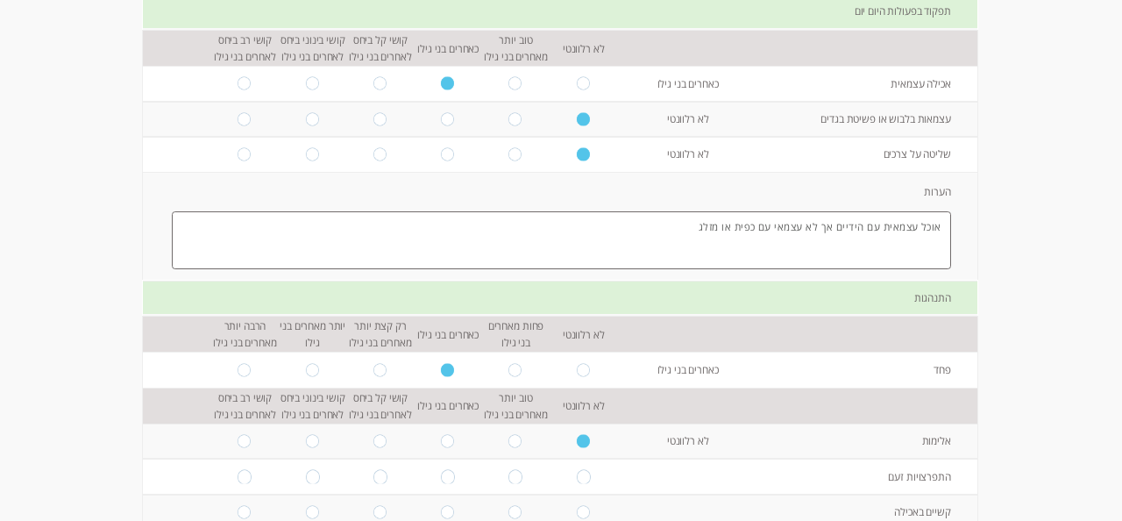
radio input "true"
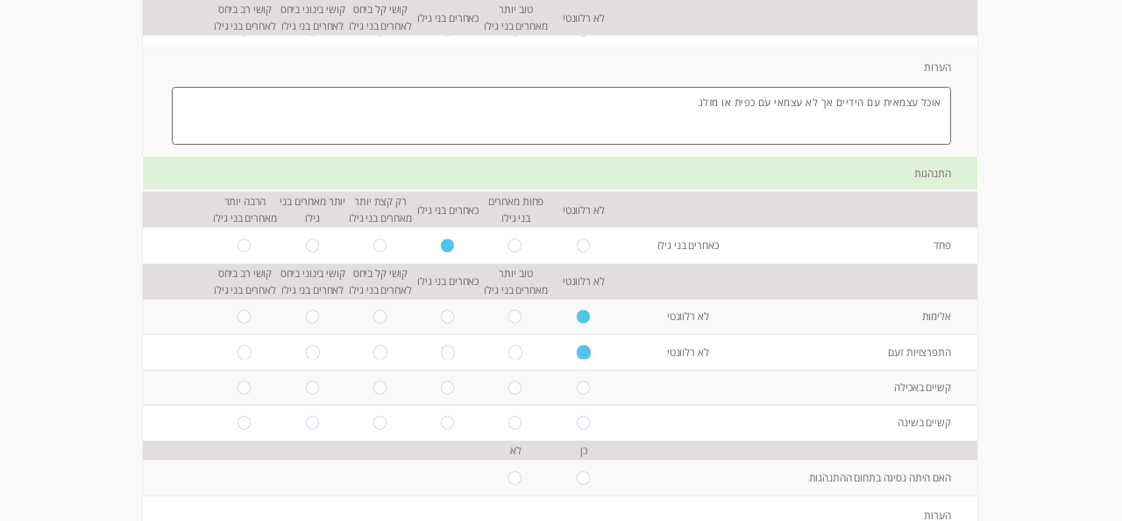
scroll to position [1839, 0]
click at [588, 391] on input "radio" at bounding box center [584, 384] width 14 height 13
radio input "true"
click at [583, 423] on input "radio" at bounding box center [584, 420] width 14 height 13
radio input "true"
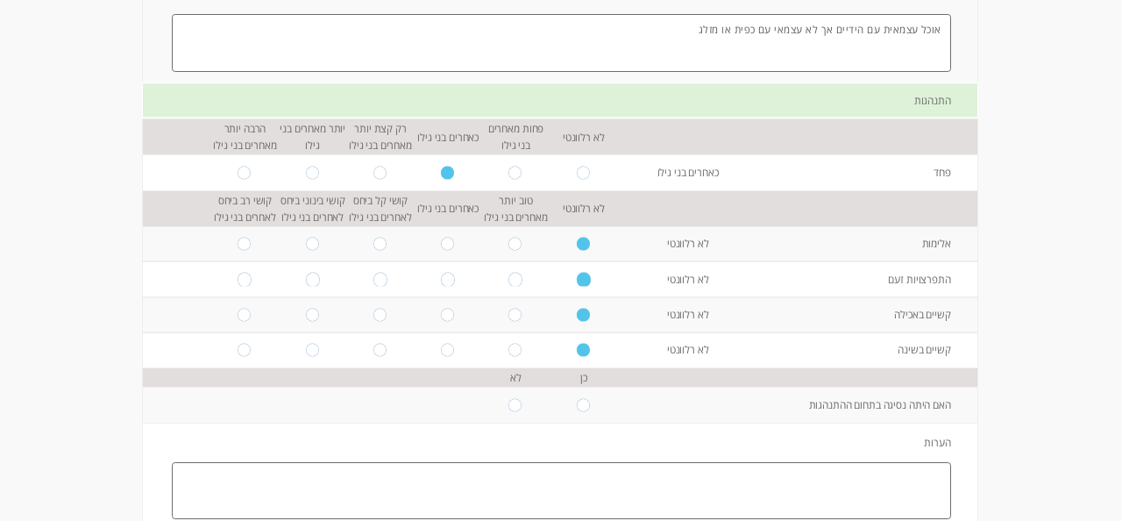
scroll to position [1910, 0]
click at [515, 408] on input "radio" at bounding box center [515, 403] width 14 height 13
radio input "true"
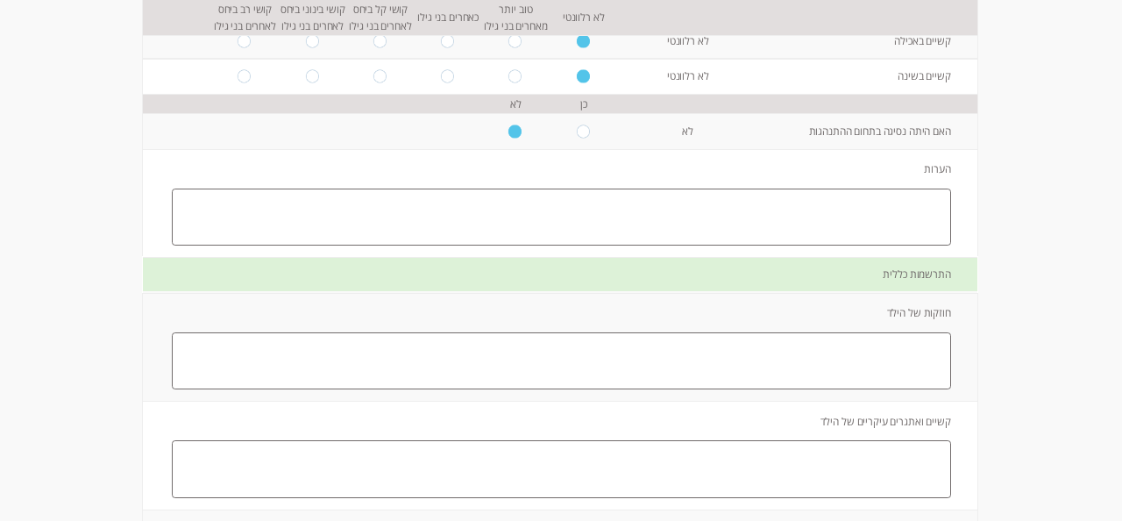
scroll to position [2184, 0]
click at [548, 362] on textarea at bounding box center [561, 360] width 779 height 58
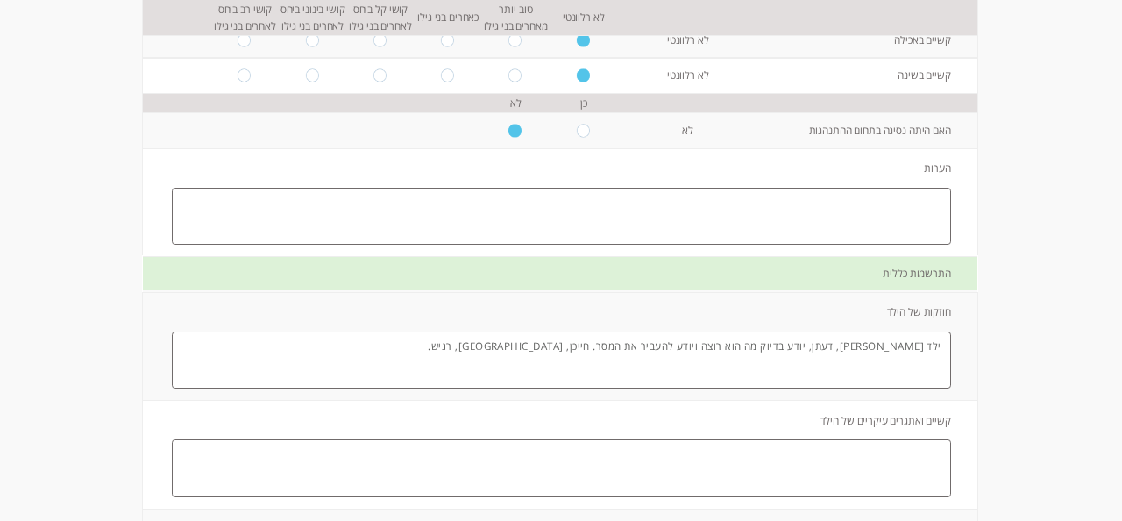
type textarea "ילד [PERSON_NAME], דעתן, יודע בדיוק מה הוא רוצה ויודע להעביר את המסר. חייכן, [G…"
click at [764, 476] on textarea at bounding box center [561, 468] width 779 height 58
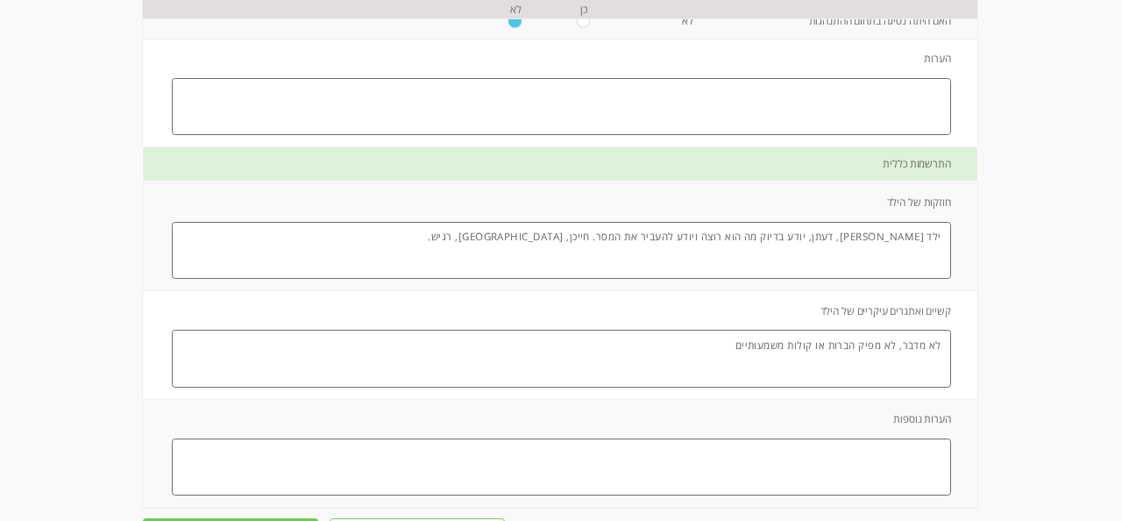
scroll to position [2300, 0]
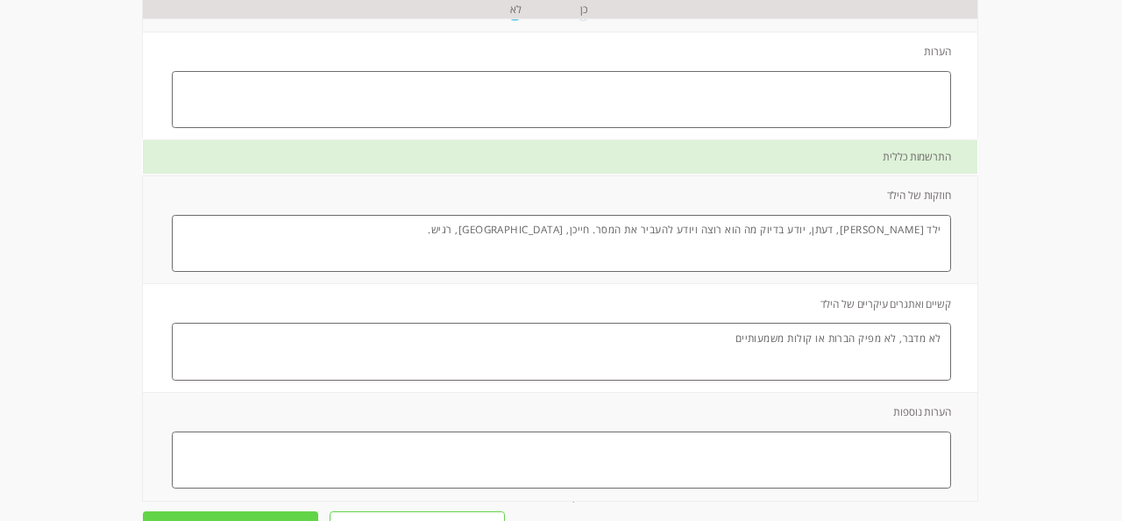
type textarea "לא מדבר, לא מפיק הברות או קולות משמעותיים"
click at [764, 476] on textarea at bounding box center [561, 460] width 779 height 58
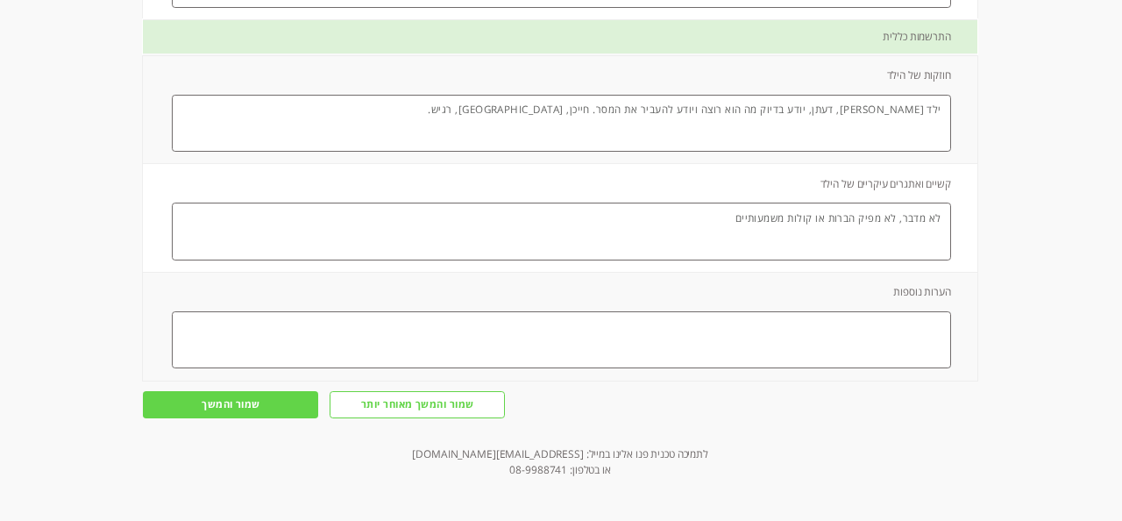
scroll to position [2430, 0]
type textarea "א"
click at [251, 407] on input "שמור והמשך" at bounding box center [230, 404] width 175 height 27
click at [219, 410] on input "שמור והמשך" at bounding box center [230, 404] width 175 height 27
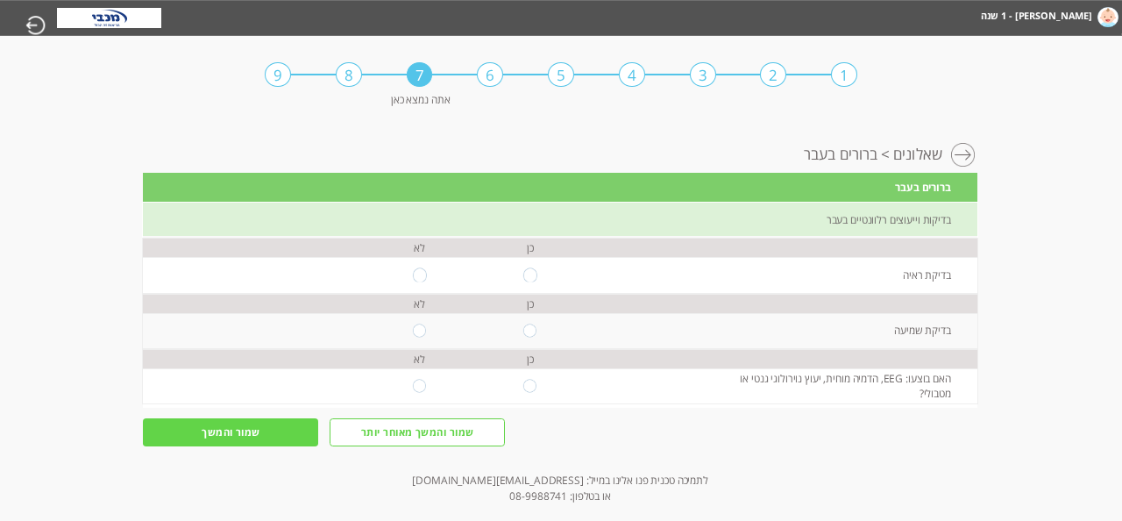
click at [422, 385] on input "radio" at bounding box center [420, 386] width 14 height 13
radio input "true"
click at [420, 330] on input "radio" at bounding box center [420, 329] width 14 height 13
radio input "true"
click at [529, 327] on input "radio" at bounding box center [530, 329] width 14 height 13
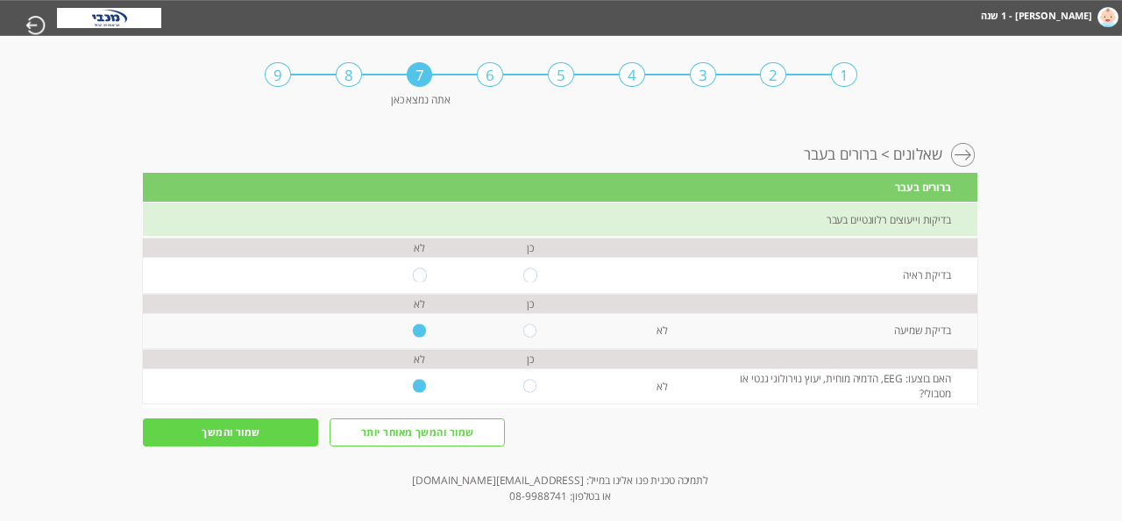
radio input "true"
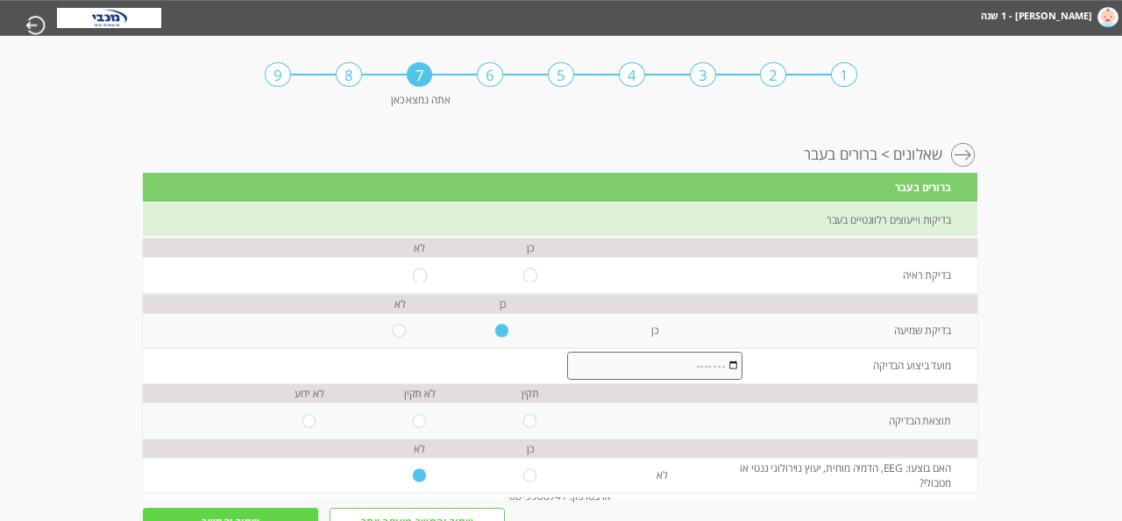
click at [624, 363] on input "month" at bounding box center [655, 366] width 176 height 28
type input "ר"
type input "בלידה"
click at [417, 273] on input "radio" at bounding box center [420, 274] width 14 height 13
radio input "true"
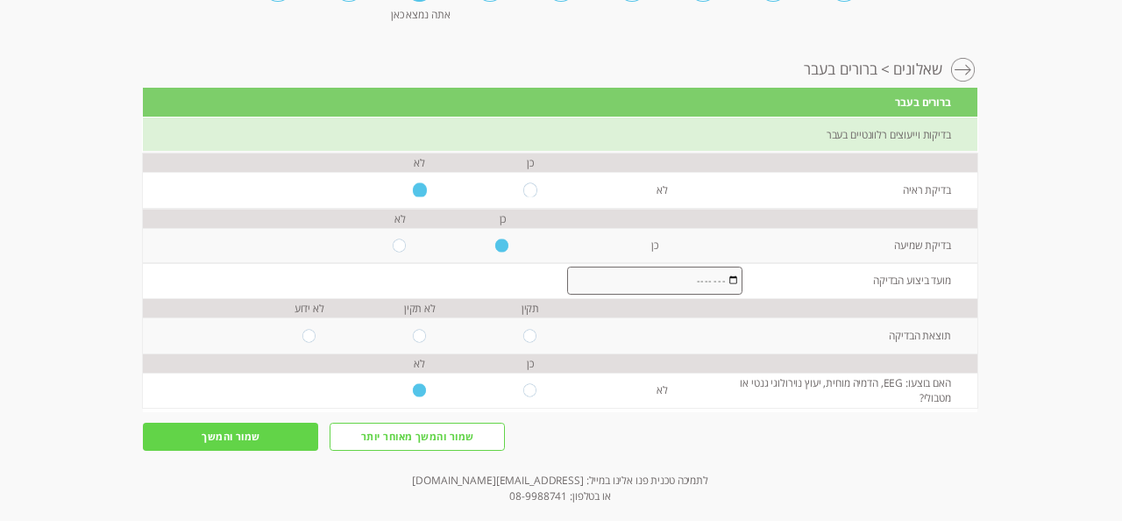
scroll to position [89, 0]
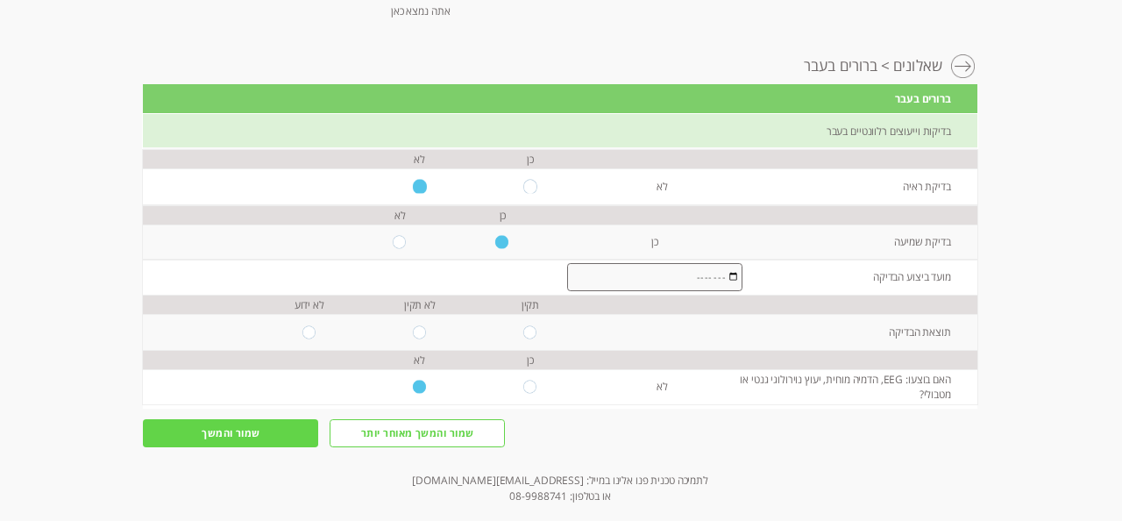
click at [237, 435] on input "שמור והמשך" at bounding box center [230, 432] width 175 height 27
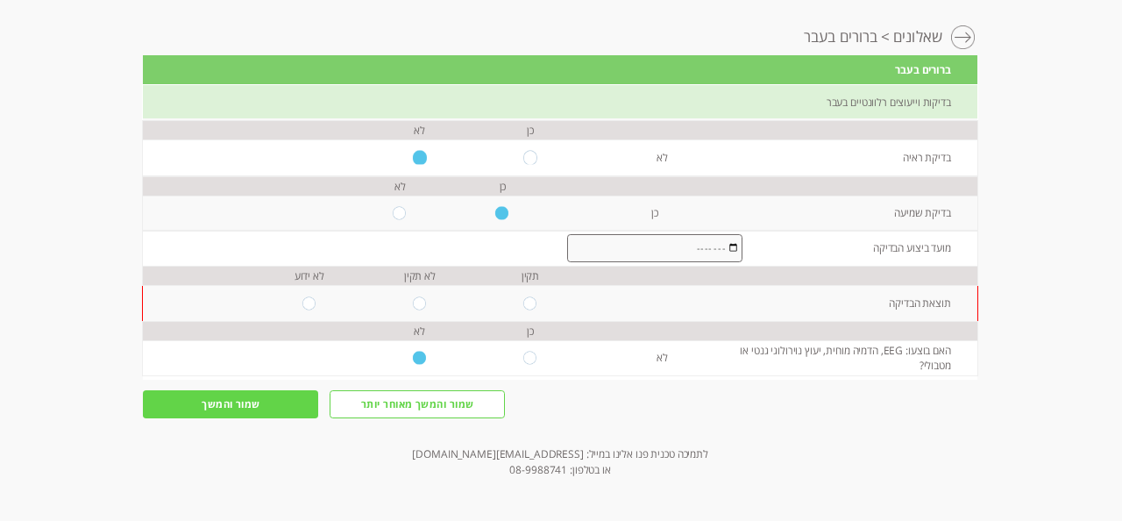
scroll to position [120, 0]
click at [532, 296] on input "radio" at bounding box center [530, 302] width 14 height 13
radio input "true"
click at [233, 402] on input "שמור והמשך" at bounding box center [230, 403] width 175 height 27
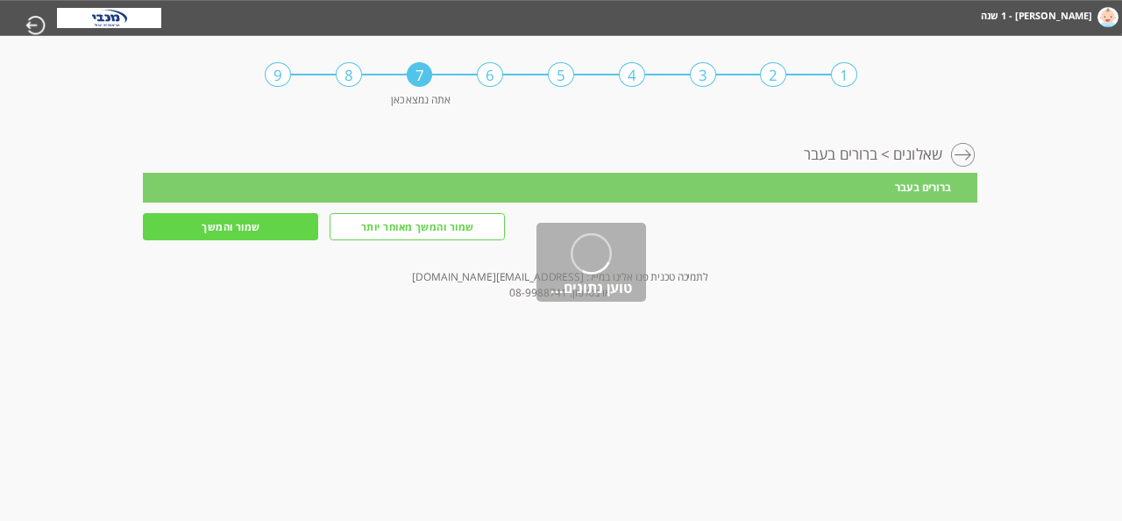
scroll to position [0, 0]
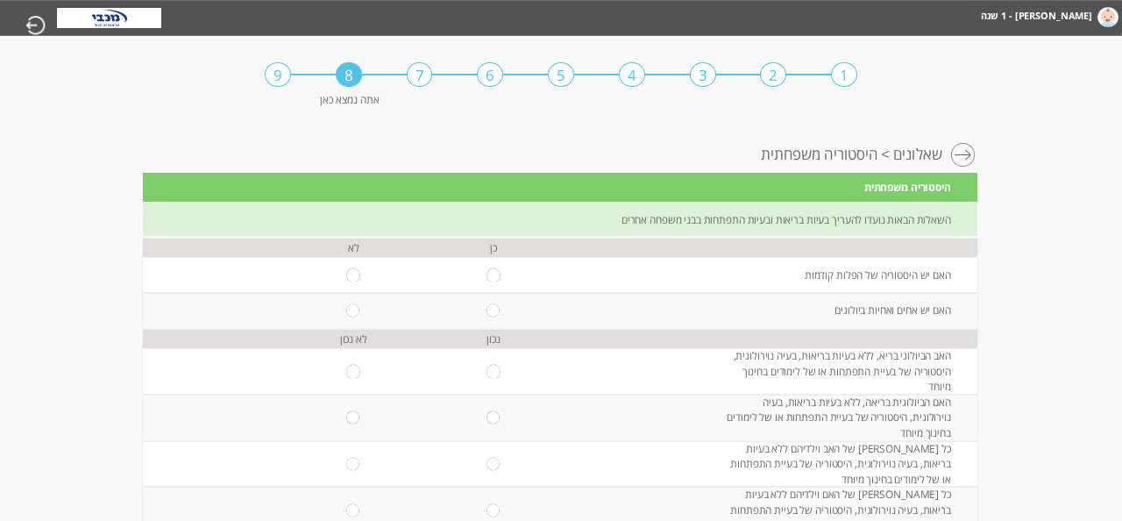
click at [357, 273] on input "radio" at bounding box center [353, 274] width 14 height 13
radio input "true"
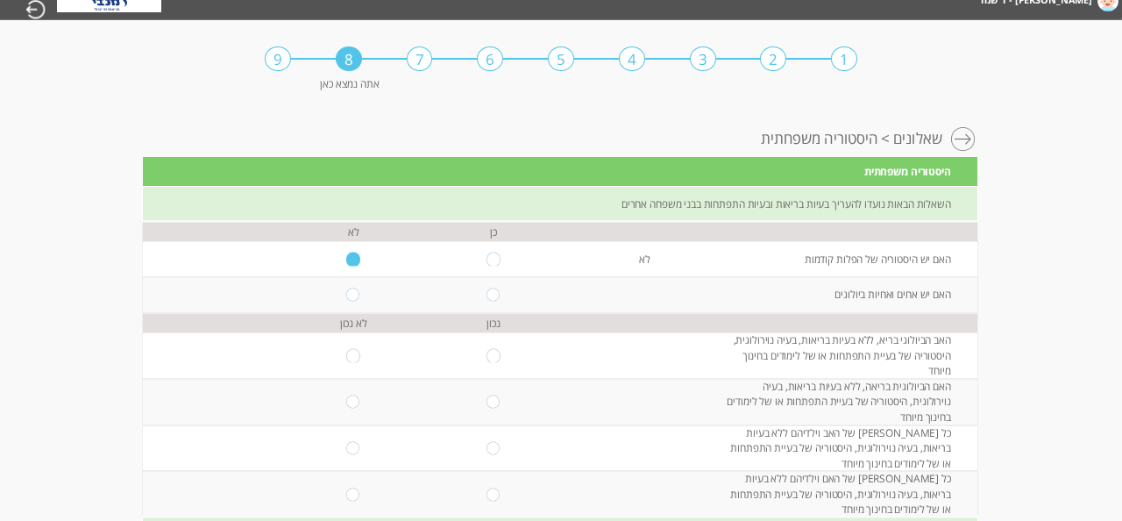
scroll to position [17, 0]
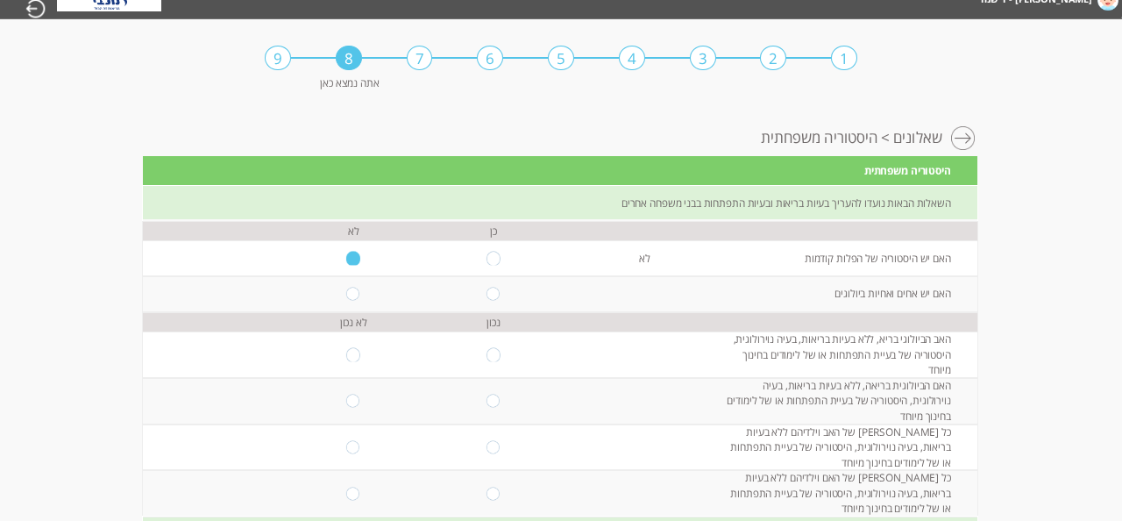
click at [494, 300] on input "radio" at bounding box center [494, 293] width 14 height 13
radio input "true"
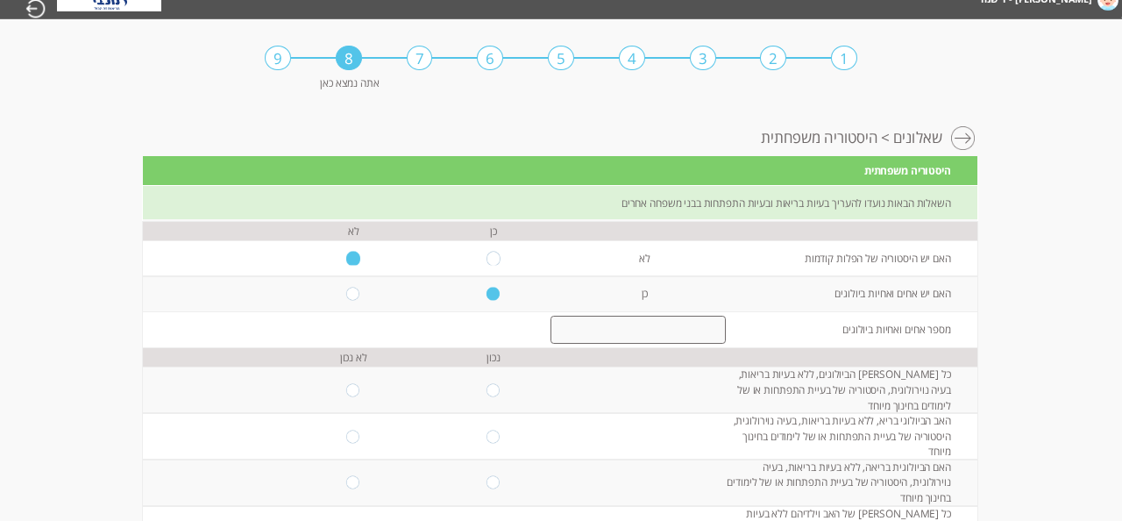
click at [653, 344] on input "number" at bounding box center [639, 330] width 176 height 28
type input "0"
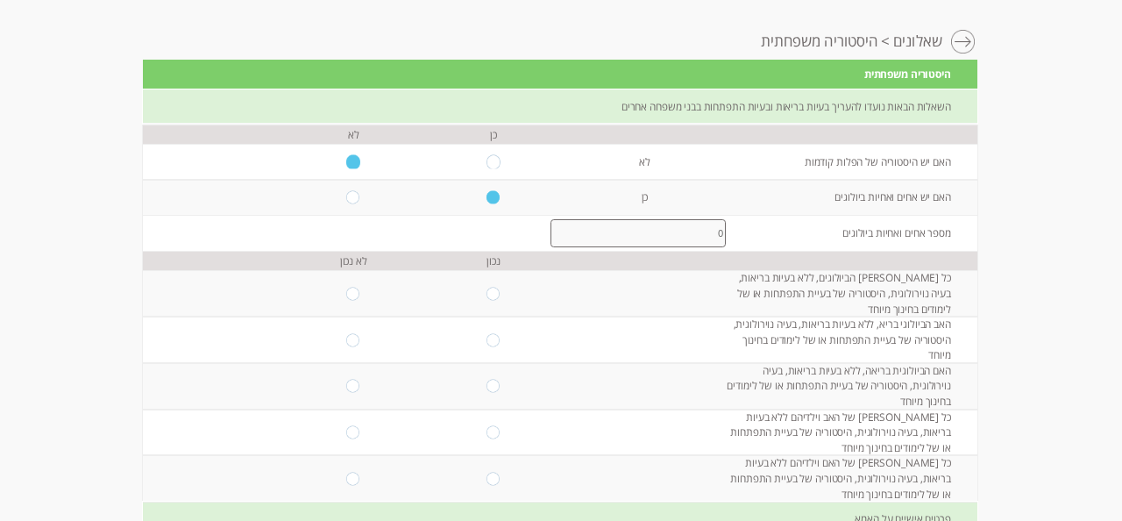
scroll to position [113, 0]
click at [353, 300] on input "radio" at bounding box center [353, 293] width 14 height 13
radio input "true"
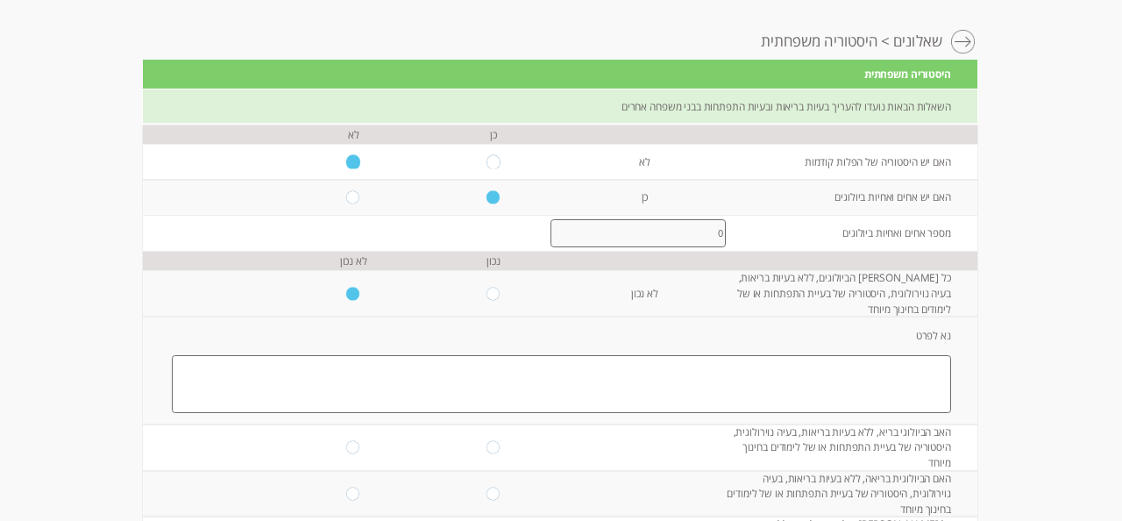
click at [449, 413] on textarea at bounding box center [561, 384] width 779 height 58
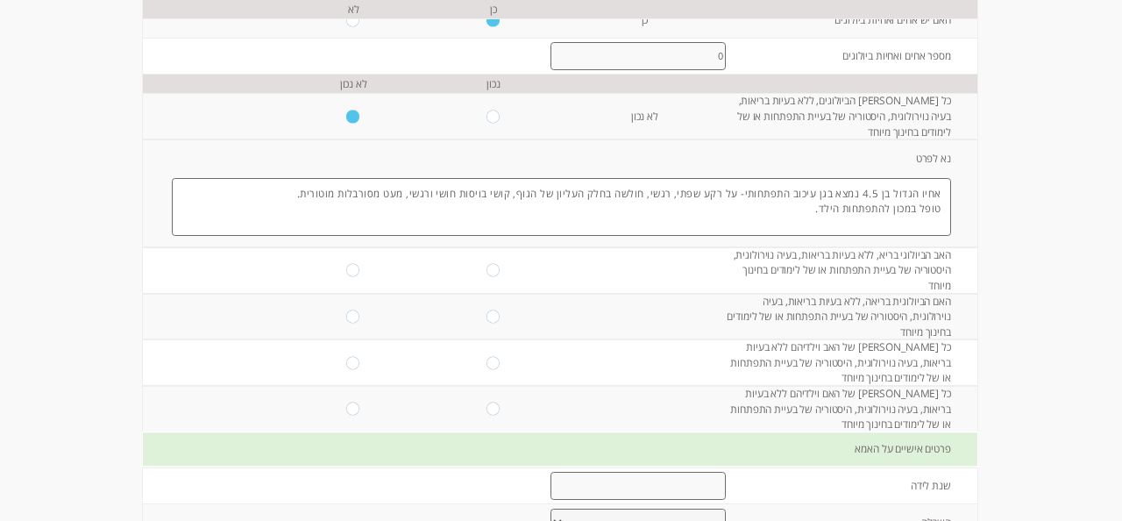
scroll to position [291, 0]
type textarea "אחיו הגדול בן 4.5 נמצא בגן עיכוב התפתחותי- על רקע שפתי, רגשי, חולשה בחלק העליון…"
click at [496, 276] on input "radio" at bounding box center [494, 269] width 14 height 13
radio input "true"
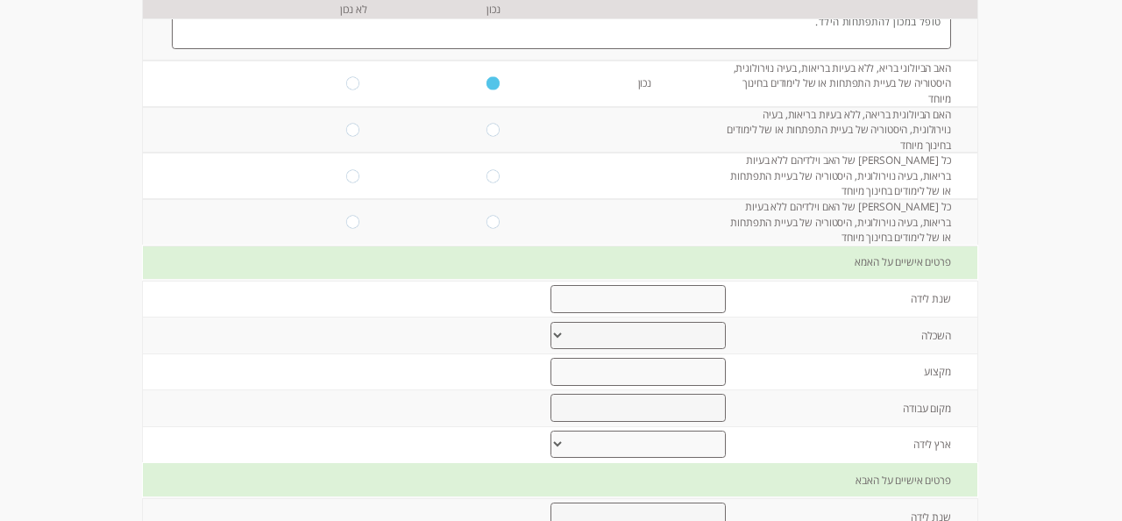
scroll to position [479, 0]
click at [350, 134] on input "radio" at bounding box center [353, 127] width 14 height 13
radio input "true"
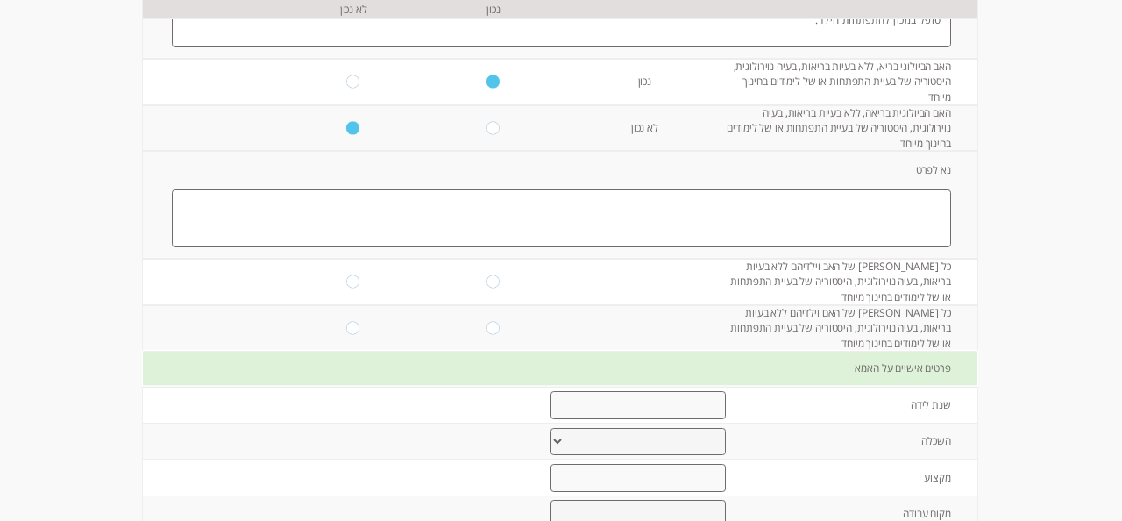
click at [689, 247] on textarea at bounding box center [561, 218] width 779 height 58
click at [496, 134] on input "radio" at bounding box center [494, 127] width 14 height 13
radio input "true"
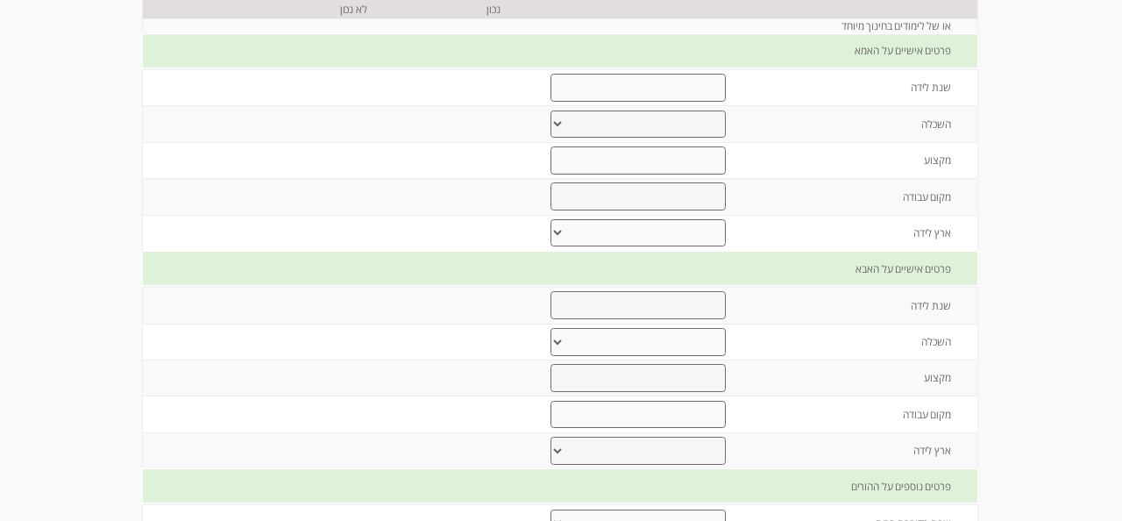
scroll to position [688, 0]
radio input "true"
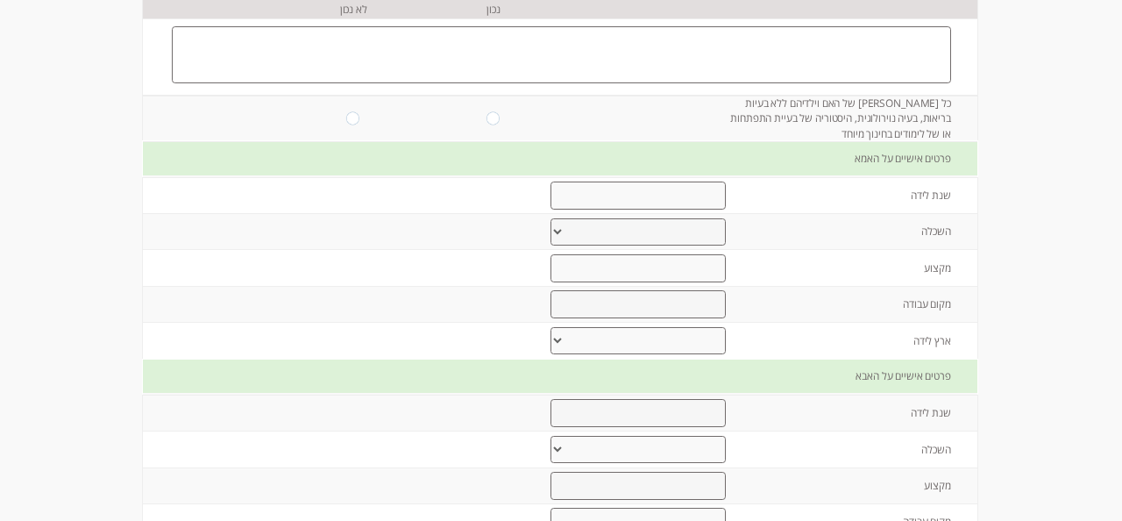
click at [373, 84] on textarea at bounding box center [561, 55] width 779 height 58
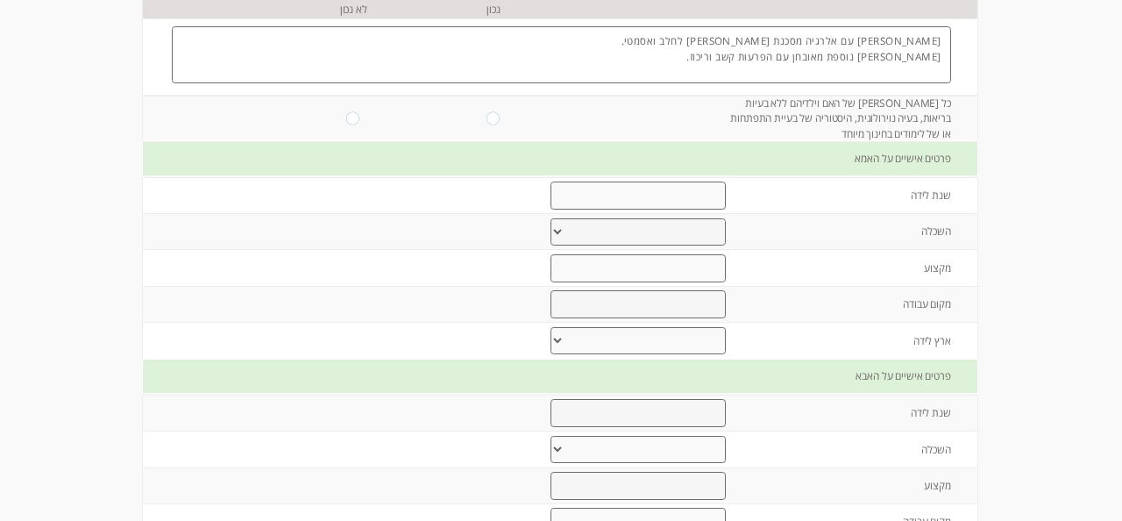
type textarea "[PERSON_NAME] עם אלרגיה מסכנת [PERSON_NAME] לחלב ואסמטי. [PERSON_NAME] נוספת מא…"
radio input "true"
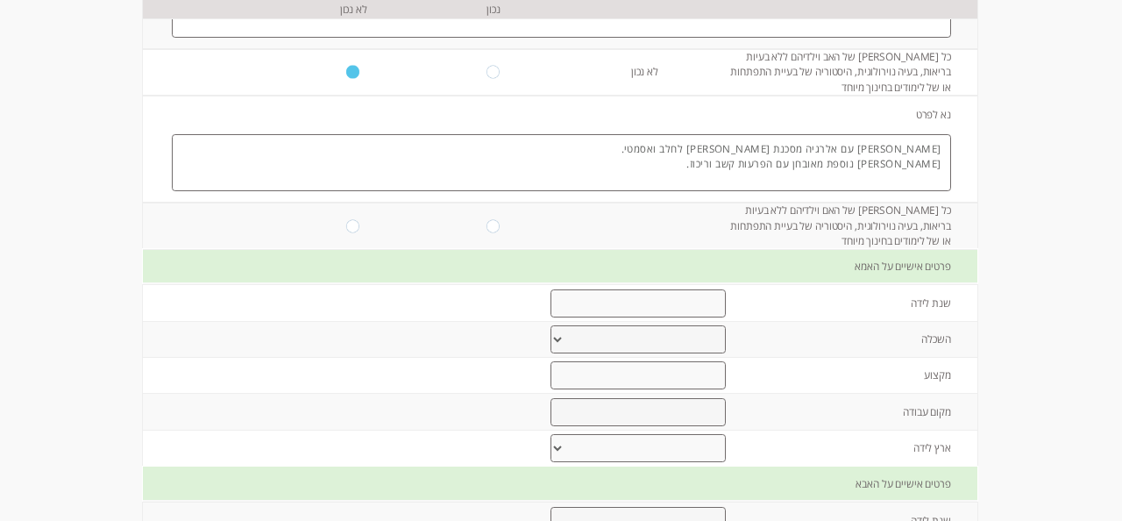
click at [488, 38] on textarea at bounding box center [561, 9] width 779 height 58
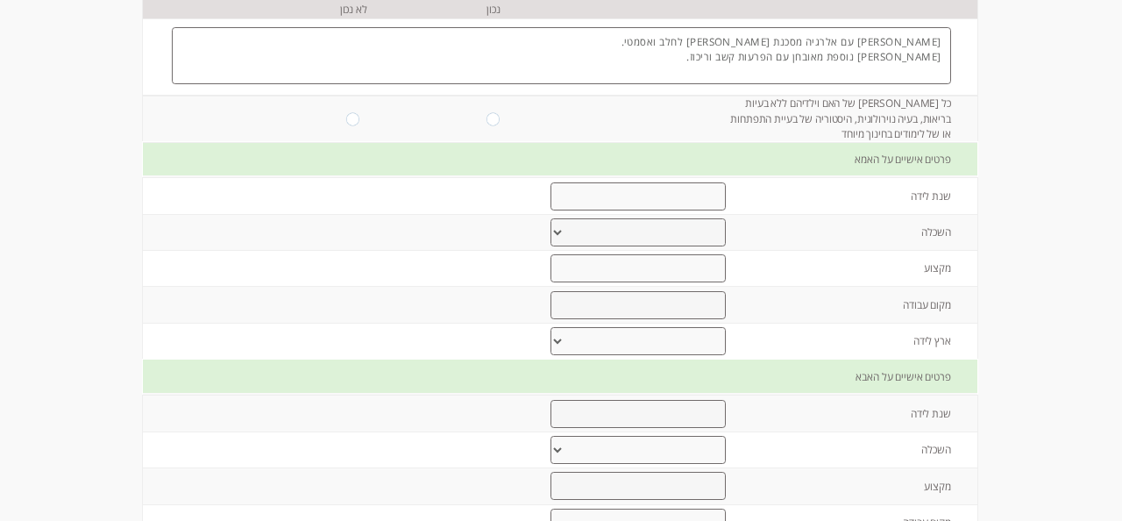
scroll to position [805, 0]
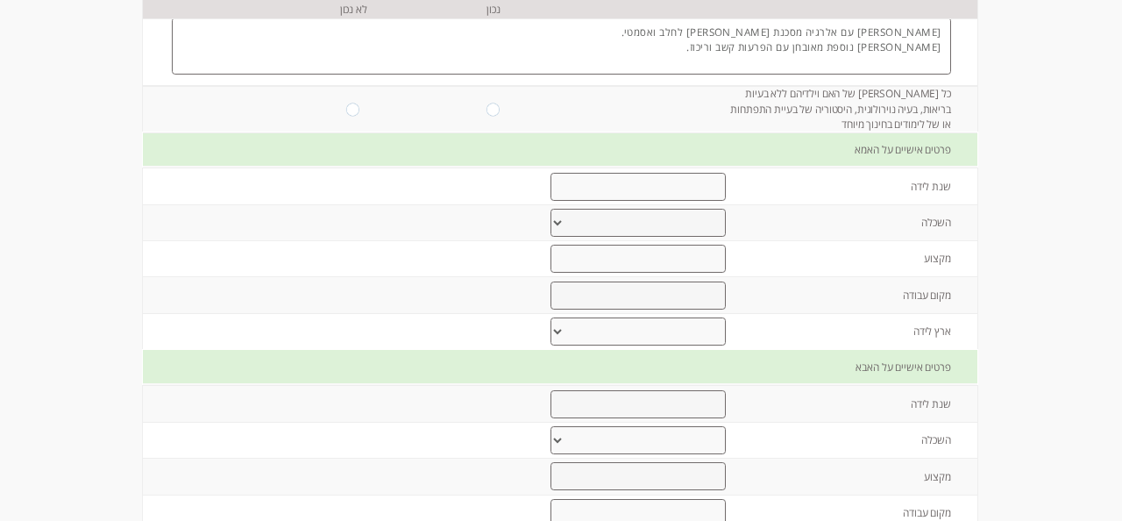
type textarea "מאובחנת ADD"
click at [350, 116] on input "radio" at bounding box center [353, 109] width 14 height 13
radio input "true"
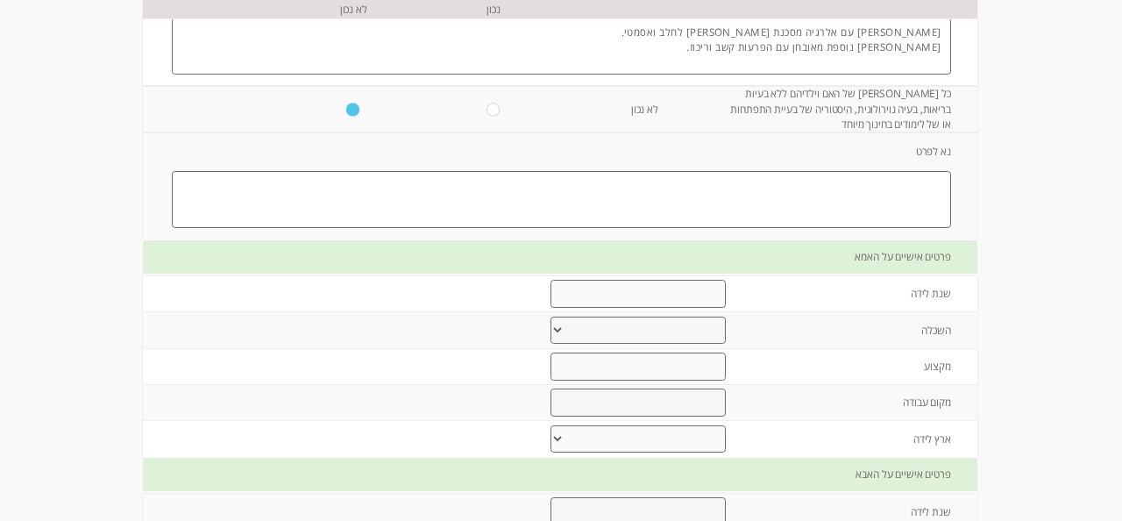
click at [381, 229] on textarea at bounding box center [561, 200] width 779 height 58
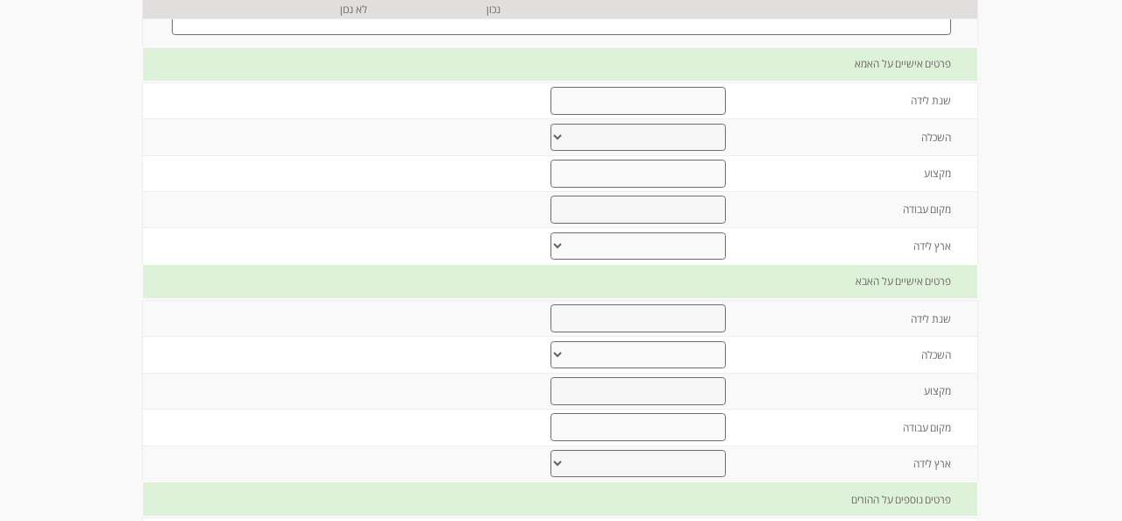
scroll to position [998, 0]
type textarea "אח גדול מאובחן עם [MEDICAL_DATA] ולקויות למידה, למד במסגרת חינוך מיוחד. אחות קט…"
click at [701, 114] on input "number" at bounding box center [639, 100] width 176 height 28
type input "1993"
select select "3"
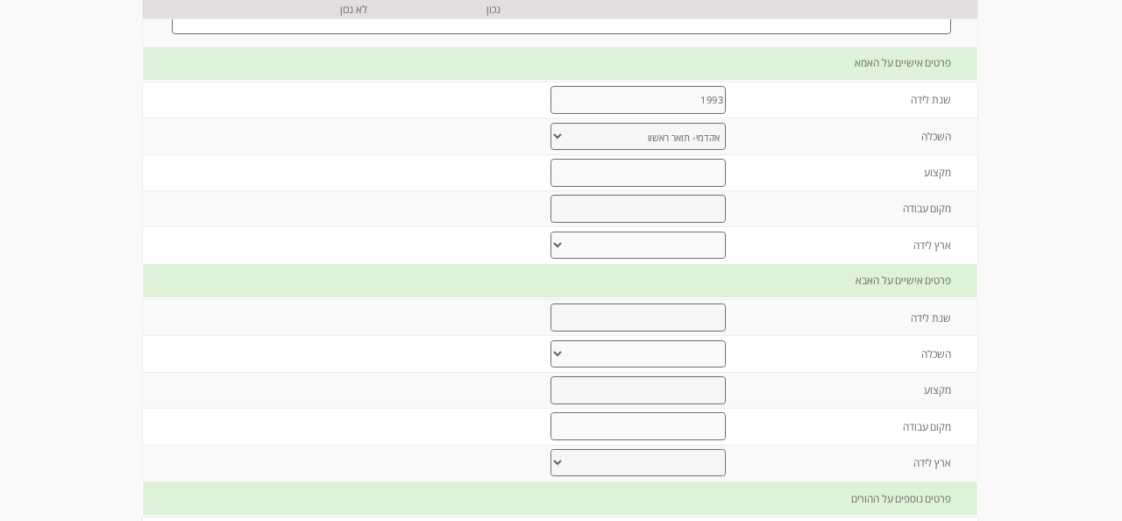
click at [677, 187] on input "text" at bounding box center [639, 173] width 176 height 28
type input "מנהלת אדמיניסטרציה+[PERSON_NAME] לחינוך מיוחד"
type input "עמותת [PERSON_NAME]"
select select "0"
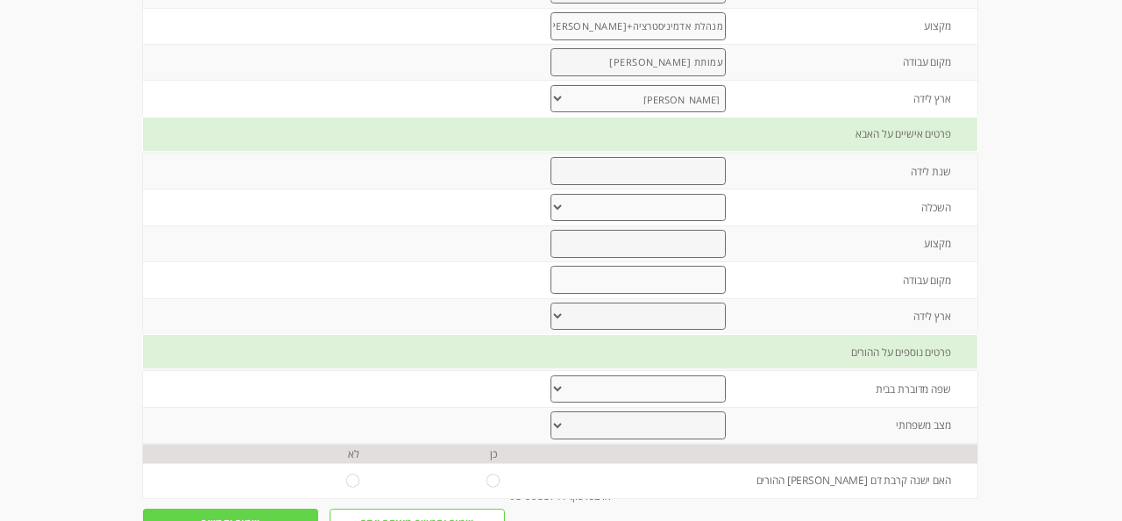
scroll to position [1147, 0]
click at [666, 183] on input "number" at bounding box center [639, 169] width 176 height 28
type input "1988"
select select "3"
click at [641, 256] on input "text" at bounding box center [639, 242] width 176 height 28
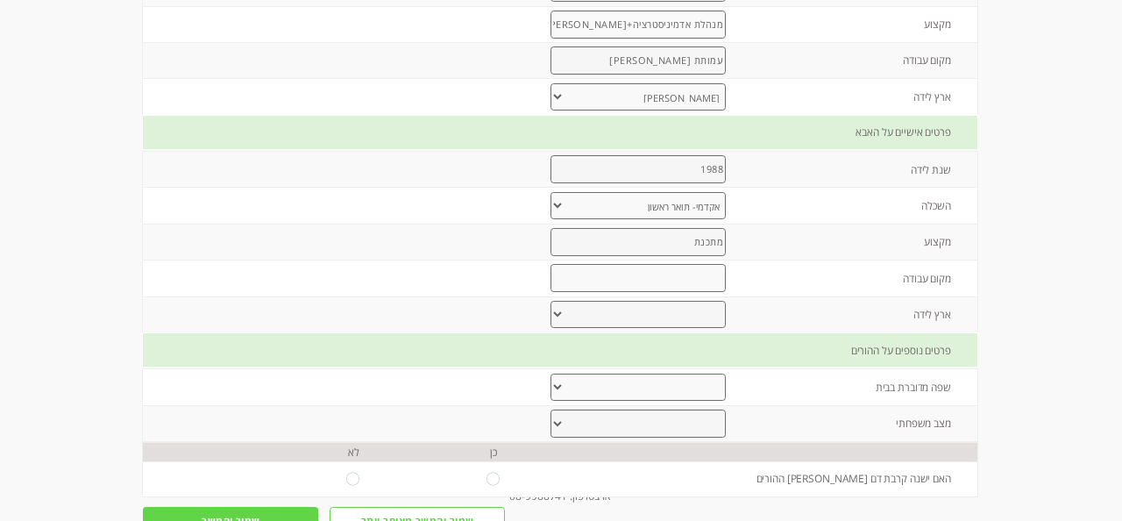
type input "מתכנת"
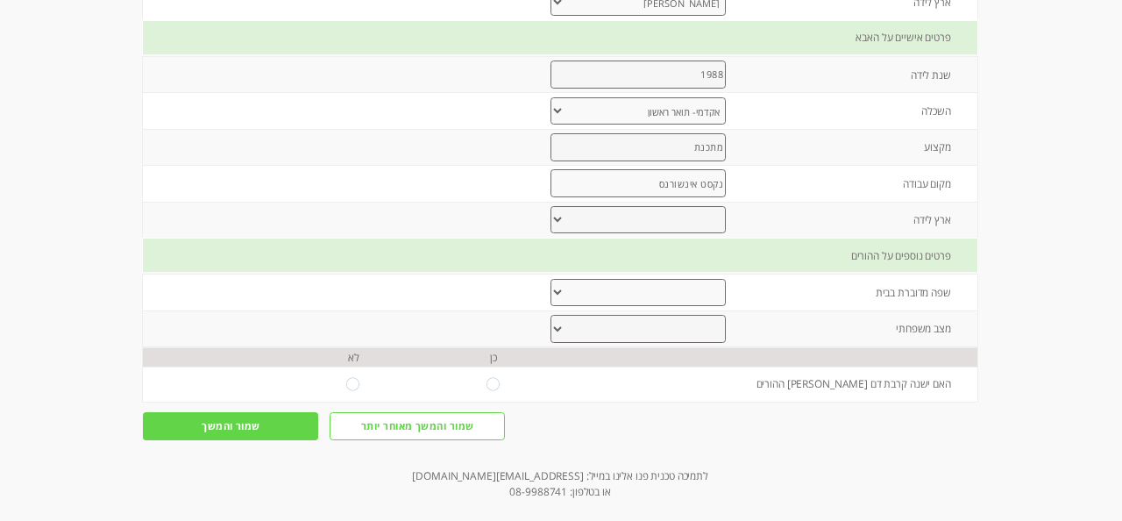
scroll to position [1279, 0]
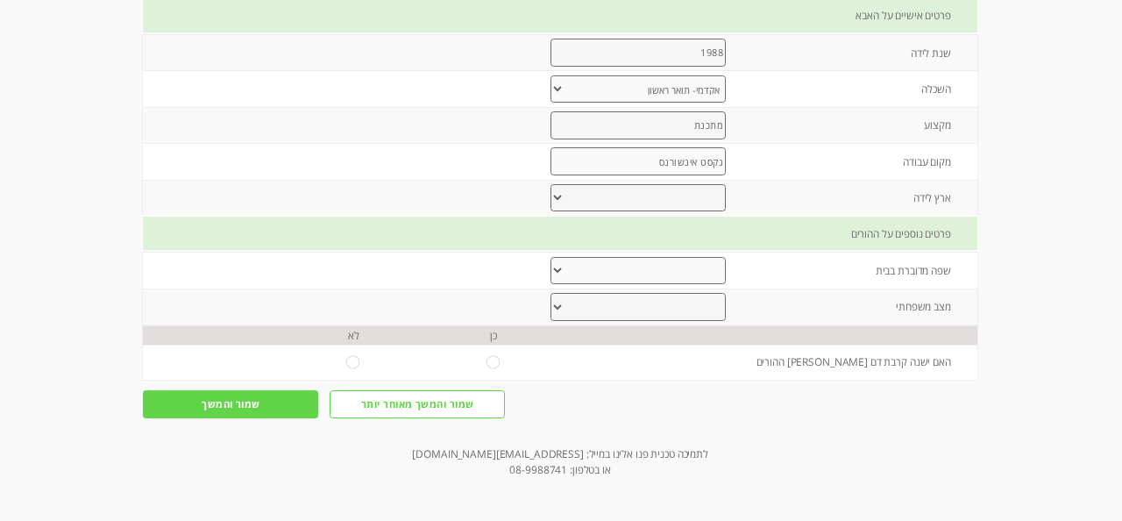
type input "נקסט אינשורנס"
select select "0"
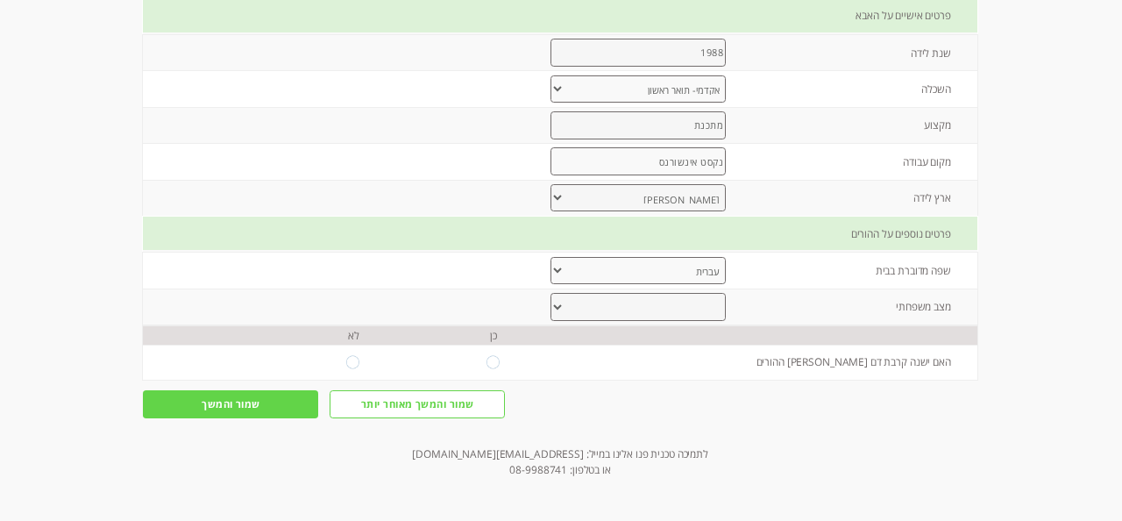
select select "0"
click at [356, 369] on input "radio" at bounding box center [353, 362] width 14 height 13
radio input "true"
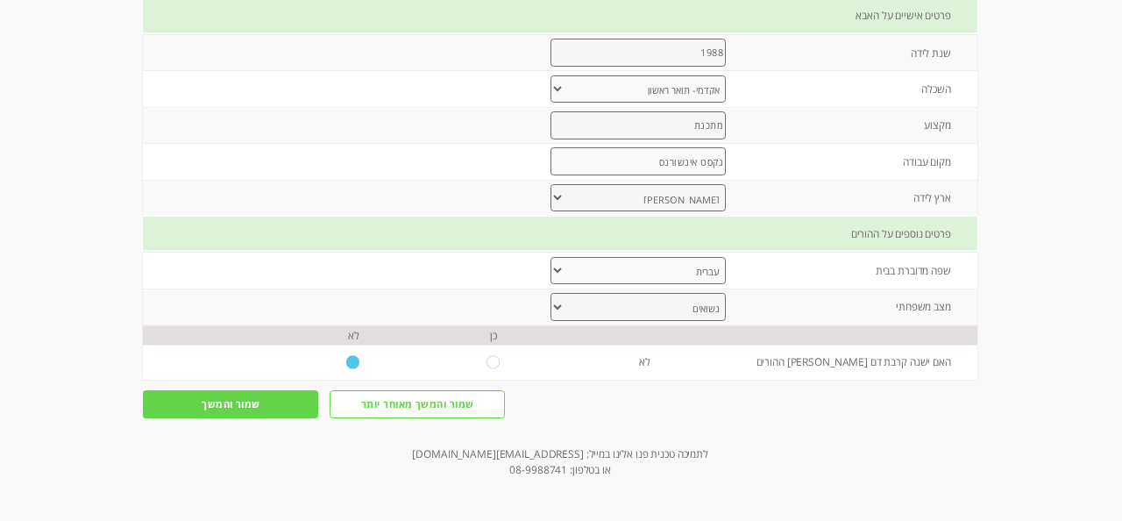
click at [246, 409] on input "שמור והמשך" at bounding box center [230, 403] width 175 height 27
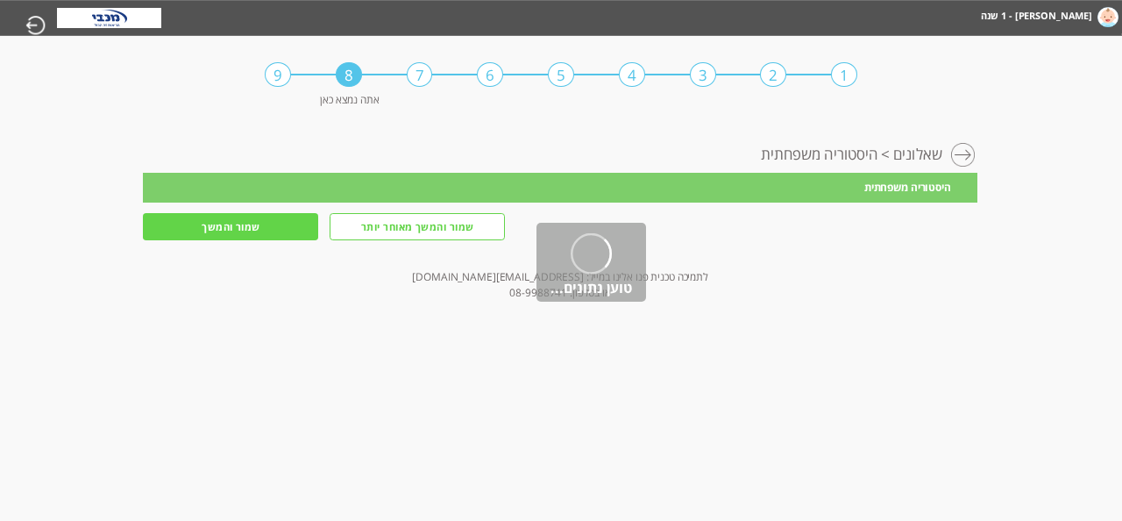
scroll to position [0, 0]
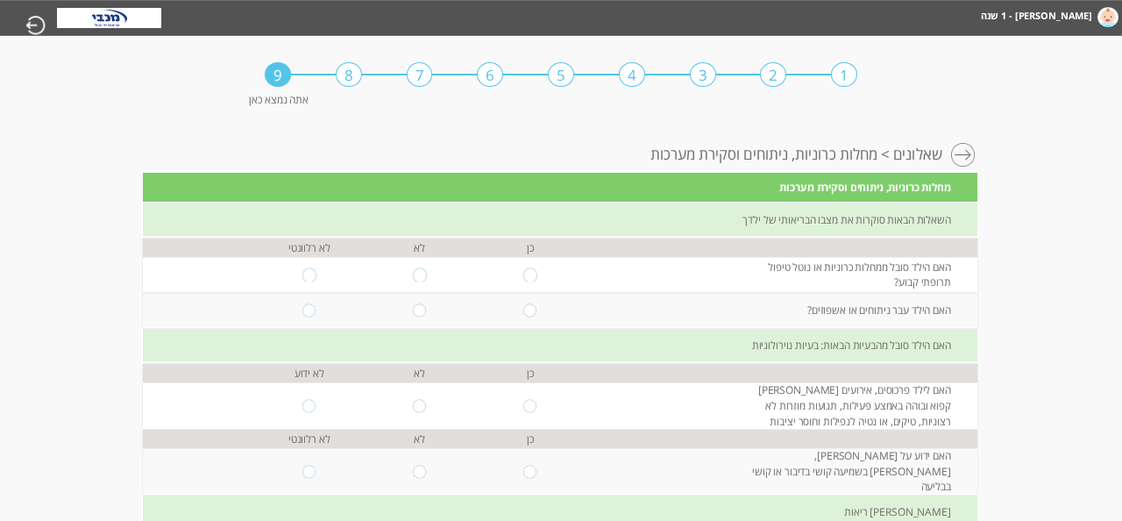
click at [419, 273] on input "radio" at bounding box center [420, 274] width 14 height 13
radio input "true"
click at [425, 311] on input "radio" at bounding box center [420, 309] width 14 height 13
radio input "true"
click at [418, 402] on input "radio" at bounding box center [420, 405] width 14 height 13
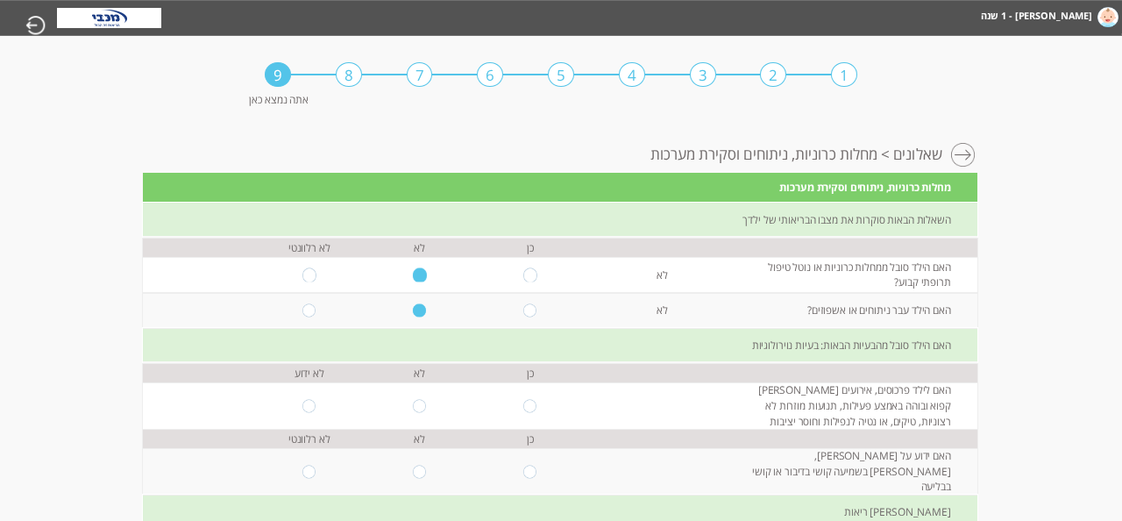
radio input "true"
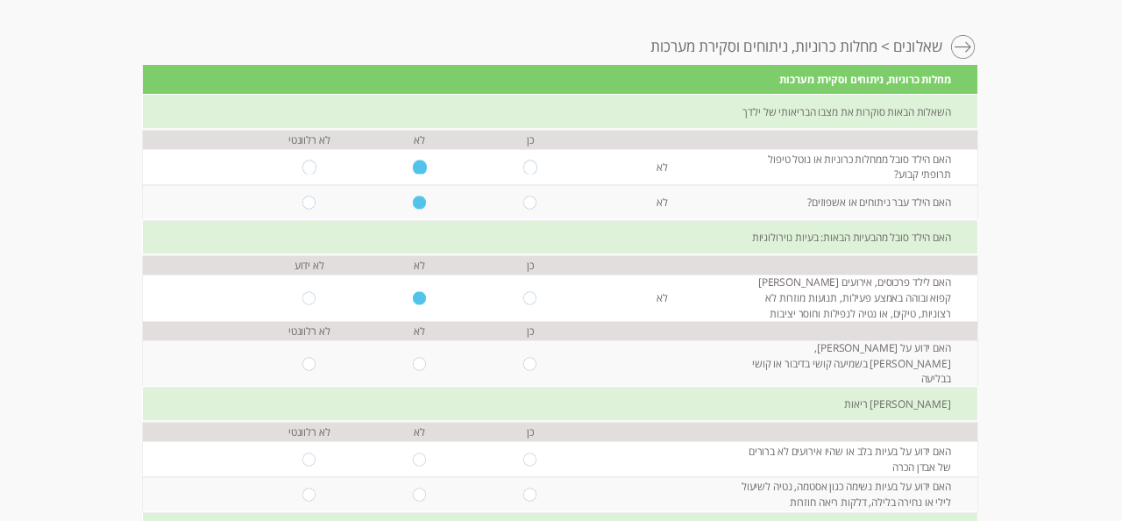
scroll to position [110, 0]
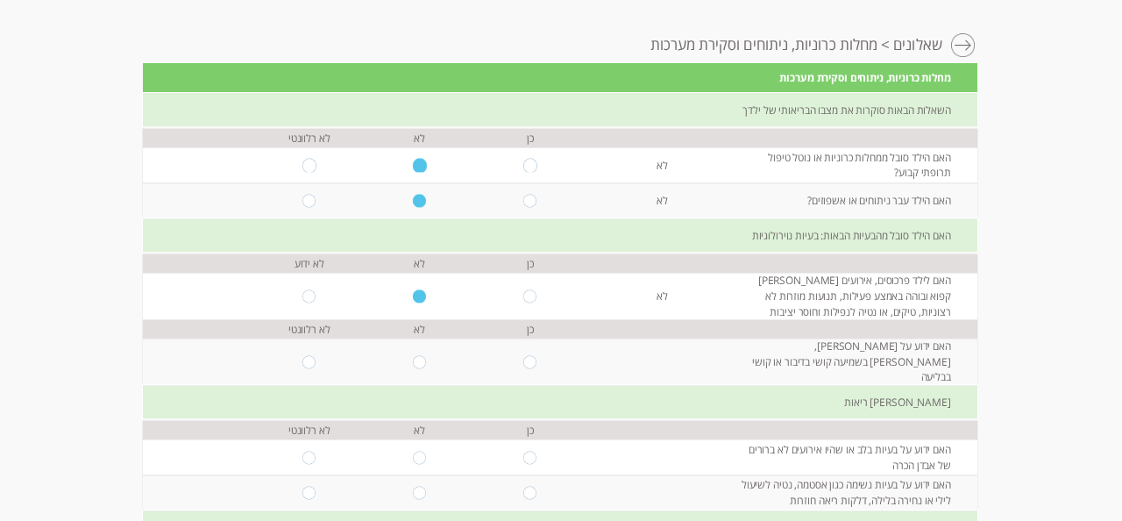
click at [420, 355] on input "radio" at bounding box center [420, 361] width 14 height 13
radio input "true"
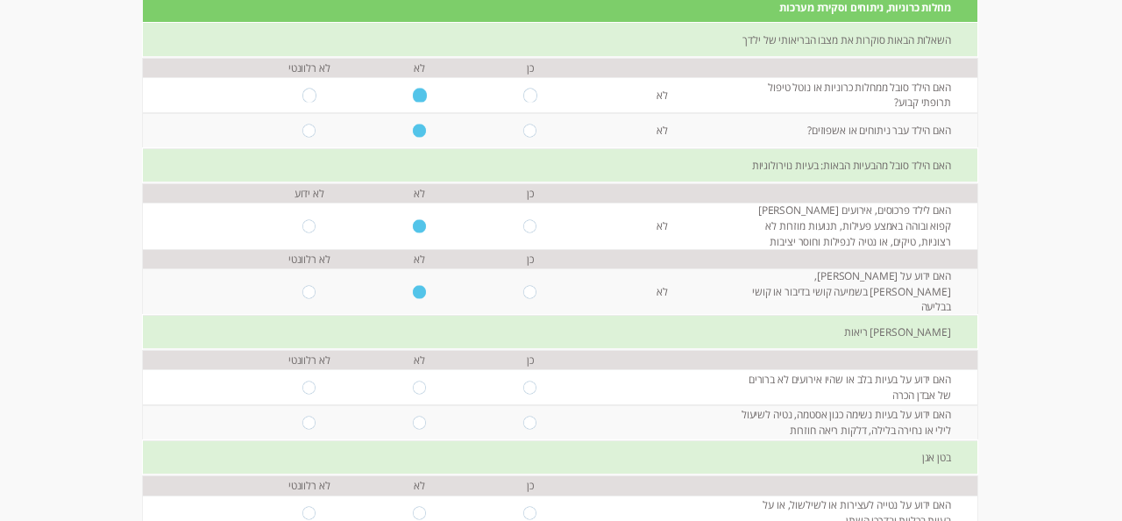
scroll to position [192, 0]
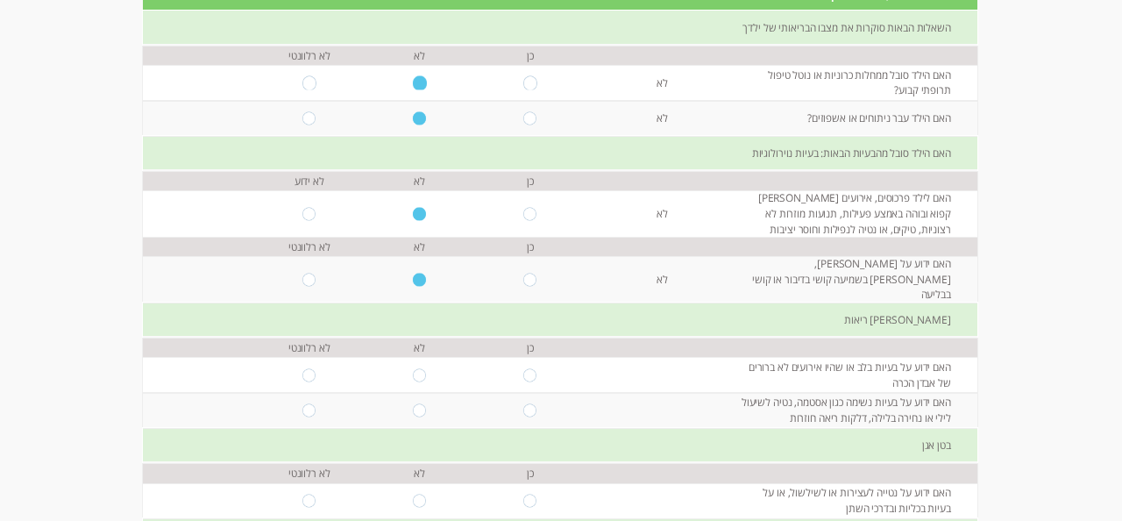
click at [423, 368] on input "radio" at bounding box center [420, 374] width 14 height 13
radio input "true"
click at [419, 403] on input "radio" at bounding box center [420, 409] width 14 height 13
radio input "true"
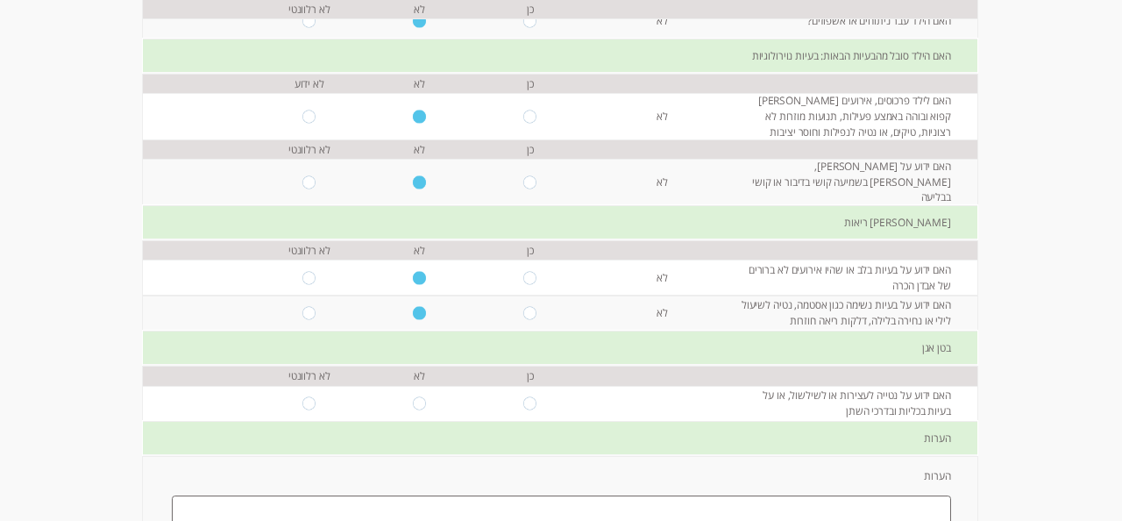
scroll to position [292, 0]
click at [423, 394] on input "radio" at bounding box center [420, 400] width 14 height 13
radio input "true"
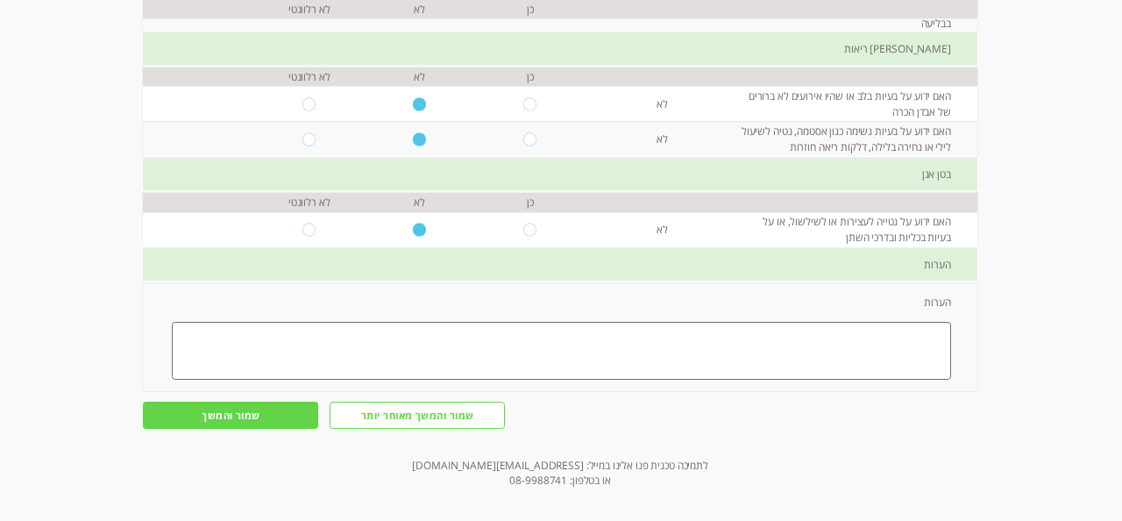
scroll to position [462, 0]
click at [231, 405] on input "שמור והמשך" at bounding box center [230, 415] width 175 height 27
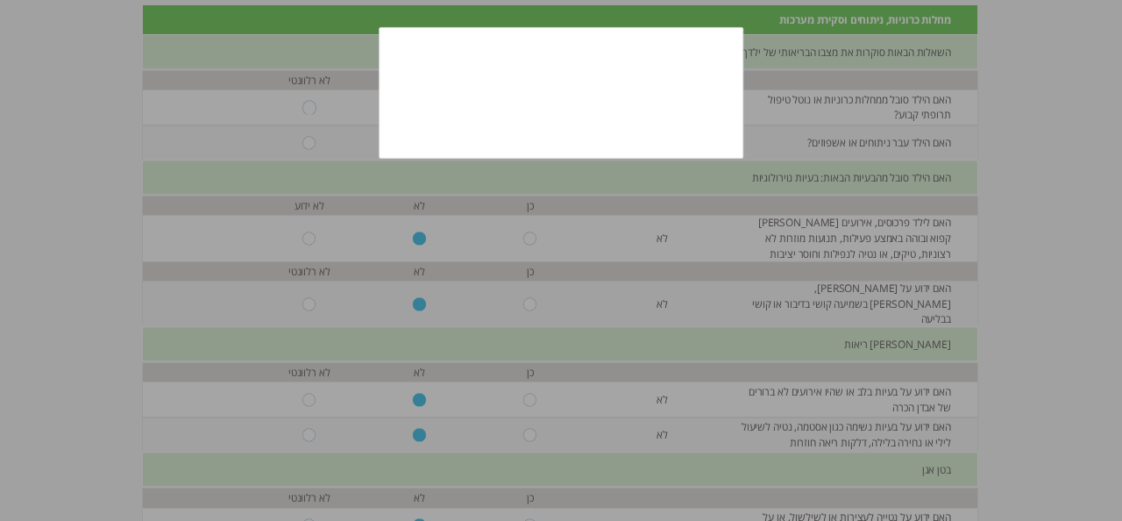
scroll to position [190, 0]
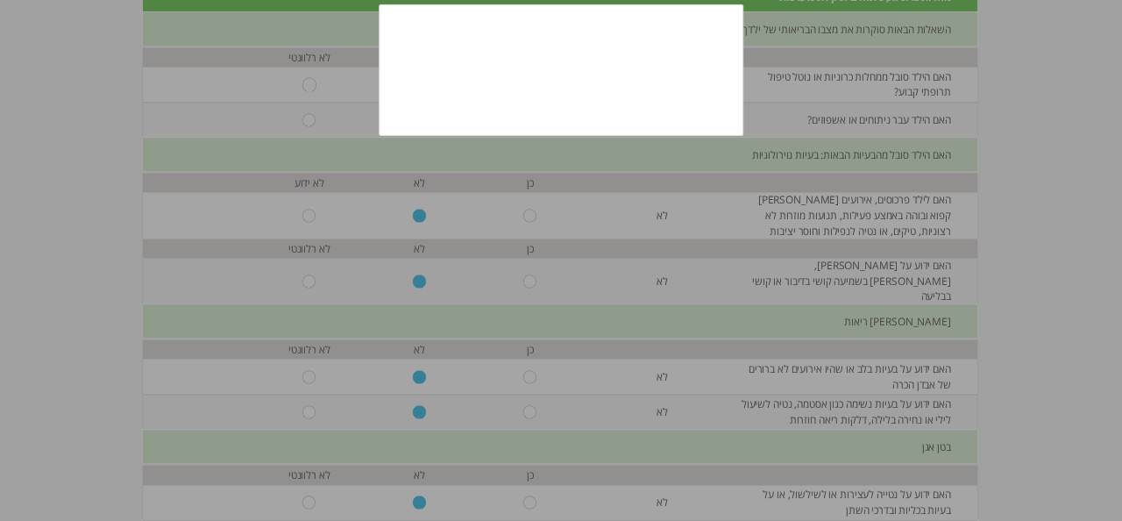
click at [499, 245] on div at bounding box center [561, 260] width 1122 height 521
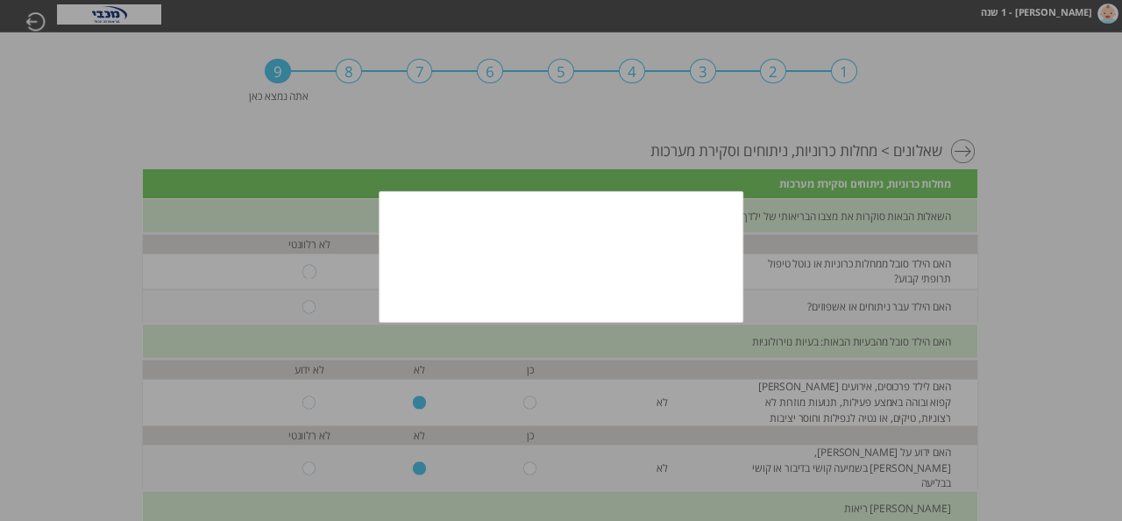
scroll to position [2, 0]
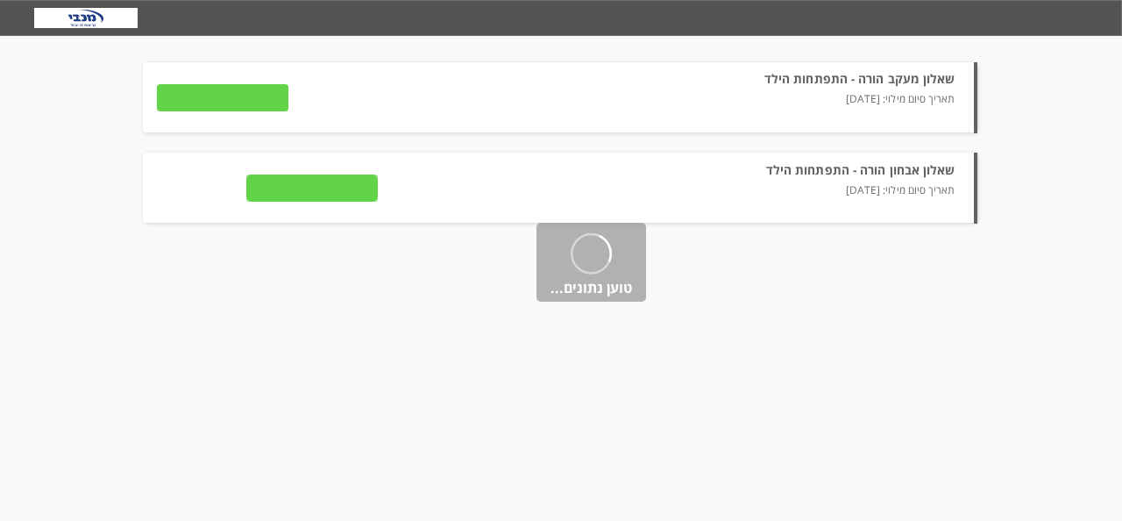
type input "לצפייה בתשובות"
